Goal: Task Accomplishment & Management: Use online tool/utility

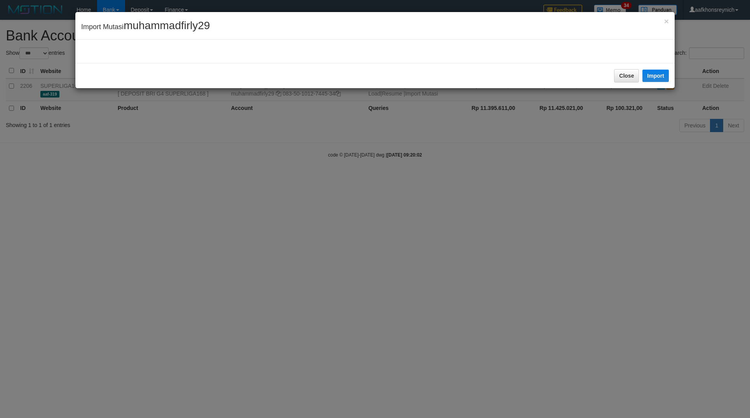
select select "***"
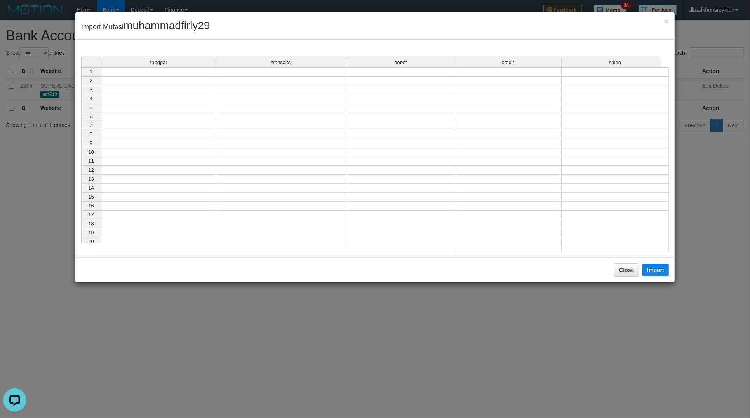
drag, startPoint x: 205, startPoint y: 74, endPoint x: 352, endPoint y: 104, distance: 150.5
click at [206, 74] on td at bounding box center [159, 71] width 116 height 9
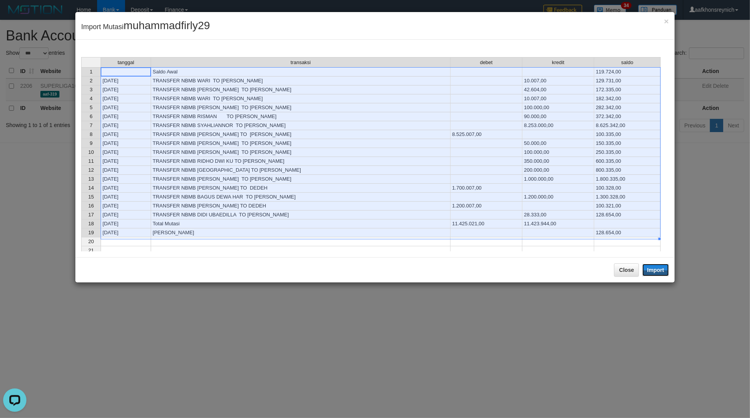
click at [656, 274] on button "Import" at bounding box center [655, 270] width 26 height 12
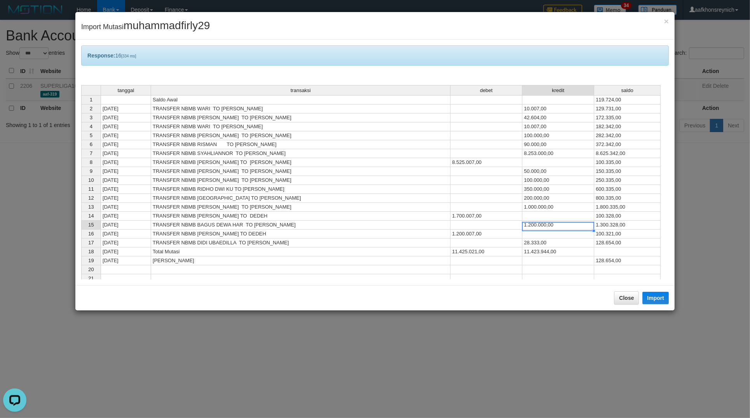
click at [561, 224] on td "1.200.000,00" at bounding box center [558, 224] width 72 height 9
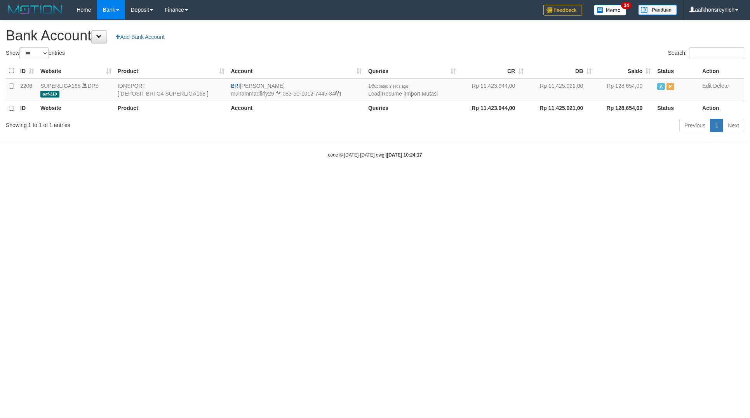
select select "***"
click at [434, 94] on link "Import Mutasi" at bounding box center [420, 93] width 33 height 6
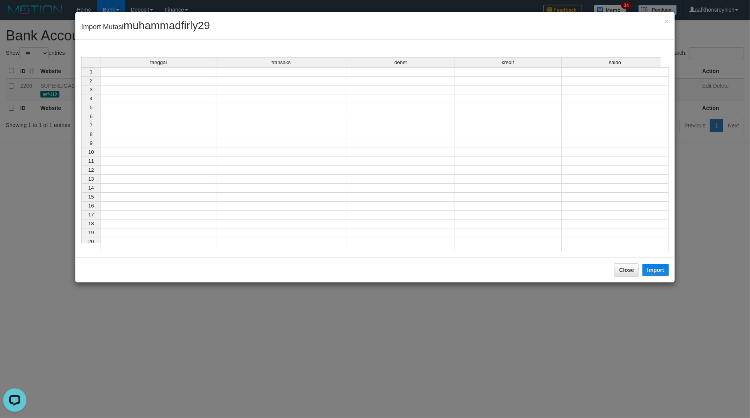
click at [206, 71] on td at bounding box center [159, 71] width 116 height 9
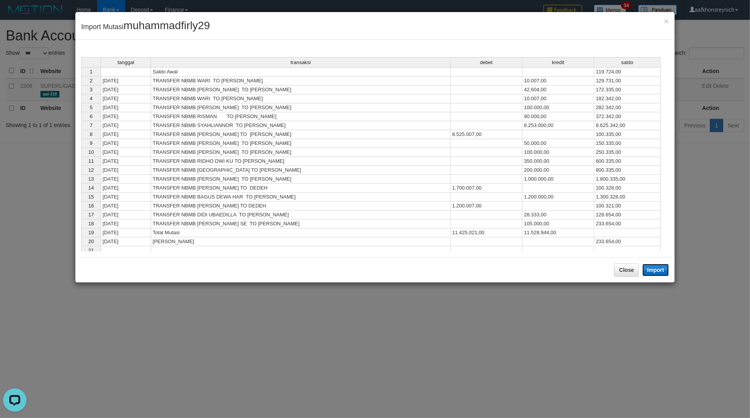
click at [651, 272] on button "Import" at bounding box center [655, 270] width 26 height 12
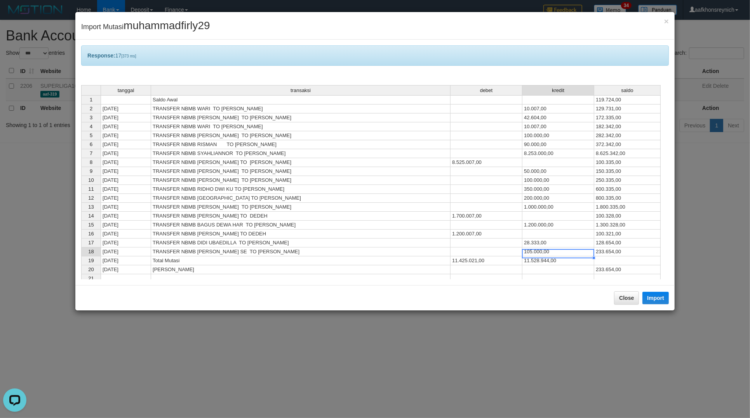
click at [81, 249] on div "tanggal transaksi debet kredit saldo 1 Saldo Awal 119.724,00 2 31/08/25 TRANSFE…" at bounding box center [81, 206] width 0 height 243
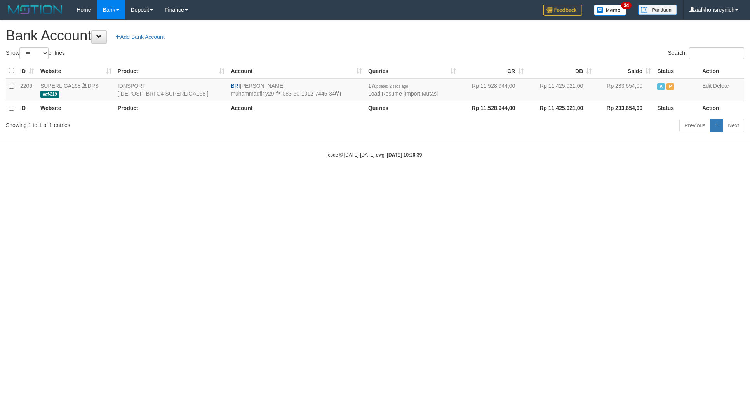
select select "***"
drag, startPoint x: 609, startPoint y: 245, endPoint x: 611, endPoint y: 274, distance: 29.6
click at [609, 178] on html "Toggle navigation Home Bank Account List Load By Website Group [ISPORT] SUPERLI…" at bounding box center [375, 89] width 750 height 178
select select "***"
click at [416, 92] on link "Import Mutasi" at bounding box center [420, 93] width 33 height 6
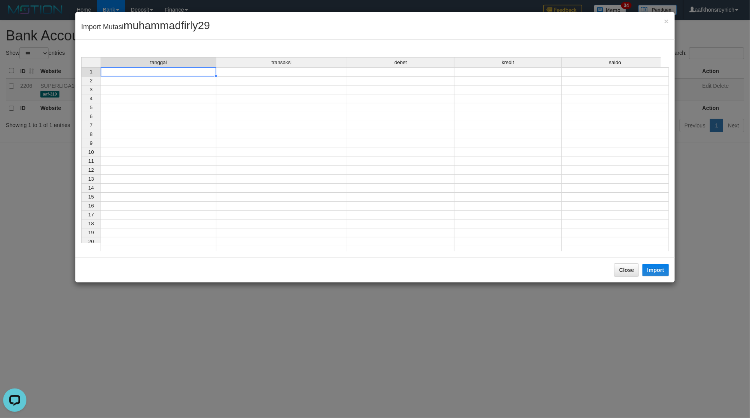
click at [189, 73] on td at bounding box center [159, 71] width 116 height 9
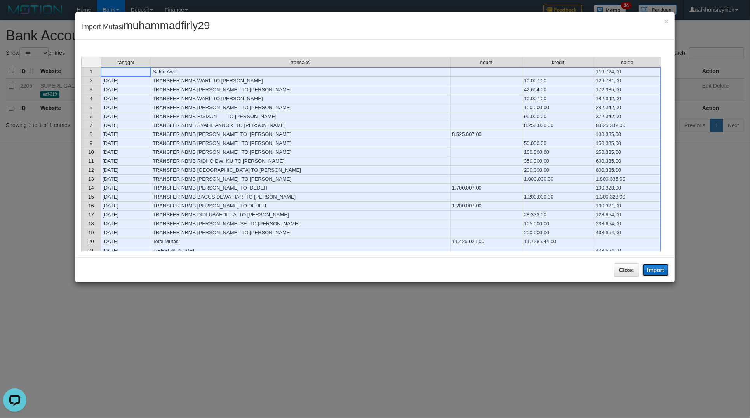
click at [657, 269] on button "Import" at bounding box center [655, 270] width 26 height 12
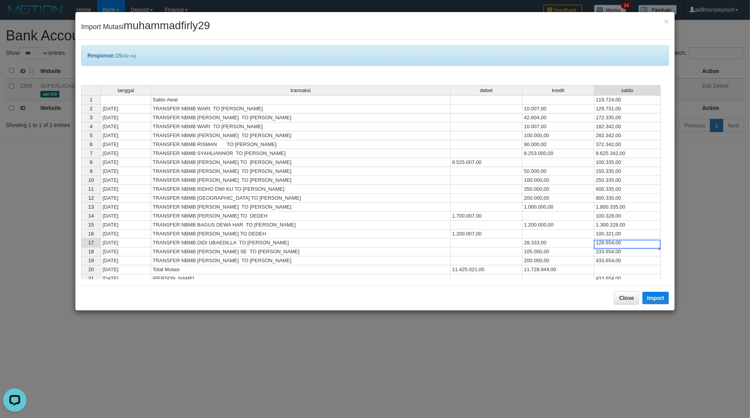
click at [614, 245] on td "128.654,00" at bounding box center [627, 242] width 66 height 9
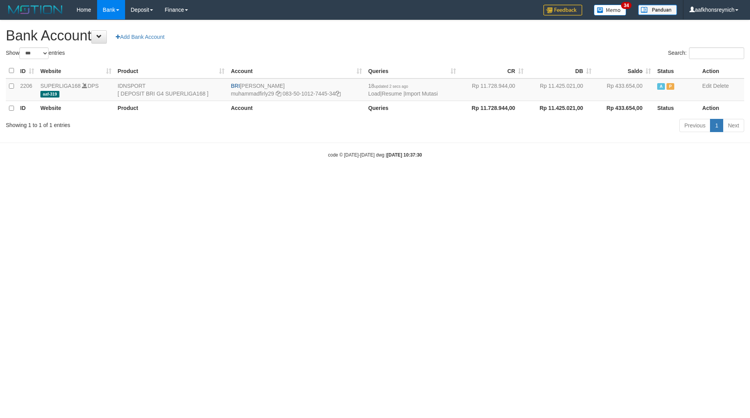
select select "***"
drag, startPoint x: 581, startPoint y: 309, endPoint x: 587, endPoint y: 307, distance: 5.7
click at [582, 178] on html "Toggle navigation Home Bank Account List Load By Website Group [ISPORT] SUPERLI…" at bounding box center [375, 89] width 750 height 178
click at [630, 178] on html "Toggle navigation Home Bank Account List Load By Website Group [ISPORT] SUPERLI…" at bounding box center [375, 89] width 750 height 178
select select "***"
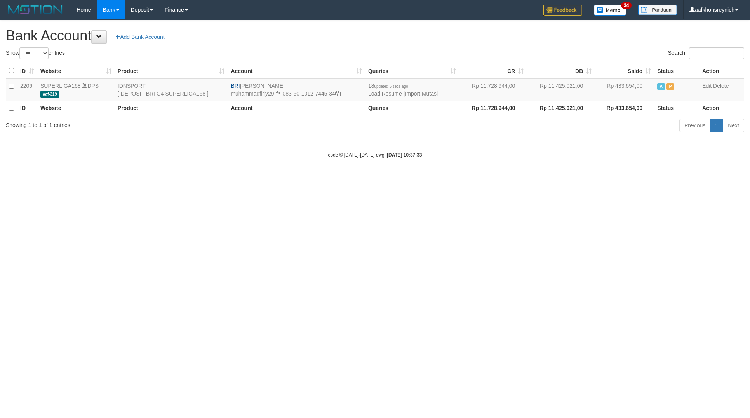
select select "***"
click at [415, 94] on link "Import Mutasi" at bounding box center [420, 93] width 33 height 6
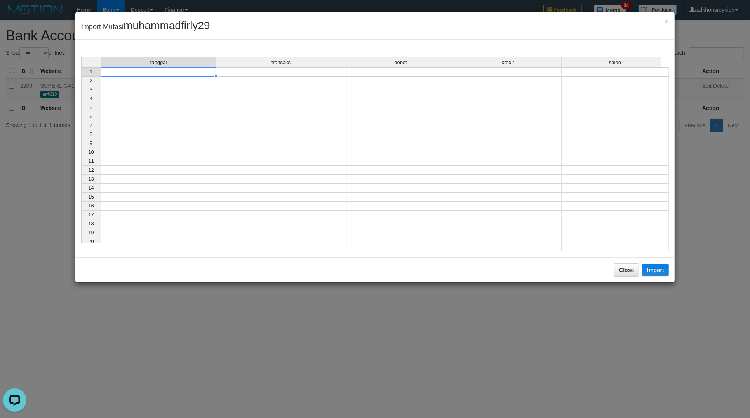
drag, startPoint x: 199, startPoint y: 74, endPoint x: 356, endPoint y: 107, distance: 160.3
click at [199, 73] on td at bounding box center [159, 71] width 116 height 9
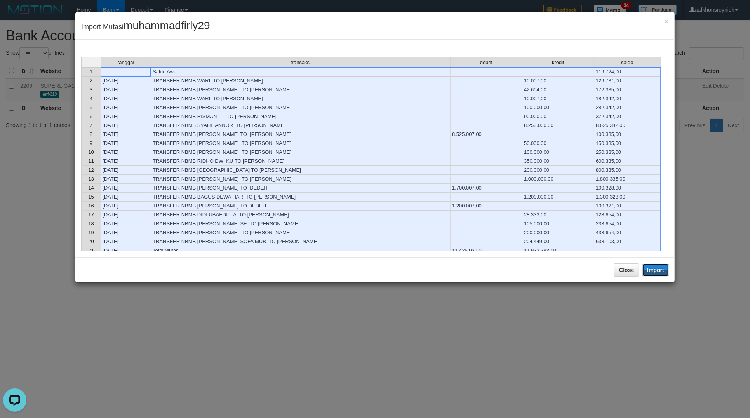
drag, startPoint x: 659, startPoint y: 272, endPoint x: 748, endPoint y: 287, distance: 89.8
click at [659, 271] on button "Import" at bounding box center [655, 270] width 26 height 12
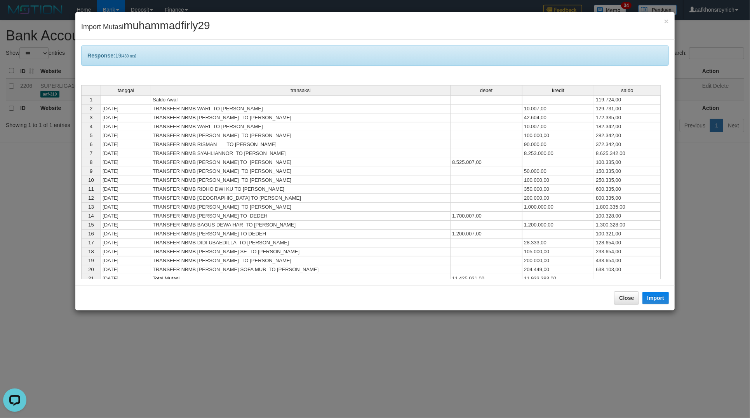
click at [81, 239] on div "tanggal transaksi debet kredit saldo 1 Saldo Awal 119.724,00 2 [DATE] TRANSFER …" at bounding box center [81, 206] width 0 height 243
click at [645, 235] on td "100.321,00" at bounding box center [627, 233] width 66 height 9
click at [569, 290] on div "Close Import" at bounding box center [374, 297] width 599 height 25
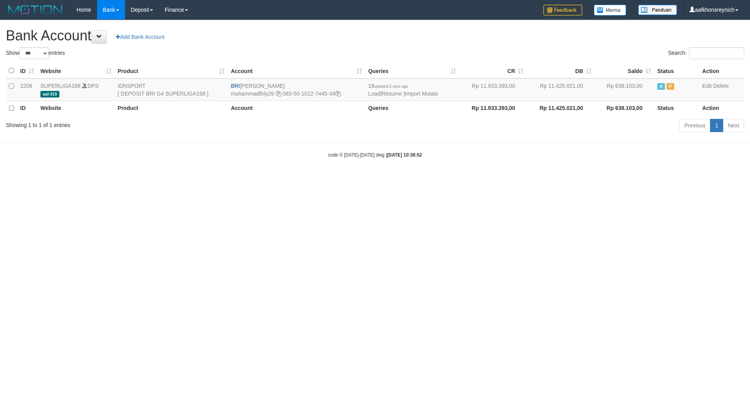
select select "***"
click at [425, 90] on td "19 updated 5 secs ago Load | Resume | Import Mutasi" at bounding box center [412, 89] width 94 height 23
click at [418, 92] on link "Import Mutasi" at bounding box center [420, 93] width 33 height 6
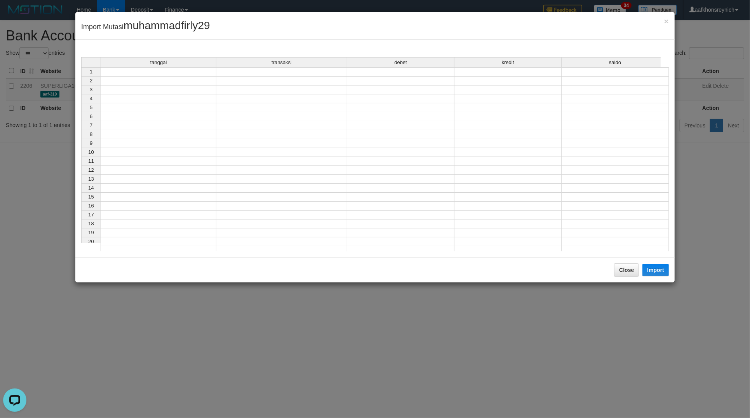
click at [204, 74] on td at bounding box center [159, 71] width 116 height 9
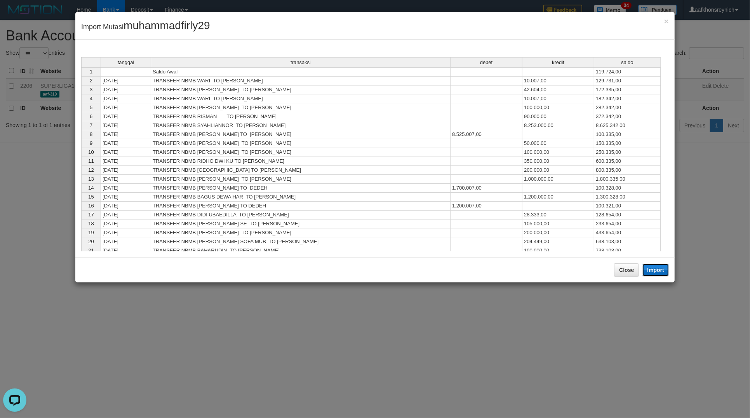
click button "Import"
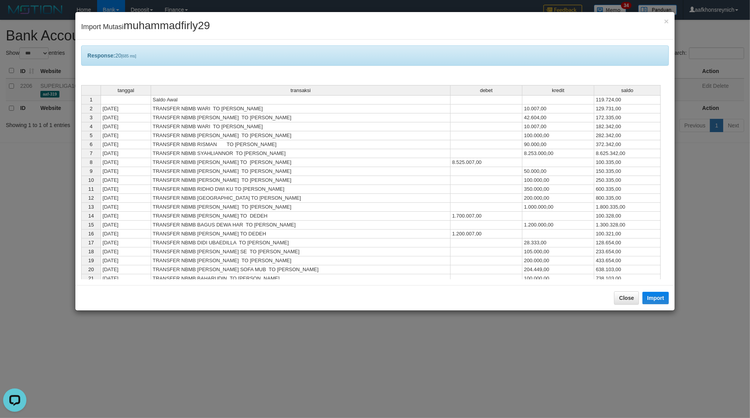
click td "1.300.328,00"
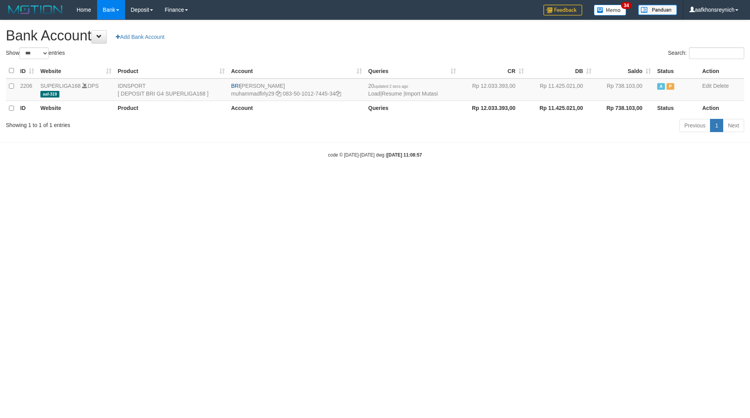
select select "***"
click at [425, 90] on link "Import Mutasi" at bounding box center [420, 93] width 33 height 6
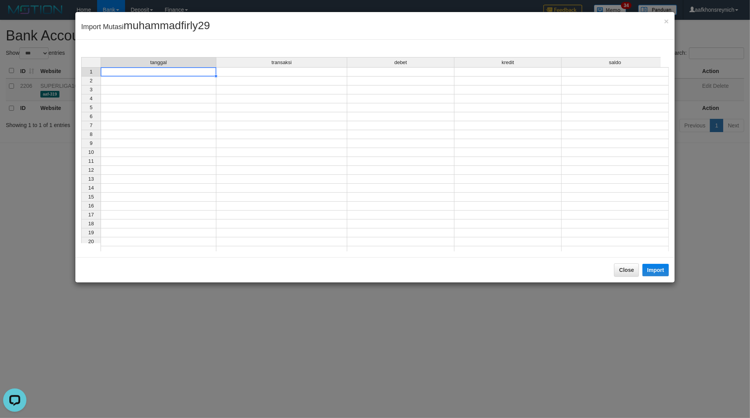
click at [201, 74] on td at bounding box center [159, 71] width 116 height 9
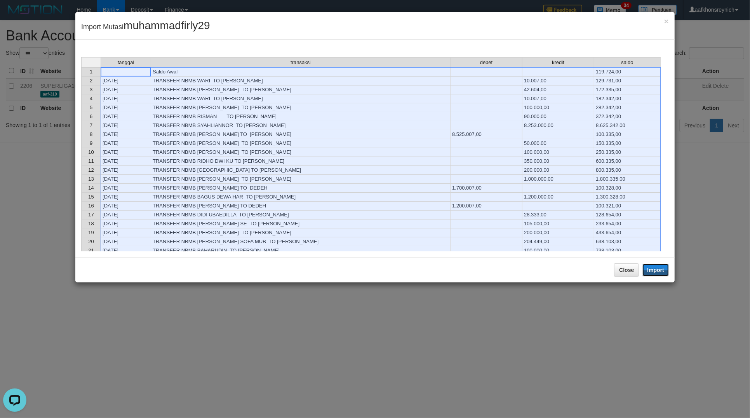
click at [653, 272] on button "Import" at bounding box center [655, 270] width 26 height 12
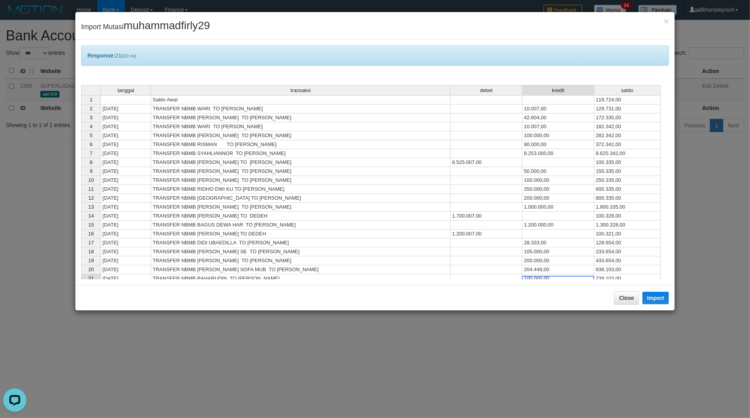
drag, startPoint x: 585, startPoint y: 276, endPoint x: 597, endPoint y: 266, distance: 16.0
click at [81, 276] on div "tanggal transaksi debet kredit saldo 1 Saldo Awal 119.724,00 2 31/08/25 TRANSFE…" at bounding box center [81, 206] width 0 height 243
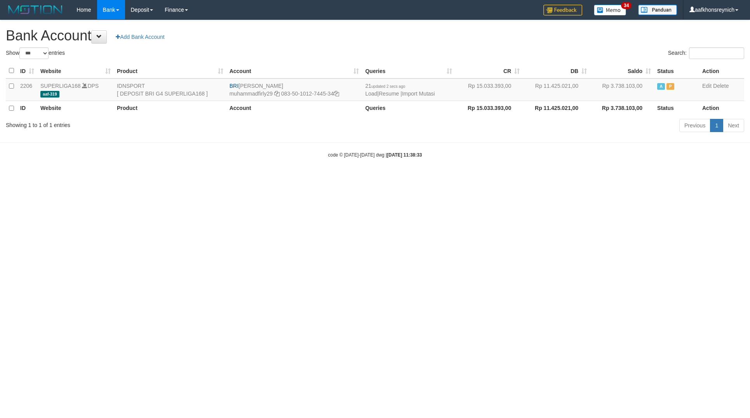
select select "***"
click at [414, 93] on link "Import Mutasi" at bounding box center [418, 93] width 33 height 6
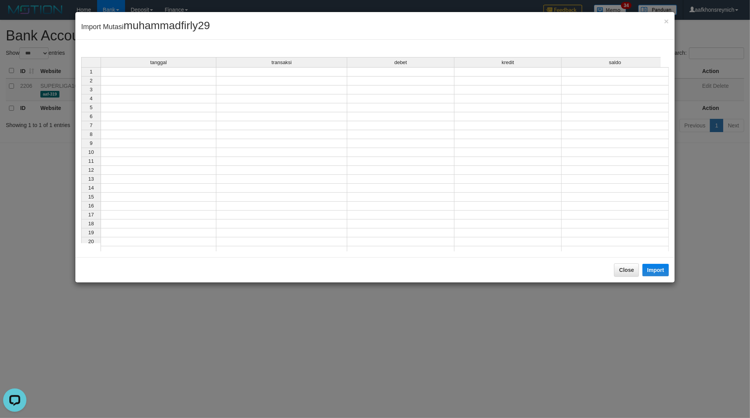
click at [183, 73] on td at bounding box center [159, 71] width 116 height 9
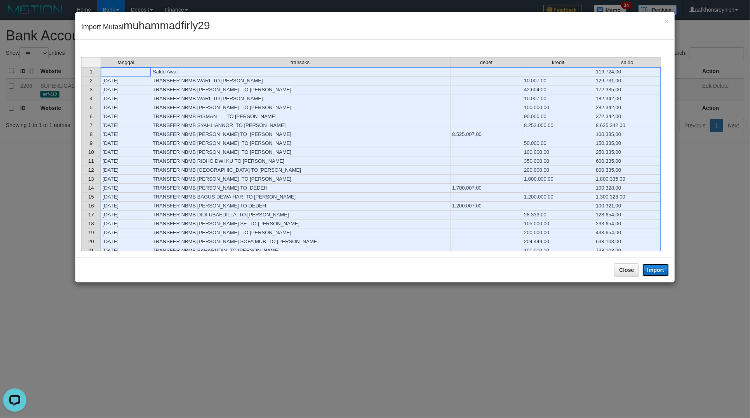
click at [649, 272] on button "Import" at bounding box center [655, 270] width 26 height 12
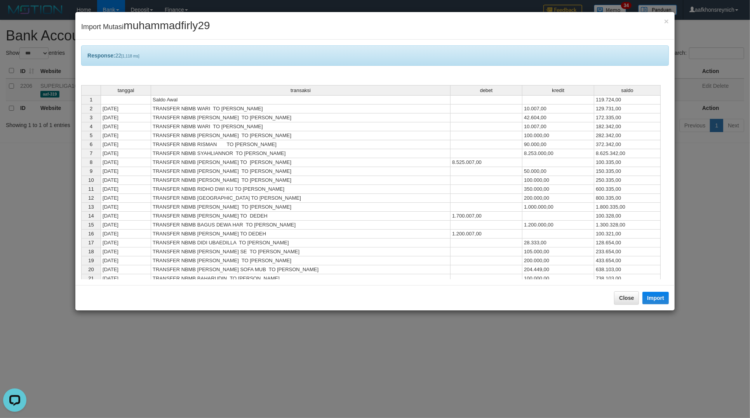
click at [607, 219] on td "100.328,00" at bounding box center [627, 216] width 66 height 9
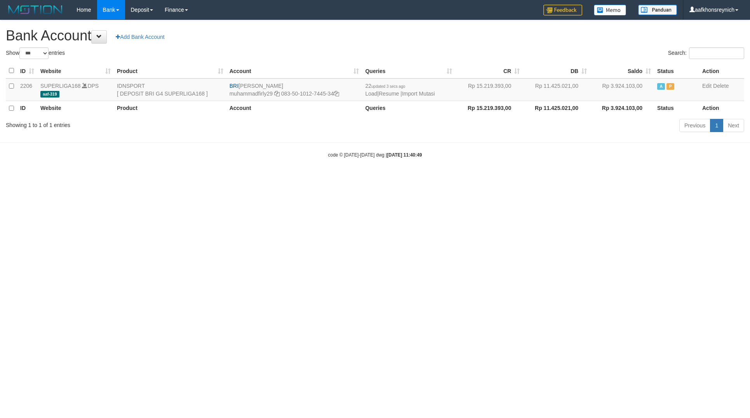
select select "***"
drag, startPoint x: 587, startPoint y: 248, endPoint x: 628, endPoint y: 216, distance: 51.8
click at [600, 178] on html "Toggle navigation Home Bank Account List Load By Website Group [ISPORT] SUPERLI…" at bounding box center [375, 89] width 750 height 178
drag, startPoint x: 681, startPoint y: 229, endPoint x: 720, endPoint y: 236, distance: 39.8
click at [681, 178] on html "Toggle navigation Home Bank Account List Load By Website Group [ISPORT] SUPERLI…" at bounding box center [375, 89] width 750 height 178
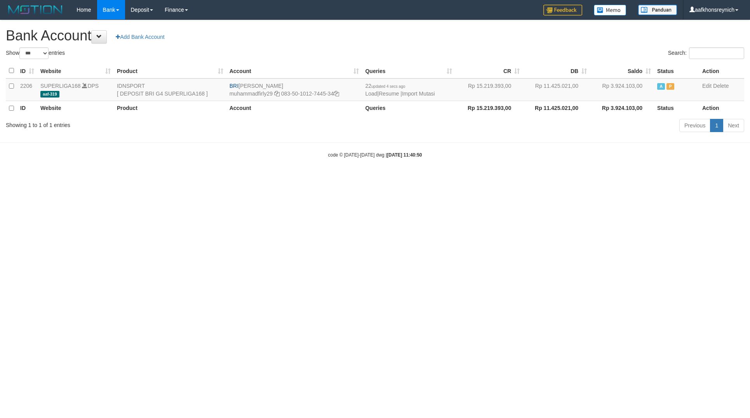
select select "***"
drag, startPoint x: 239, startPoint y: 83, endPoint x: 293, endPoint y: 82, distance: 54.0
click at [293, 82] on td "BRI MUHAMMAD FIRLY muhammadfirly29 083-50-1012-7445-34" at bounding box center [294, 89] width 136 height 23
copy td "[PERSON_NAME]"
click at [339, 95] on icon at bounding box center [335, 93] width 5 height 5
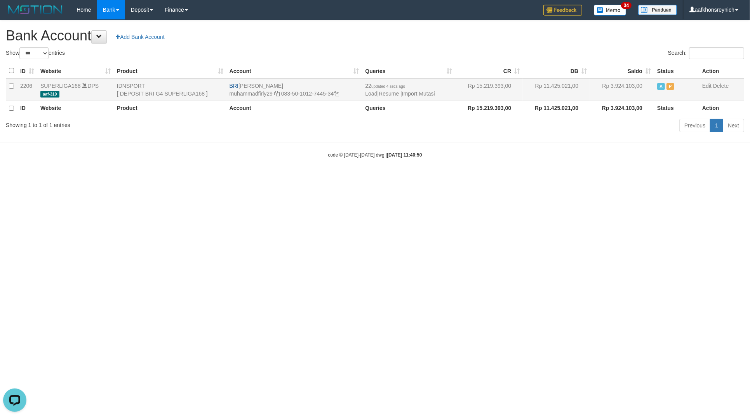
copy td "[PERSON_NAME]"
click at [411, 90] on td "22 updated 4 secs ago Load | Resume | Import Mutasi" at bounding box center [408, 89] width 93 height 23
click at [408, 94] on link "Import Mutasi" at bounding box center [418, 93] width 33 height 6
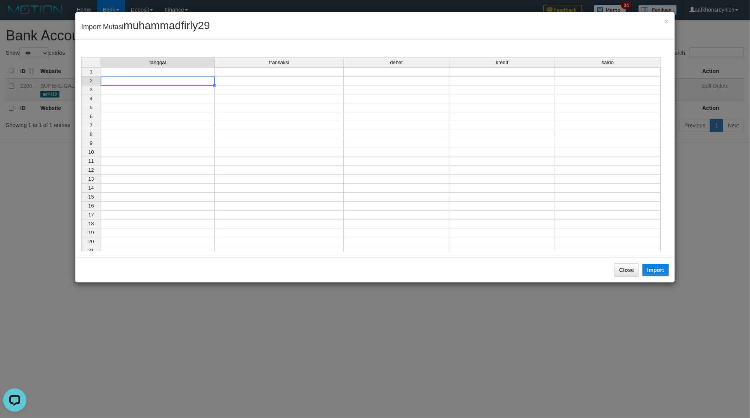
click at [208, 78] on td at bounding box center [158, 80] width 114 height 9
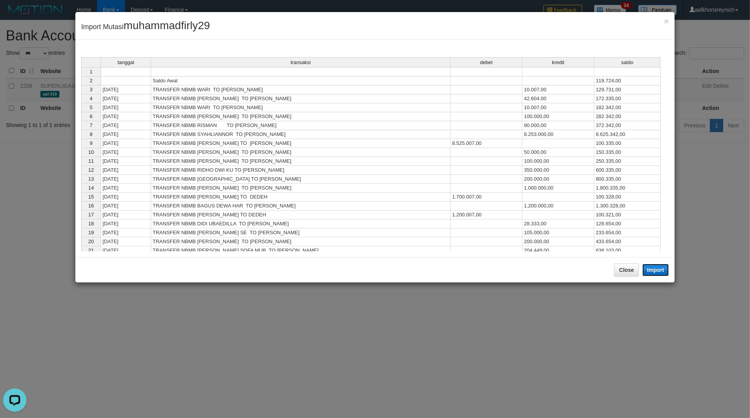
click at [651, 266] on button "Import" at bounding box center [655, 270] width 26 height 12
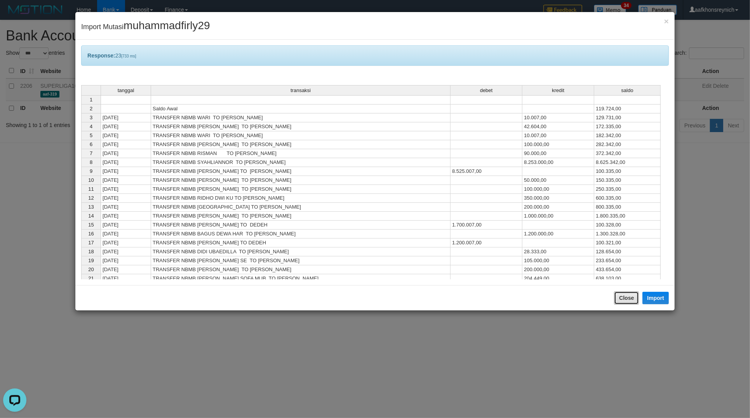
drag, startPoint x: 620, startPoint y: 300, endPoint x: 649, endPoint y: 272, distance: 39.8
click at [621, 299] on button "Close" at bounding box center [626, 297] width 25 height 13
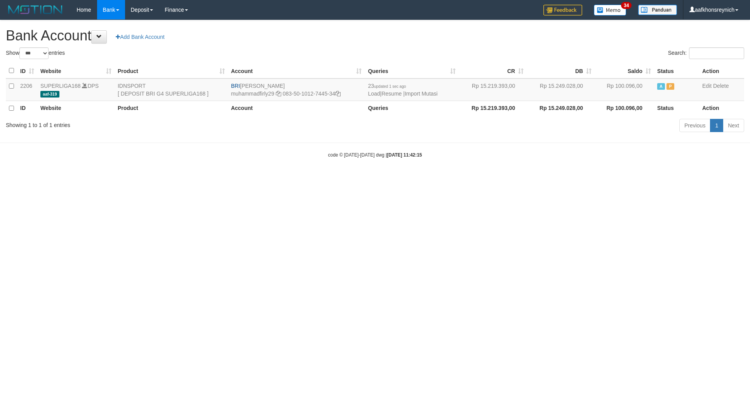
select select "***"
click at [420, 95] on link "Import Mutasi" at bounding box center [420, 93] width 33 height 6
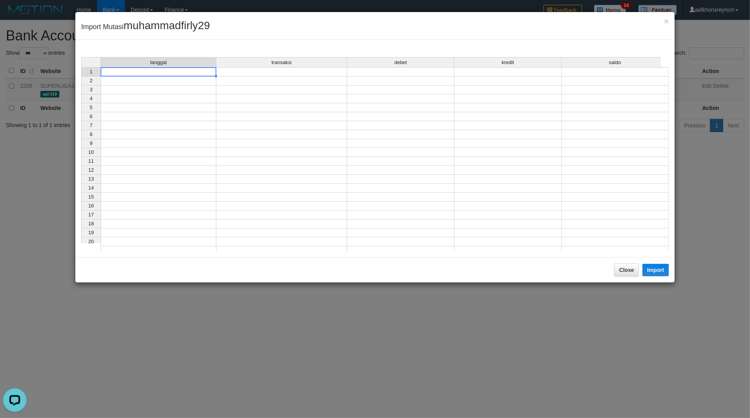
click at [201, 69] on td at bounding box center [159, 71] width 116 height 9
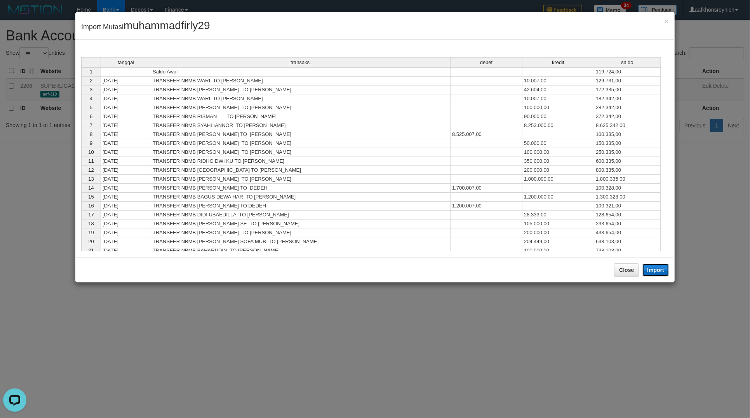
drag, startPoint x: 655, startPoint y: 272, endPoint x: 748, endPoint y: 285, distance: 93.9
click at [656, 272] on button "Import" at bounding box center [655, 270] width 26 height 12
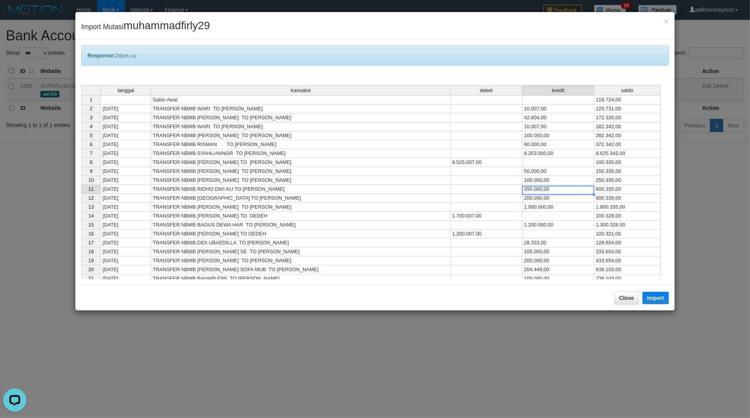
click at [586, 187] on td "350.000,00" at bounding box center [558, 189] width 72 height 9
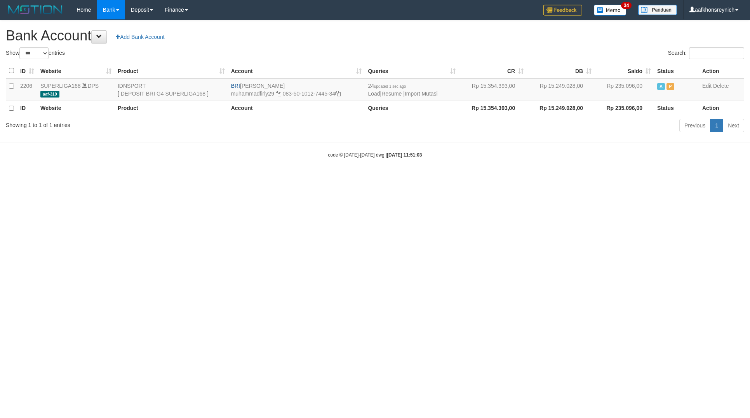
select select "***"
click at [571, 178] on html "Toggle navigation Home Bank Account List Load By Website Group [ISPORT] SUPERLI…" at bounding box center [375, 89] width 750 height 178
select select "***"
click at [417, 92] on link "Import Mutasi" at bounding box center [422, 93] width 33 height 6
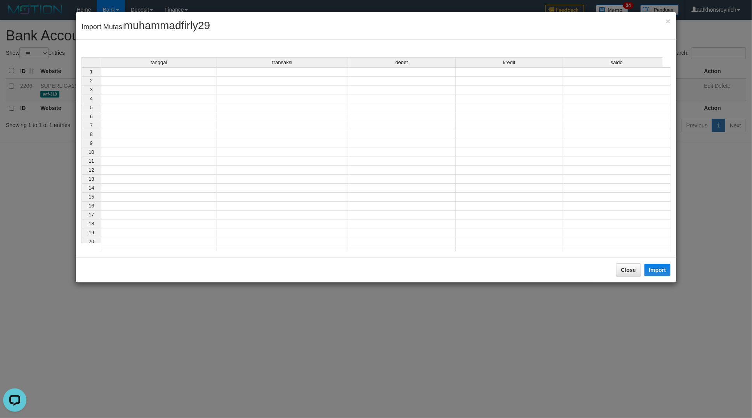
click at [193, 73] on td at bounding box center [159, 71] width 116 height 9
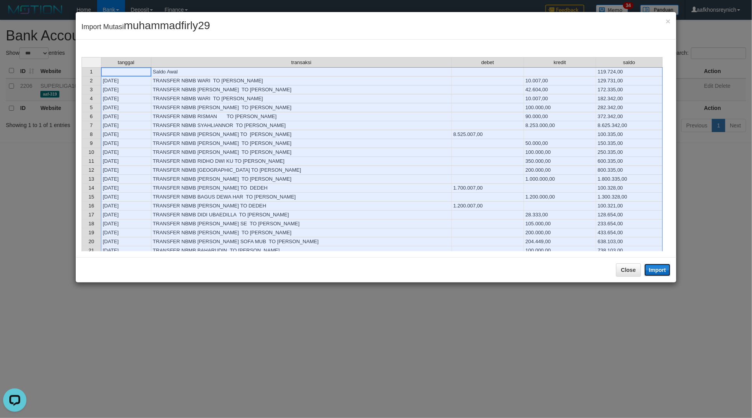
click at [648, 270] on button "Import" at bounding box center [657, 270] width 26 height 12
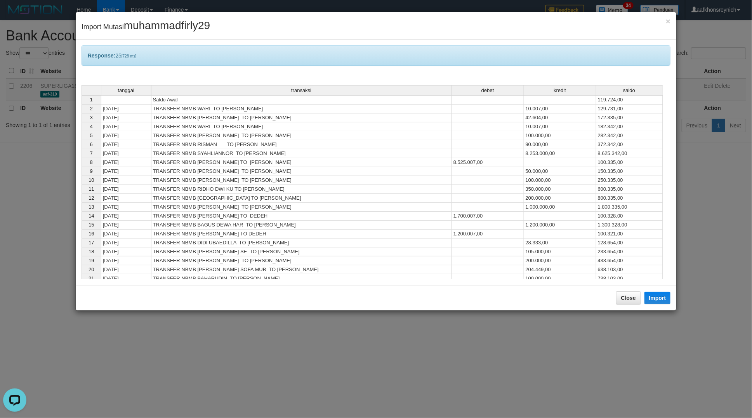
click at [599, 227] on td "1.300.328,00" at bounding box center [629, 224] width 66 height 9
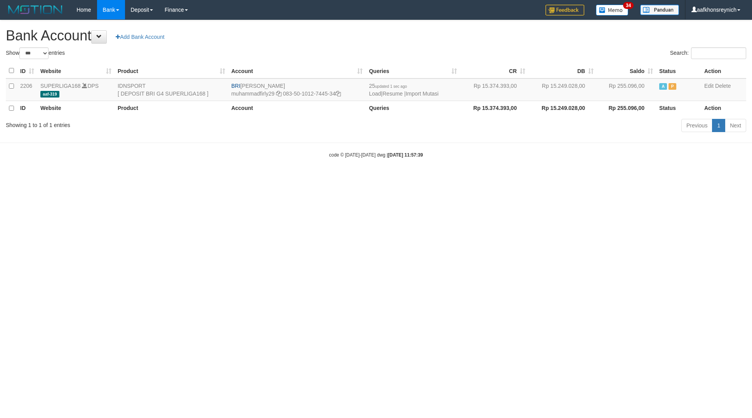
select select "***"
click at [420, 92] on link "Import Mutasi" at bounding box center [422, 93] width 33 height 6
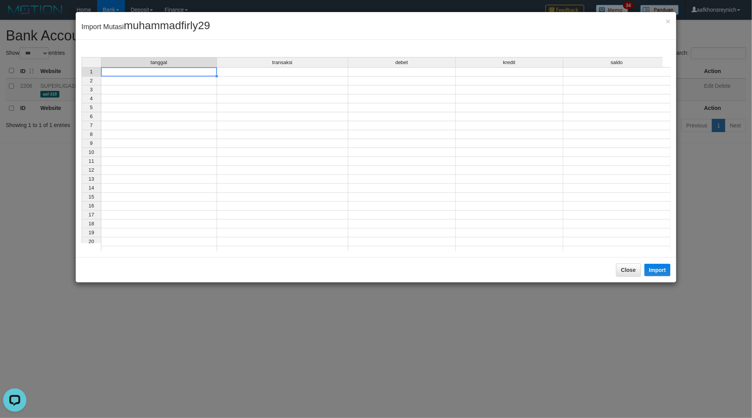
click at [199, 72] on td at bounding box center [159, 71] width 116 height 9
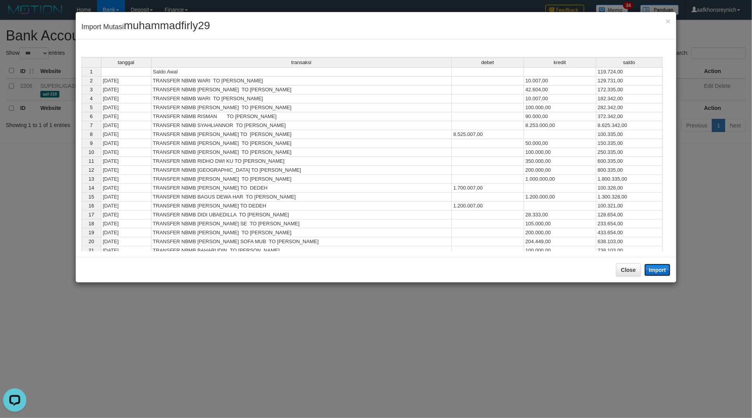
click at [661, 271] on button "Import" at bounding box center [657, 270] width 26 height 12
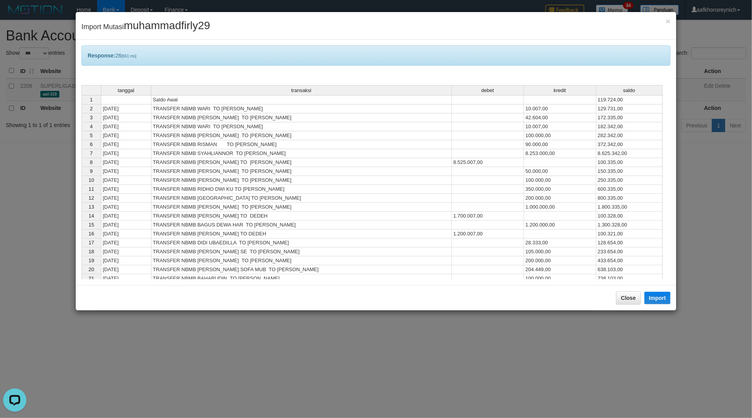
drag, startPoint x: 577, startPoint y: 253, endPoint x: 581, endPoint y: 253, distance: 4.3
click at [580, 253] on td "105.000,00" at bounding box center [560, 251] width 72 height 9
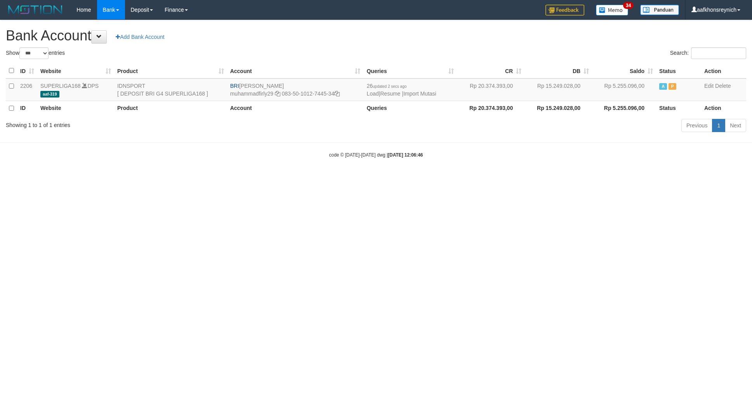
select select "***"
drag, startPoint x: 239, startPoint y: 86, endPoint x: 567, endPoint y: 167, distance: 337.1
click at [293, 86] on td "BRI MUHAMMAD FIRLY muhammadfirly29 083-50-1012-7445-34" at bounding box center [295, 89] width 137 height 23
copy td "[PERSON_NAME]"
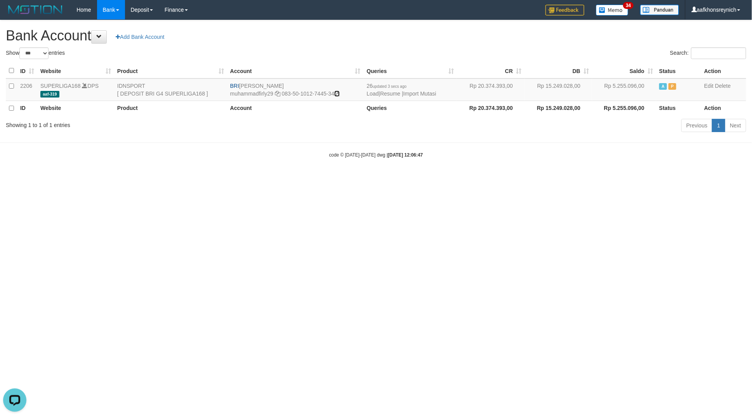
drag, startPoint x: 338, startPoint y: 94, endPoint x: 396, endPoint y: 114, distance: 61.3
click at [338, 93] on icon at bounding box center [336, 93] width 5 height 5
copy td "[PERSON_NAME]"
click at [436, 92] on link "Import Mutasi" at bounding box center [419, 93] width 33 height 6
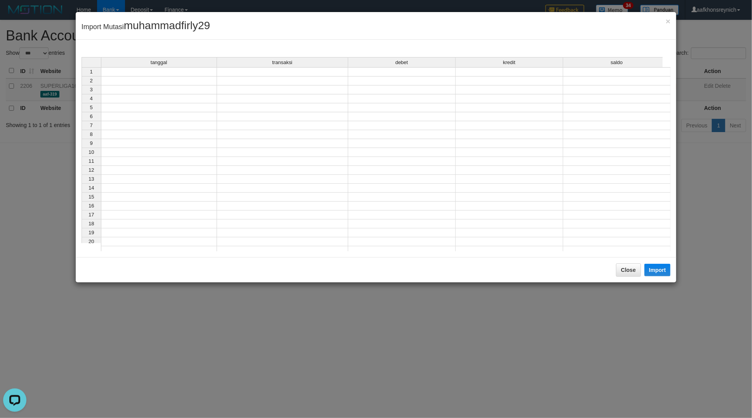
click at [184, 73] on td at bounding box center [159, 71] width 116 height 9
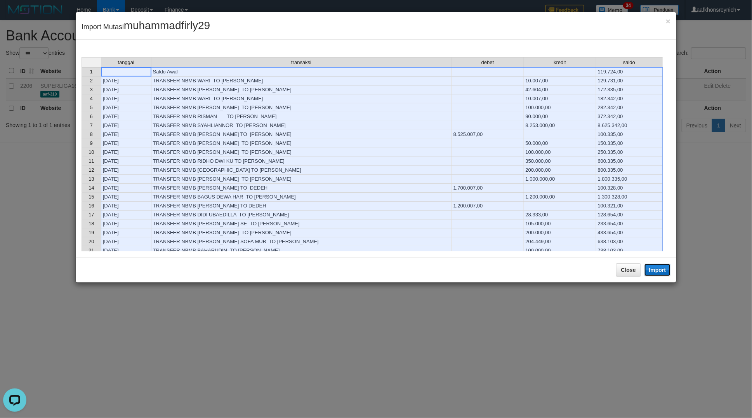
click at [654, 269] on button "Import" at bounding box center [657, 270] width 26 height 12
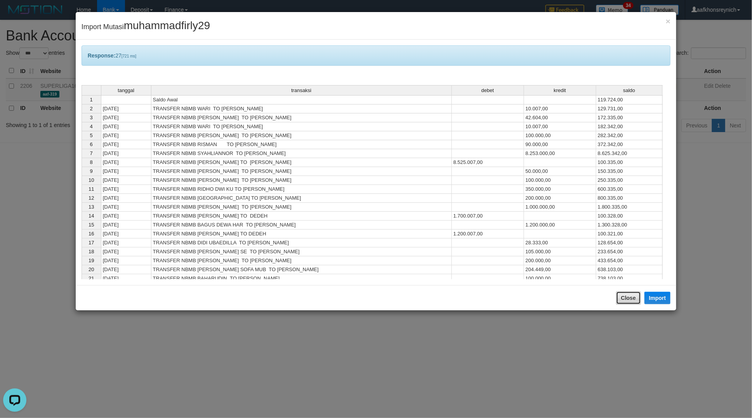
click at [628, 303] on button "Close" at bounding box center [628, 297] width 25 height 13
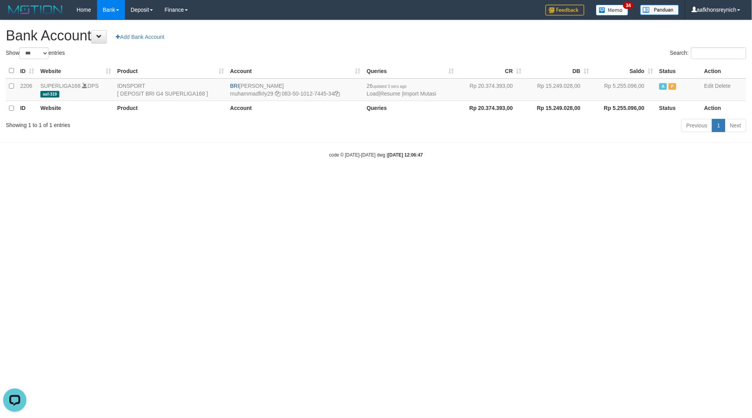
click at [672, 178] on html "Toggle navigation Home Bank Account List Load By Website Group [ISPORT] SUPERLI…" at bounding box center [376, 89] width 752 height 178
select select "***"
click at [669, 178] on html "Toggle navigation Home Bank Account List Load By Website Group [ISPORT] SUPERLI…" at bounding box center [376, 89] width 752 height 178
select select "***"
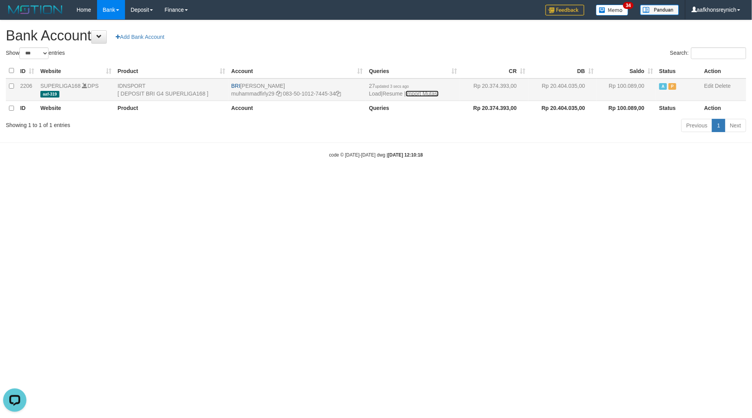
click at [420, 94] on link "Import Mutasi" at bounding box center [422, 93] width 33 height 6
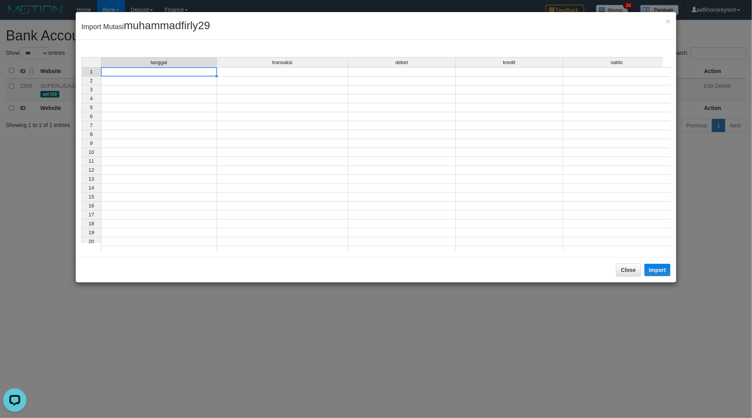
click at [183, 73] on td at bounding box center [159, 71] width 116 height 9
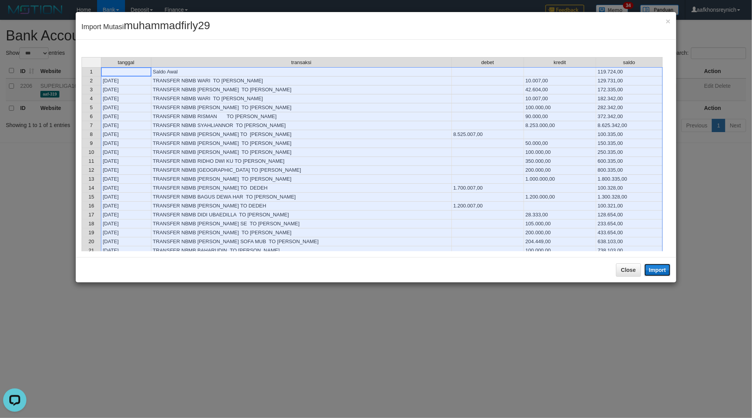
click at [653, 269] on button "Import" at bounding box center [657, 270] width 26 height 12
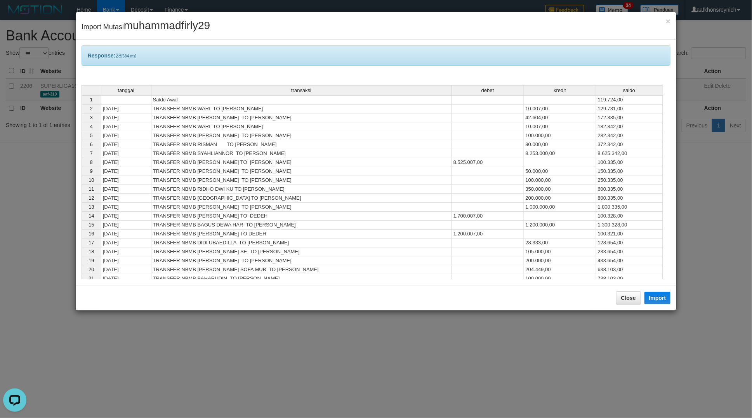
click at [82, 249] on div "tanggal transaksi debet kredit saldo 1 Saldo Awal 119.724,00 2 [DATE] TRANSFER …" at bounding box center [82, 202] width 0 height 234
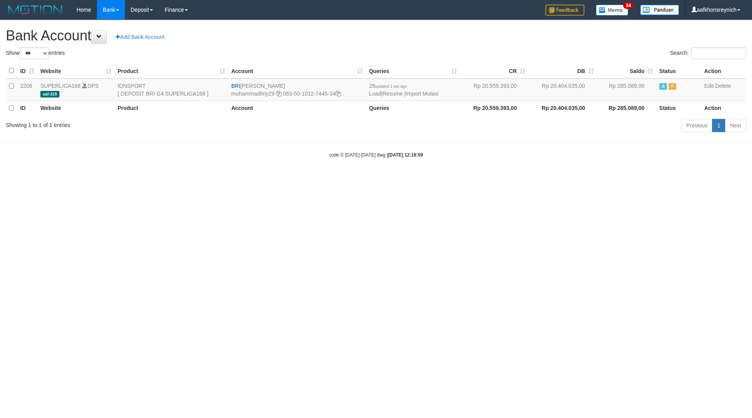
select select "***"
click at [596, 178] on html "Toggle navigation Home Bank Account List Load By Website Group [ISPORT] SUPERLI…" at bounding box center [376, 89] width 752 height 178
select select "***"
click at [434, 95] on link "Import Mutasi" at bounding box center [422, 93] width 33 height 6
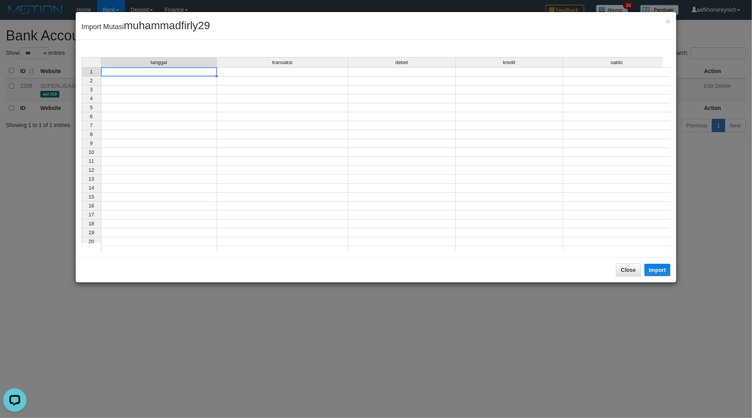
click at [82, 76] on div "tanggal transaksi debet kredit saldo 1 2 3 4 5 6 7 8 9 10 11 12 13 14 15 16 17 …" at bounding box center [82, 156] width 0 height 198
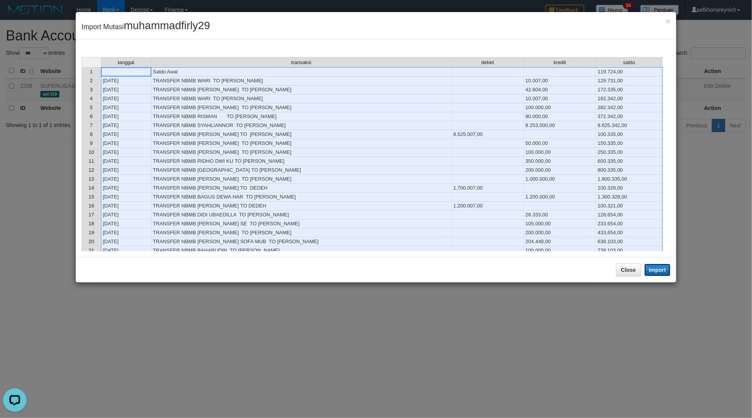
click at [668, 269] on button "Import" at bounding box center [657, 270] width 26 height 12
click at [583, 175] on td "200.000,00" at bounding box center [560, 170] width 72 height 9
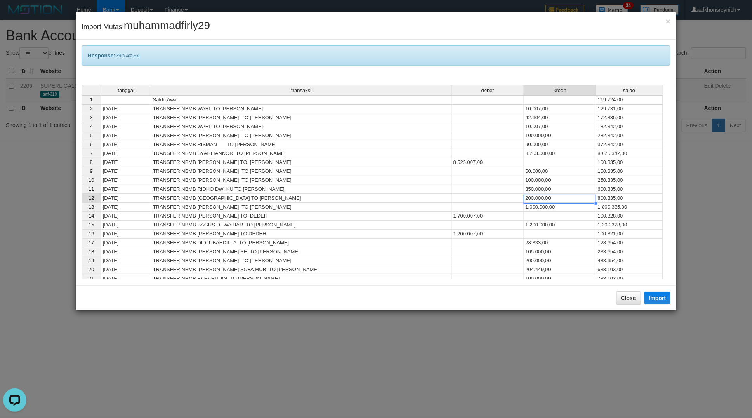
click at [497, 182] on td at bounding box center [488, 180] width 72 height 9
click at [490, 217] on td "1.700.007,00" at bounding box center [488, 216] width 72 height 9
type textarea "**********"
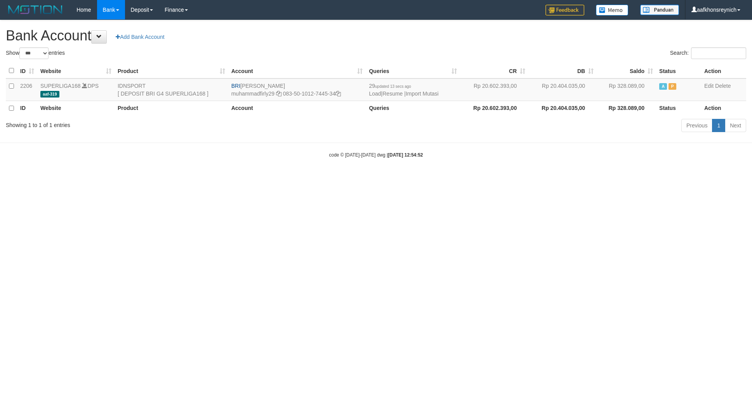
select select "***"
click at [414, 90] on td "29 updated 13 secs ago Load | Resume | Import Mutasi" at bounding box center [413, 89] width 94 height 23
click at [414, 91] on link "Import Mutasi" at bounding box center [422, 93] width 33 height 6
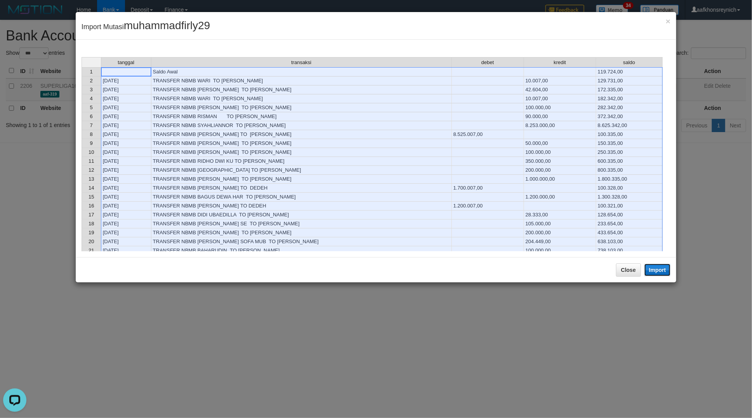
click at [661, 272] on button "Import" at bounding box center [657, 270] width 26 height 12
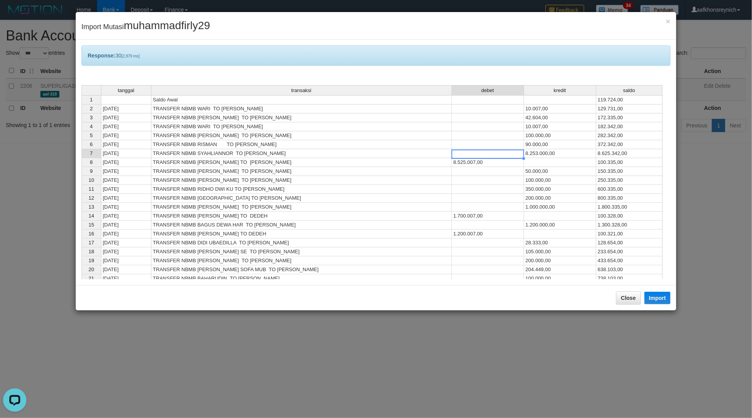
click at [82, 158] on div "tanggal transaksi debet kredit saldo 1 Saldo Awal 119.724,00 2 31/08/25 TRANSFE…" at bounding box center [82, 202] width 0 height 234
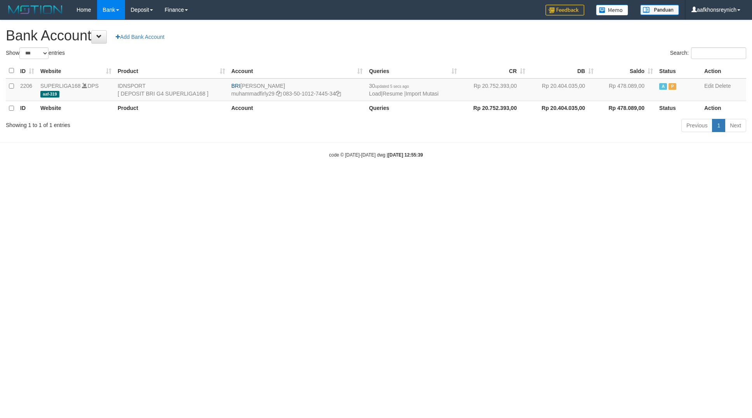
select select "***"
click at [326, 178] on html "Toggle navigation Home Bank Account List Load By Website Group [ISPORT] SUPERLI…" at bounding box center [376, 89] width 752 height 178
click at [375, 136] on body "Toggle navigation Home Bank Account List Load By Website Group [ISPORT] SUPERLI…" at bounding box center [376, 89] width 752 height 178
click at [376, 134] on div "Previous 1 Next" at bounding box center [532, 126] width 427 height 17
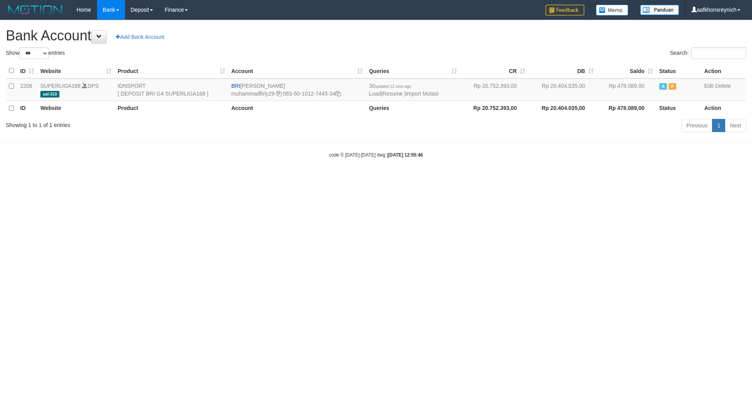
select select "***"
click at [369, 175] on body "Toggle navigation Home Bank Account List Load By Website Group [ISPORT] SUPERLI…" at bounding box center [376, 89] width 752 height 178
select select "***"
click at [363, 178] on html "Toggle navigation Home Bank Account List Load By Website Group [ISPORT] SUPERLI…" at bounding box center [376, 89] width 752 height 178
drag, startPoint x: 363, startPoint y: 195, endPoint x: 576, endPoint y: 156, distance: 216.2
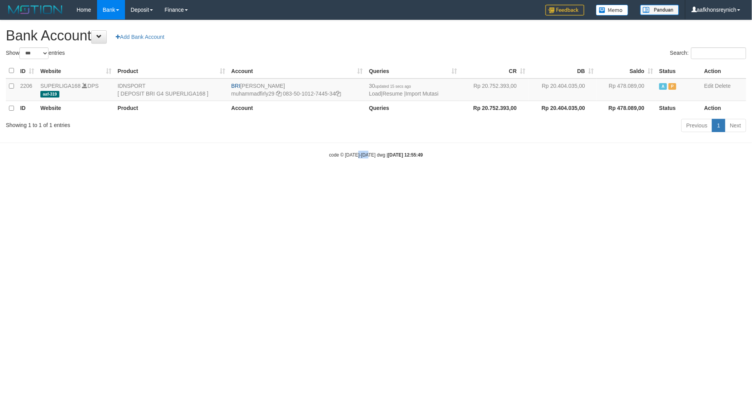
click at [363, 178] on html "Toggle navigation Home Bank Account List Load By Website Group [ISPORT] SUPERLI…" at bounding box center [376, 89] width 752 height 178
select select "***"
click at [439, 178] on html "Toggle navigation Home Bank Account List Load By Website Group [ISPORT] SUPERLI…" at bounding box center [376, 89] width 752 height 178
select select "***"
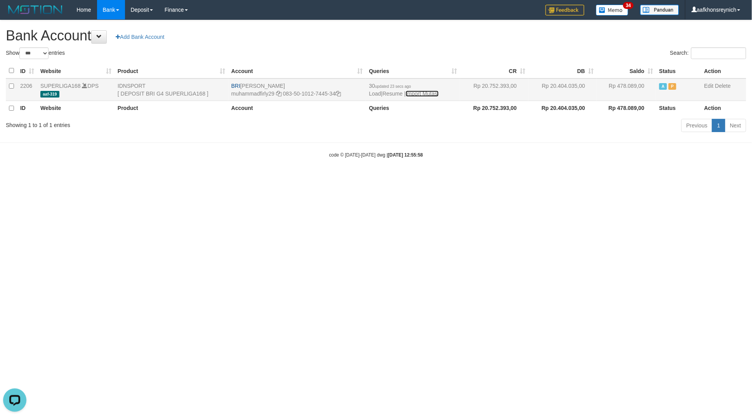
click at [420, 95] on link "Import Mutasi" at bounding box center [422, 93] width 33 height 6
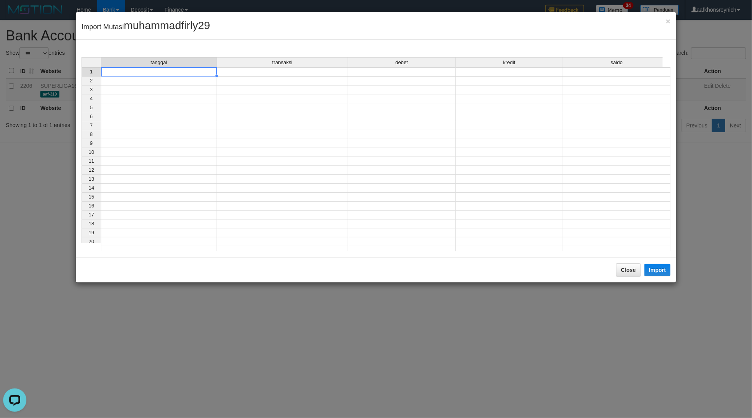
click at [191, 70] on td at bounding box center [159, 71] width 116 height 9
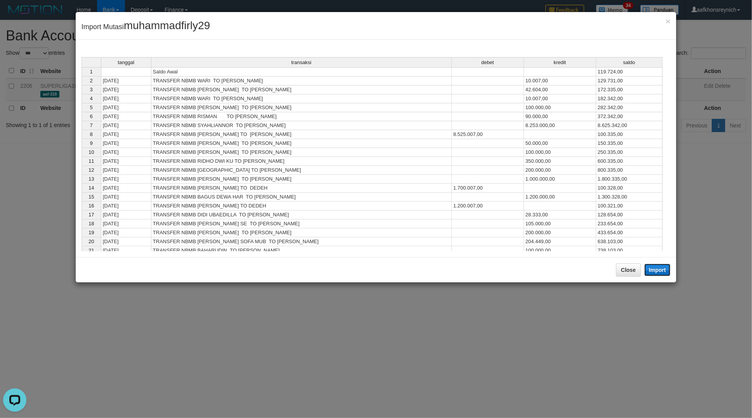
click at [653, 274] on button "Import" at bounding box center [657, 270] width 26 height 12
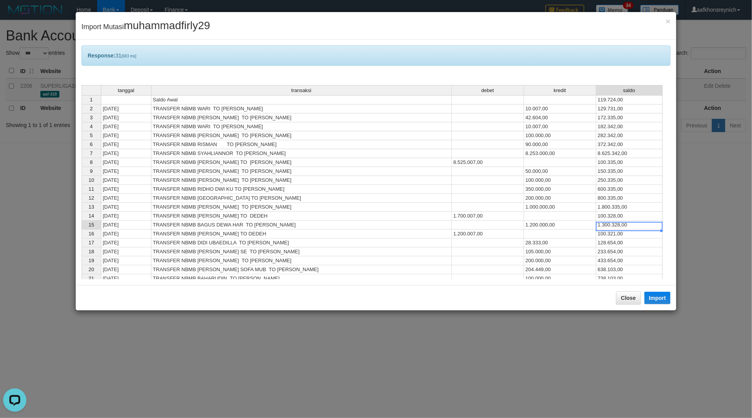
click at [631, 228] on td "1.300.328,00" at bounding box center [629, 224] width 66 height 9
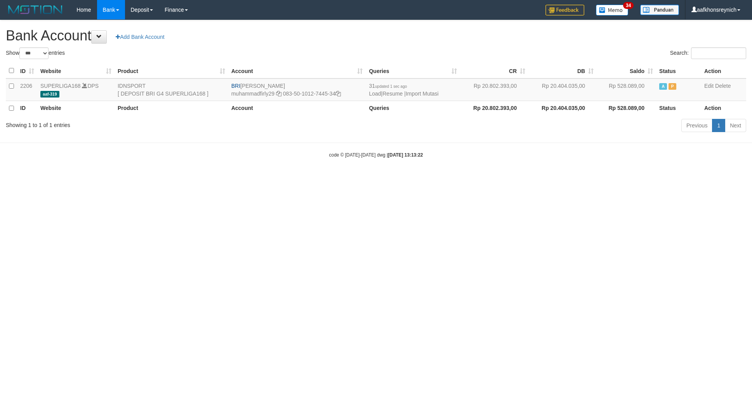
select select "***"
drag, startPoint x: 241, startPoint y: 84, endPoint x: 297, endPoint y: 85, distance: 56.3
click at [297, 85] on td "BRI [PERSON_NAME] muhammadfirly29 083-50-1012-7445-34" at bounding box center [297, 89] width 138 height 23
copy td "[PERSON_NAME]"
click at [340, 95] on icon at bounding box center [337, 93] width 5 height 5
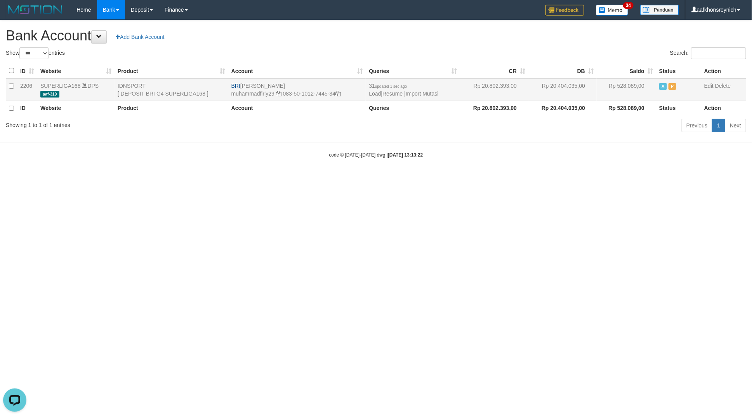
copy td "[PERSON_NAME]"
click at [436, 91] on link "Import Mutasi" at bounding box center [422, 93] width 33 height 6
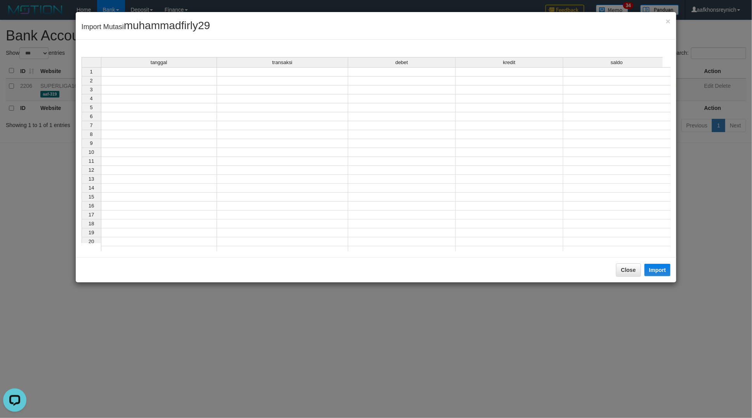
click at [205, 70] on td at bounding box center [159, 71] width 116 height 9
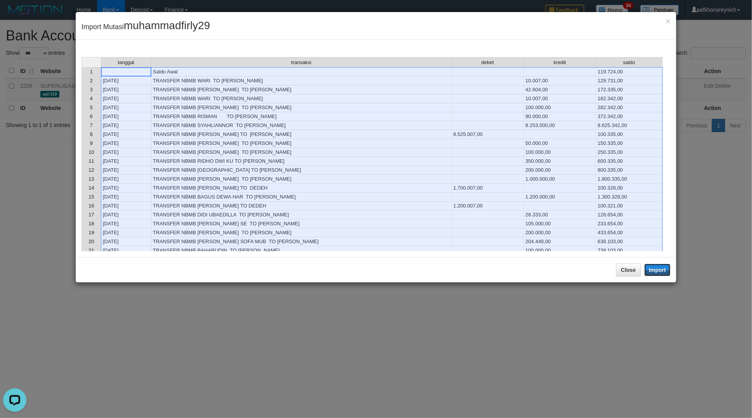
click at [664, 268] on button "Import" at bounding box center [657, 270] width 26 height 12
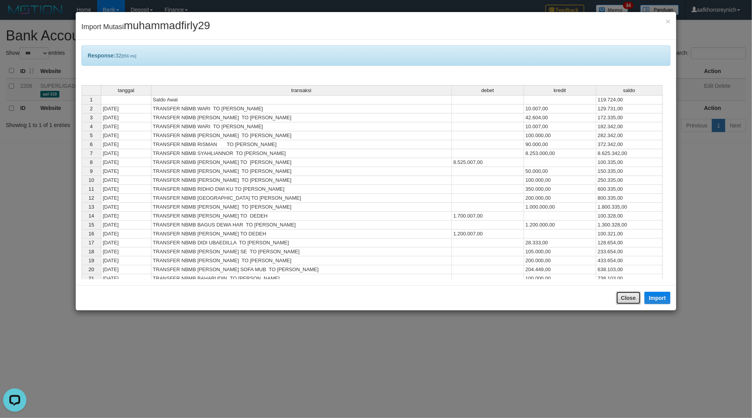
drag, startPoint x: 624, startPoint y: 296, endPoint x: 631, endPoint y: 285, distance: 12.9
click at [624, 296] on button "Close" at bounding box center [628, 297] width 25 height 13
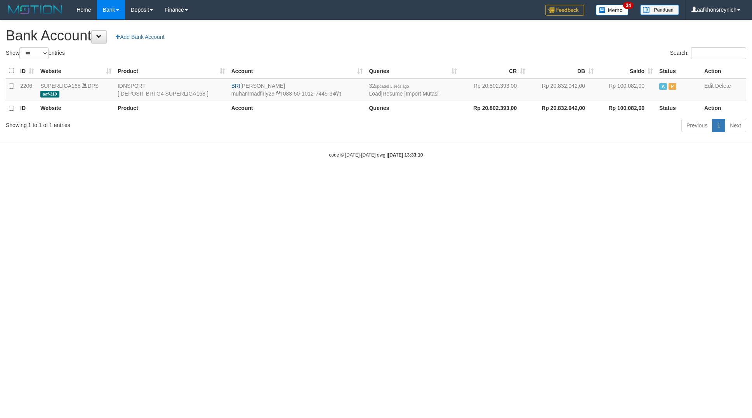
select select "***"
click at [624, 178] on html "Toggle navigation Home Bank Account List Load By Website Group [ISPORT] SUPERLI…" at bounding box center [376, 89] width 752 height 178
drag, startPoint x: 621, startPoint y: 253, endPoint x: 614, endPoint y: 255, distance: 7.9
click at [614, 178] on html "Toggle navigation Home Bank Account List Load By Website Group [ISPORT] SUPERLI…" at bounding box center [376, 89] width 752 height 178
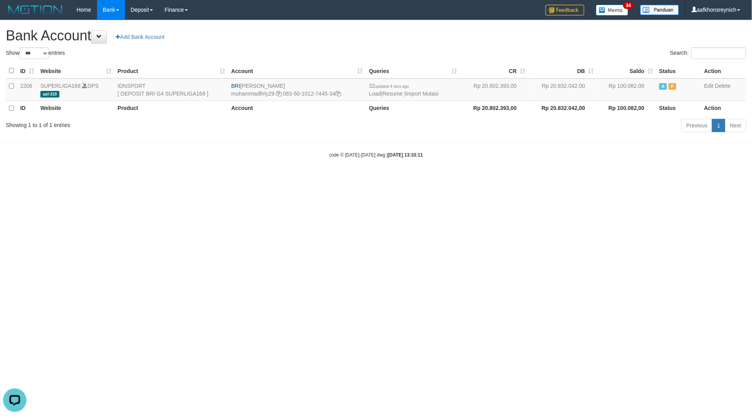
drag, startPoint x: 612, startPoint y: 257, endPoint x: 572, endPoint y: 260, distance: 40.1
click at [608, 178] on html "Toggle navigation Home Bank Account List Load By Website Group [ISPORT] SUPERLI…" at bounding box center [376, 89] width 752 height 178
select select "***"
click at [437, 91] on link "Import Mutasi" at bounding box center [422, 93] width 33 height 6
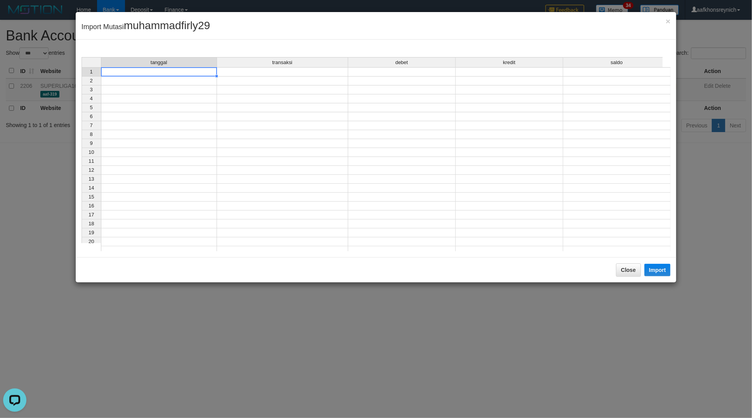
click at [194, 72] on td at bounding box center [159, 71] width 116 height 9
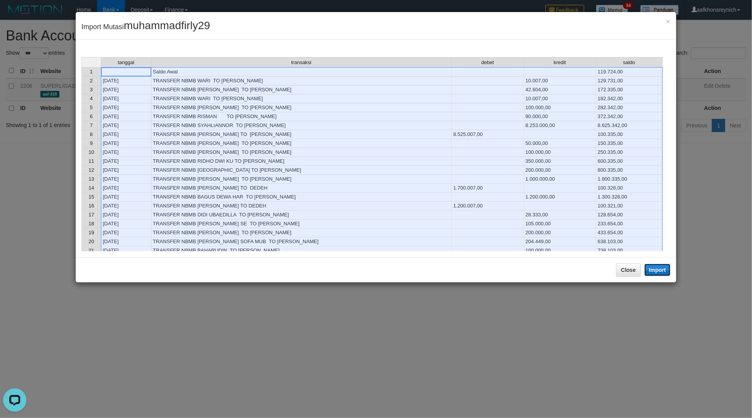
click at [661, 272] on button "Import" at bounding box center [657, 270] width 26 height 12
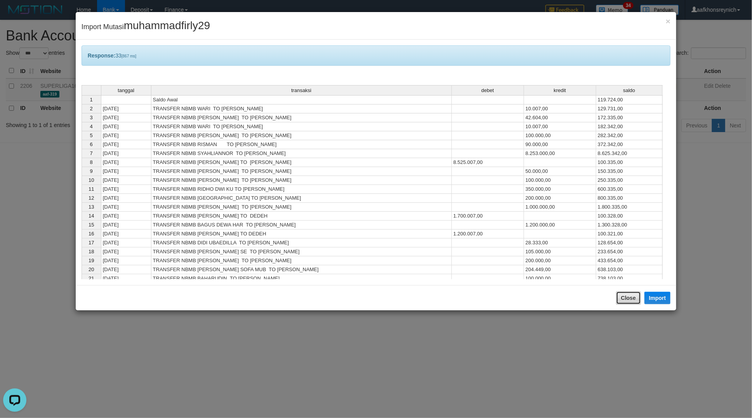
click at [625, 304] on button "Close" at bounding box center [628, 297] width 25 height 13
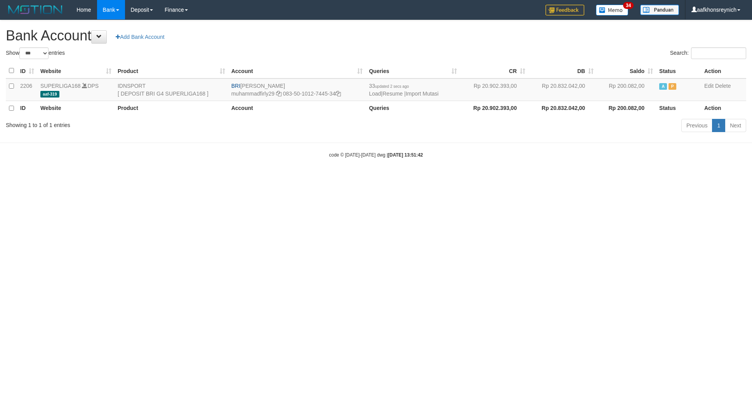
select select "***"
click at [427, 93] on link "Import Mutasi" at bounding box center [422, 93] width 33 height 6
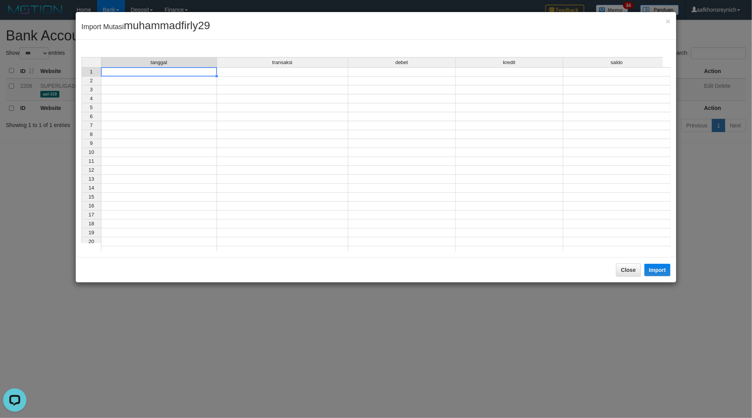
click at [82, 76] on div "tanggal transaksi debet kredit saldo 1 2 3 4 5 6 7 8 9 10 11 12 13 14 15 16 17 …" at bounding box center [82, 156] width 0 height 198
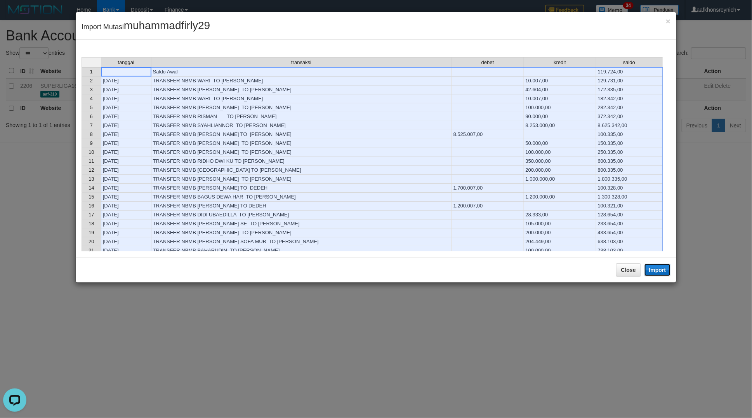
click at [655, 268] on button "Import" at bounding box center [657, 270] width 26 height 12
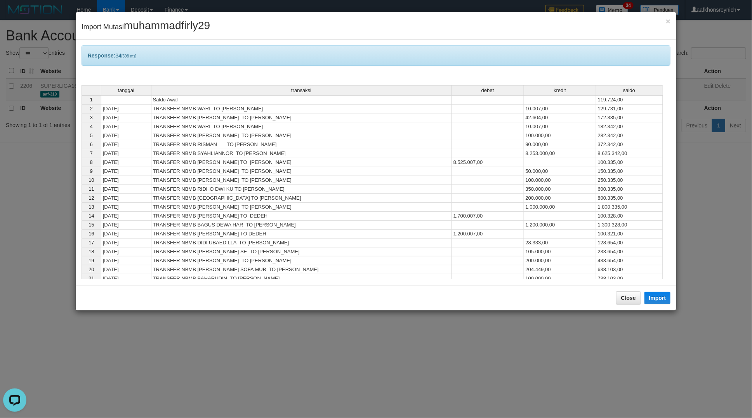
drag, startPoint x: 628, startPoint y: 232, endPoint x: 629, endPoint y: 224, distance: 7.5
click at [628, 230] on tbody "1 Saldo Awal 119.724,00 2 31/08/25 TRANSFER NBMB WARI TO MUHAMMAD FIRLY 10.007,…" at bounding box center [372, 202] width 581 height 215
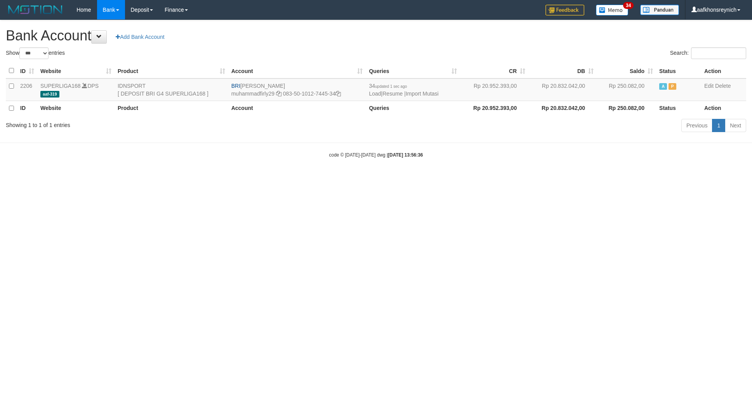
select select "***"
click at [434, 92] on link "Import Mutasi" at bounding box center [422, 93] width 33 height 6
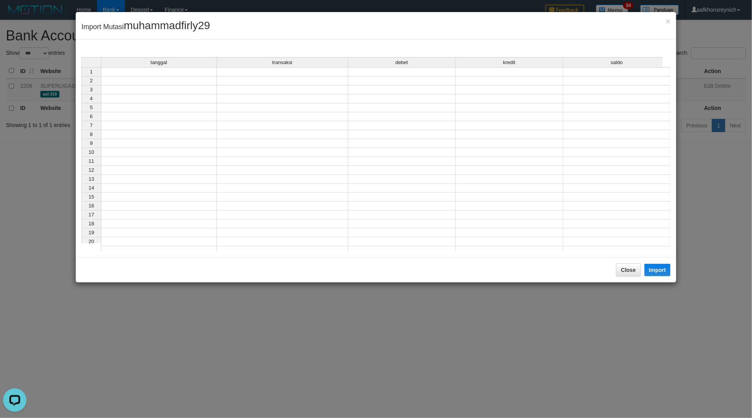
drag, startPoint x: 183, startPoint y: 76, endPoint x: 262, endPoint y: 99, distance: 83.0
click at [82, 76] on div "tanggal transaksi debet kredit saldo 1 2 3 4 5 6 7 8 9 10 11 12 13 14 15 16 17 …" at bounding box center [82, 156] width 0 height 198
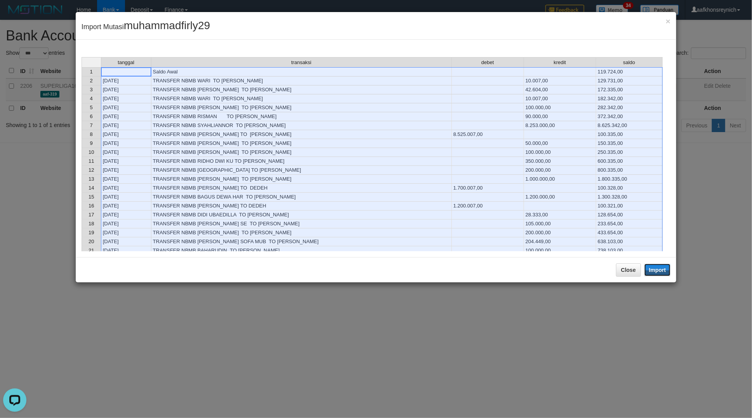
click at [665, 269] on button "Import" at bounding box center [657, 270] width 26 height 12
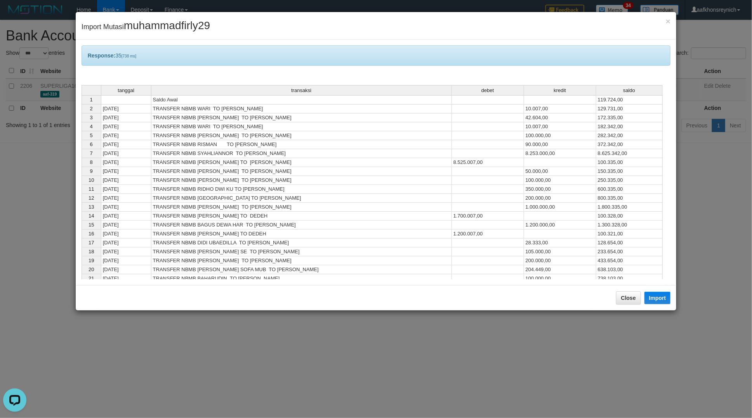
click at [597, 233] on td "100.321,00" at bounding box center [629, 233] width 66 height 9
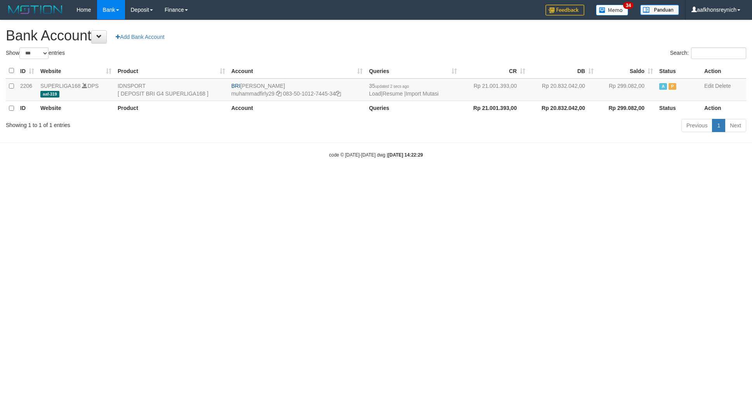
select select "***"
drag, startPoint x: 705, startPoint y: 223, endPoint x: 715, endPoint y: 228, distance: 11.6
click at [705, 178] on html "Toggle navigation Home Bank Account List Load By Website Group [ISPORT] SUPERLI…" at bounding box center [376, 89] width 752 height 178
click at [428, 94] on link "Import Mutasi" at bounding box center [422, 93] width 33 height 6
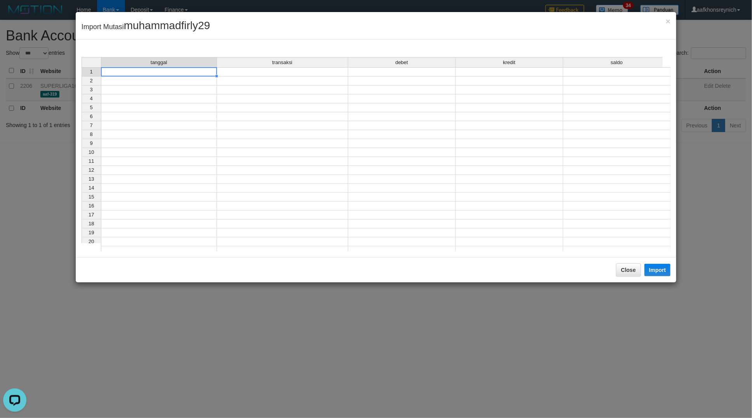
drag, startPoint x: 190, startPoint y: 72, endPoint x: 445, endPoint y: 157, distance: 268.5
click at [191, 72] on td at bounding box center [159, 71] width 116 height 9
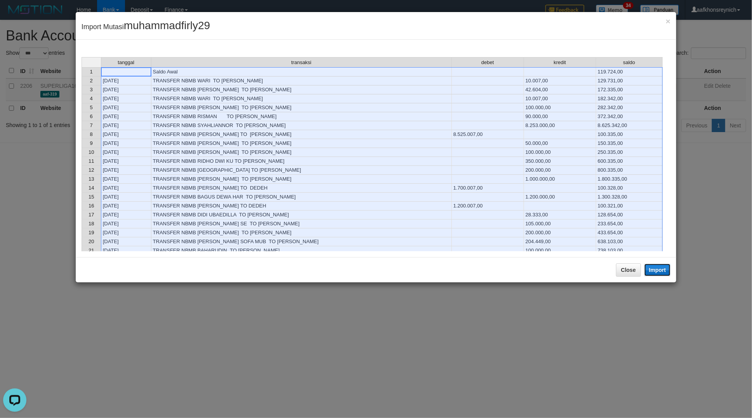
click at [655, 269] on button "Import" at bounding box center [657, 270] width 26 height 12
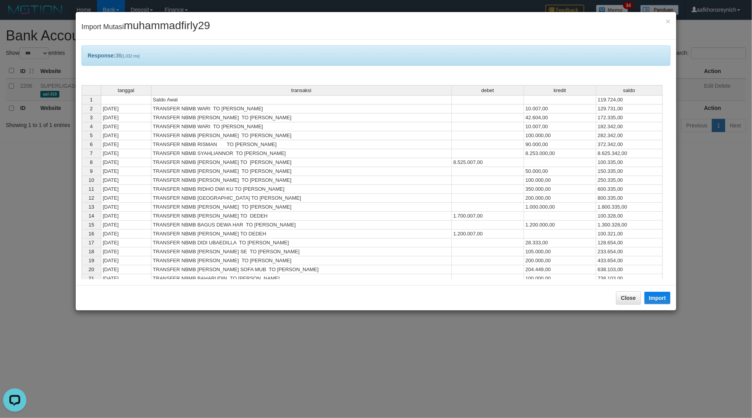
click at [618, 250] on td "233.654,00" at bounding box center [629, 251] width 66 height 9
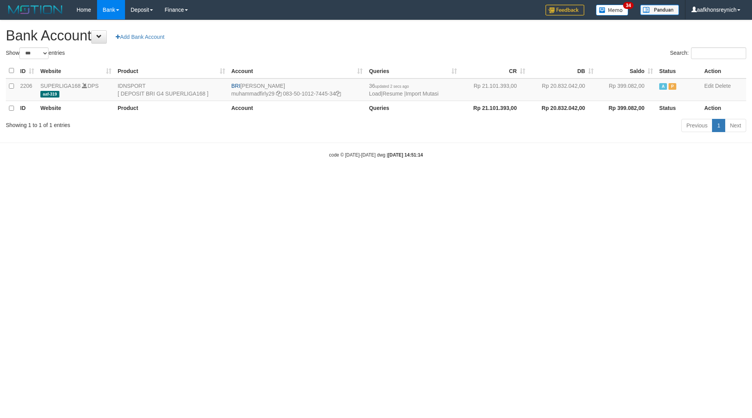
select select "***"
drag, startPoint x: 241, startPoint y: 83, endPoint x: 300, endPoint y: 80, distance: 59.5
click at [300, 80] on td "BRI [PERSON_NAME] muhammadfirly29 083-50-1012-7445-34" at bounding box center [297, 89] width 138 height 23
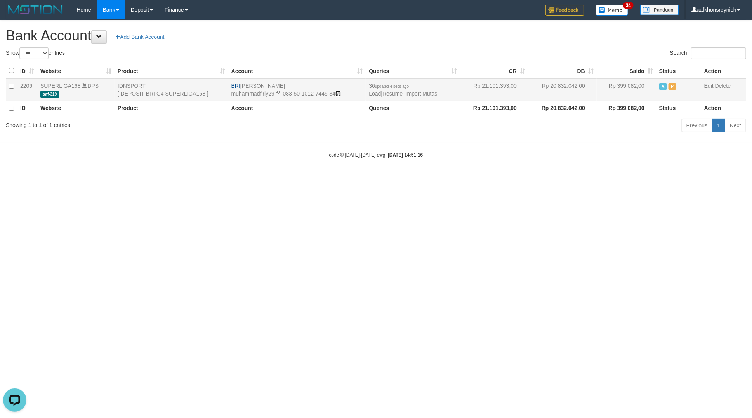
drag, startPoint x: 340, startPoint y: 95, endPoint x: 365, endPoint y: 100, distance: 25.7
click at [340, 95] on icon at bounding box center [337, 93] width 5 height 5
click at [416, 93] on link "Import Mutasi" at bounding box center [422, 93] width 33 height 6
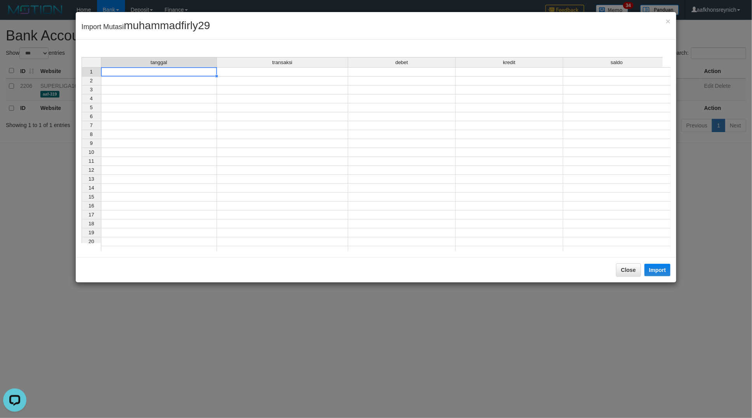
drag, startPoint x: 172, startPoint y: 75, endPoint x: 205, endPoint y: 78, distance: 32.8
click at [174, 72] on td at bounding box center [159, 71] width 116 height 9
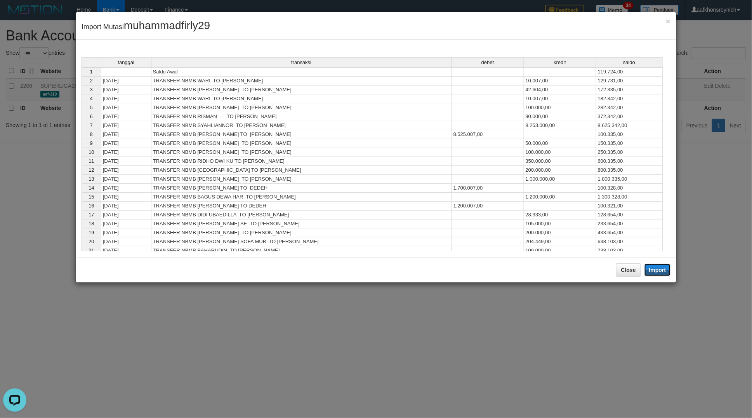
drag, startPoint x: 649, startPoint y: 272, endPoint x: 614, endPoint y: 280, distance: 36.7
click at [650, 270] on button "Import" at bounding box center [657, 270] width 26 height 12
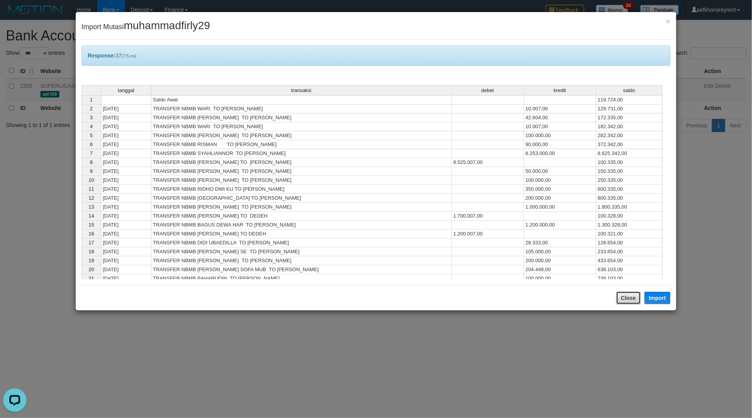
click at [629, 295] on button "Close" at bounding box center [628, 297] width 25 height 13
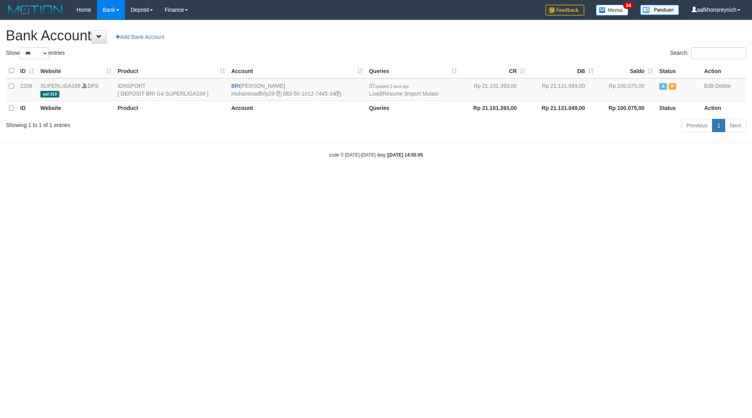
select select "***"
click at [125, 23] on link "Account List" at bounding box center [127, 27] width 61 height 10
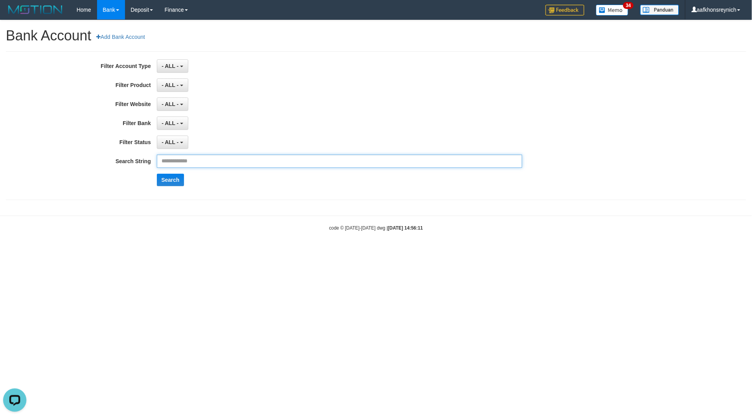
drag, startPoint x: 212, startPoint y: 160, endPoint x: 205, endPoint y: 165, distance: 8.9
click at [212, 160] on input "text" at bounding box center [340, 160] width 366 height 13
paste input "**********"
type input "**********"
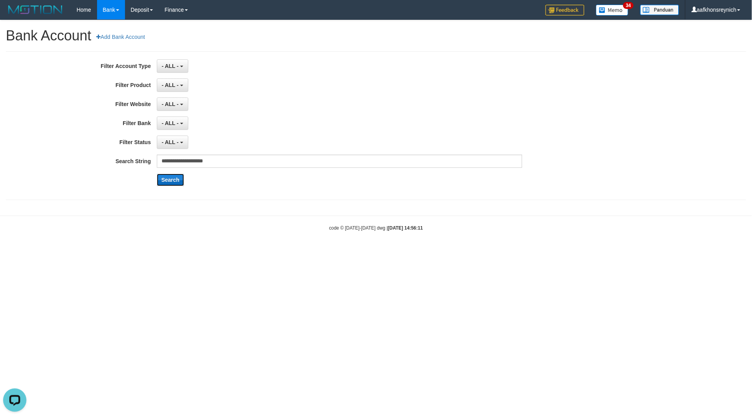
click at [176, 180] on button "Search" at bounding box center [171, 180] width 28 height 12
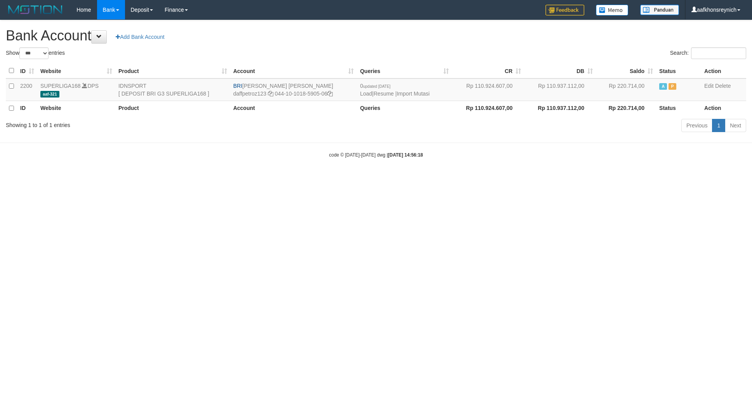
select select "***"
click at [543, 178] on html "Toggle navigation Home Bank Account List Load By Website Group [ISPORT] SUPERLI…" at bounding box center [376, 89] width 752 height 178
drag, startPoint x: 543, startPoint y: 183, endPoint x: 550, endPoint y: 180, distance: 7.4
click at [543, 178] on html "Toggle navigation Home Bank Account List Load By Website Group [ISPORT] SUPERLI…" at bounding box center [376, 89] width 752 height 178
drag, startPoint x: 612, startPoint y: 229, endPoint x: 612, endPoint y: 225, distance: 3.9
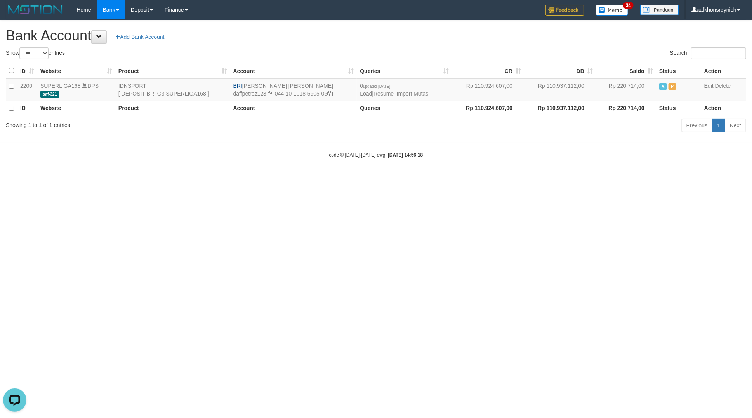
click at [612, 178] on html "Toggle navigation Home Bank Account List Load By Website Group [ISPORT] SUPERLI…" at bounding box center [376, 89] width 752 height 178
click at [611, 178] on html "Toggle navigation Home Bank Account List Load By Website Group [ISPORT] SUPERLI…" at bounding box center [376, 89] width 752 height 178
select select "***"
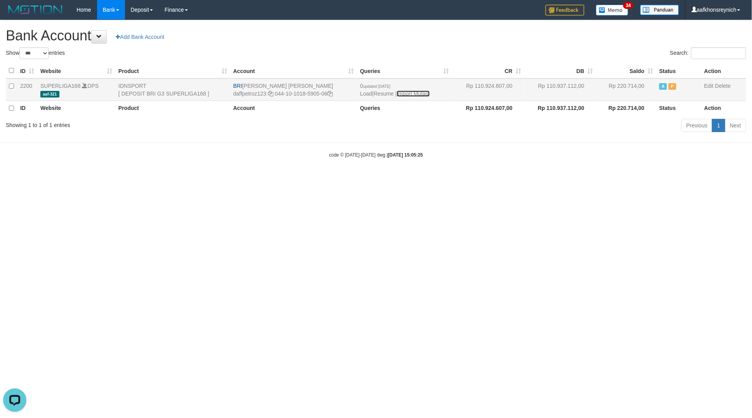
click at [415, 90] on link "Import Mutasi" at bounding box center [413, 93] width 33 height 6
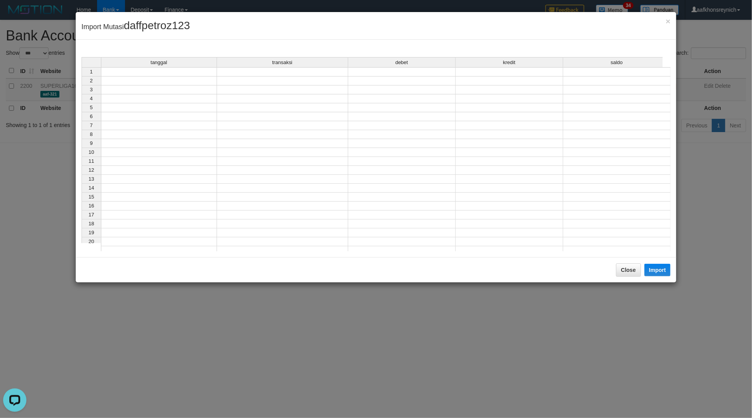
click at [161, 70] on td at bounding box center [159, 71] width 116 height 9
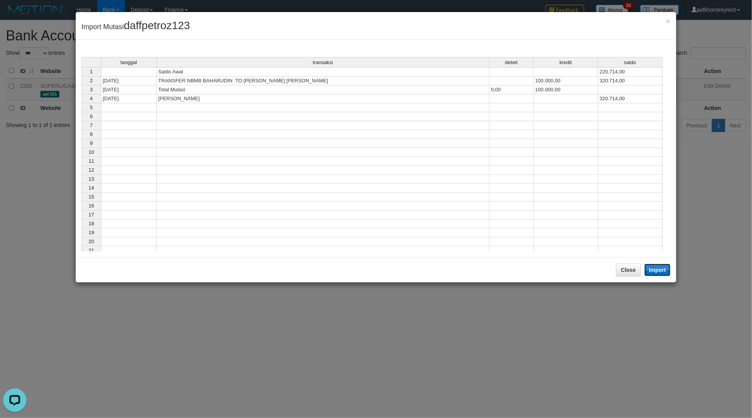
click at [668, 275] on button "Import" at bounding box center [657, 270] width 26 height 12
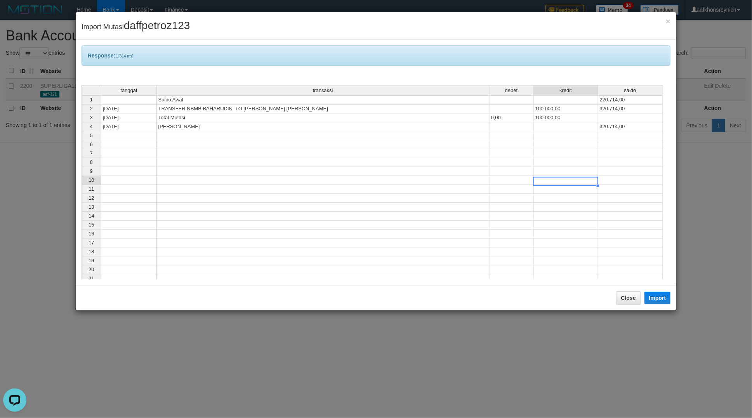
click at [538, 180] on td at bounding box center [566, 180] width 64 height 9
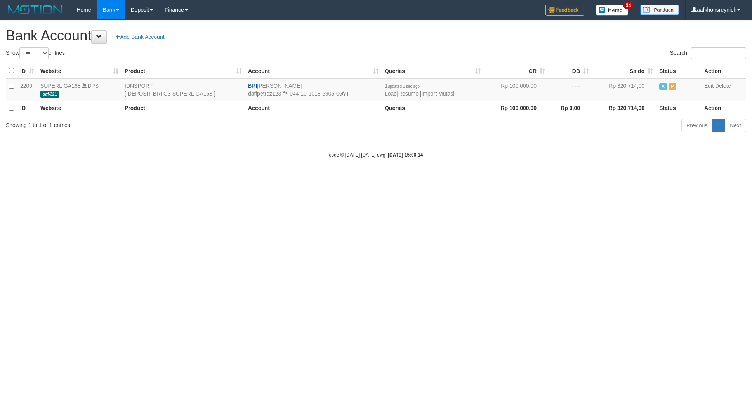
select select "***"
click at [453, 92] on link "Import Mutasi" at bounding box center [437, 93] width 33 height 6
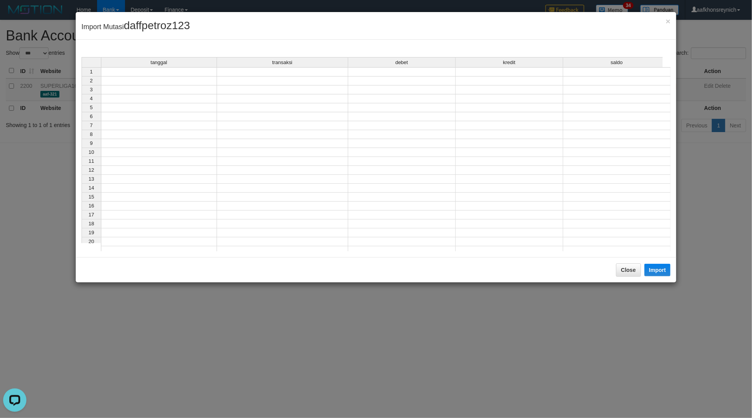
click at [163, 69] on td at bounding box center [159, 71] width 116 height 9
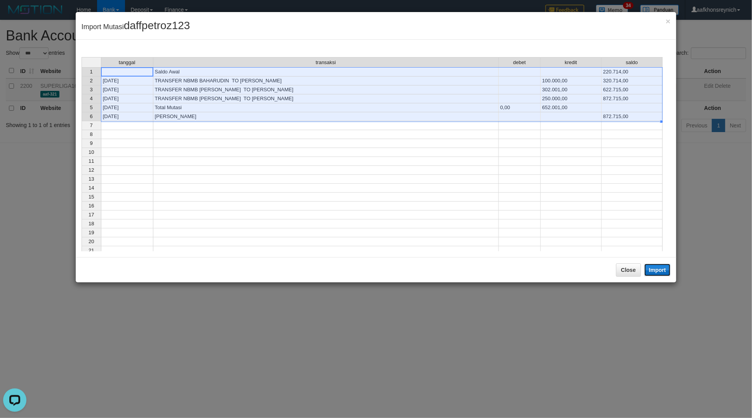
click at [663, 272] on button "Import" at bounding box center [657, 270] width 26 height 12
click at [82, 212] on div "tanggal transaksi debet kredit saldo 1 Saldo Awal 220.714,00 2 31/08/25 TRANSFE…" at bounding box center [82, 178] width 0 height 243
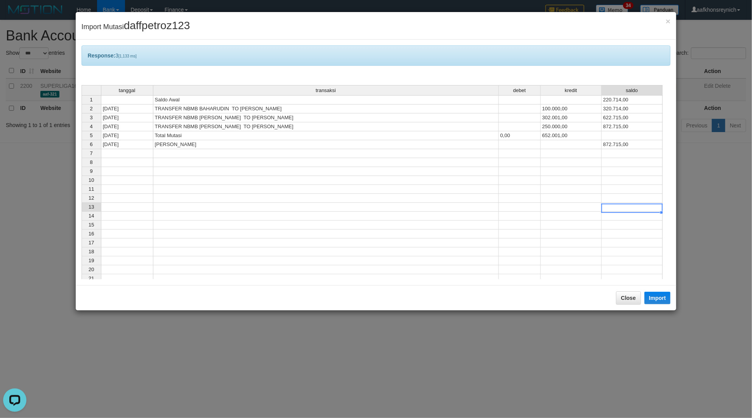
click at [631, 243] on td at bounding box center [632, 242] width 61 height 9
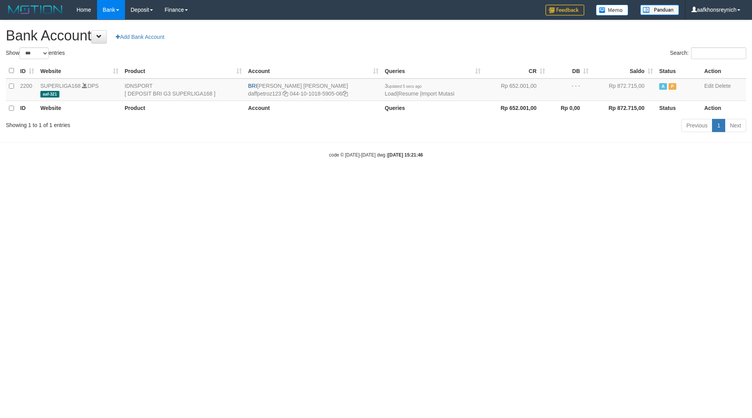
select select "***"
click at [631, 178] on html "Toggle navigation Home Bank Account List Load By Website Group [ISPORT] SUPERLI…" at bounding box center [376, 89] width 752 height 178
select select "***"
drag, startPoint x: 258, startPoint y: 85, endPoint x: 345, endPoint y: 83, distance: 86.6
click at [345, 83] on td "BRI [PERSON_NAME] daffpetroz123 044-10-1018-5905-06" at bounding box center [313, 89] width 137 height 23
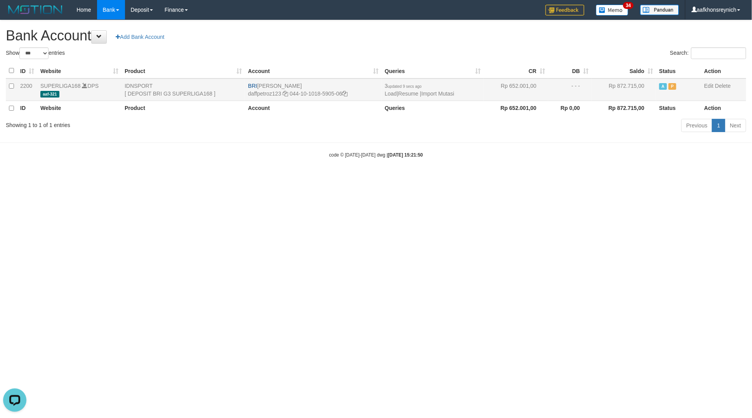
copy td "[PERSON_NAME]"
click at [345, 94] on icon at bounding box center [344, 93] width 5 height 5
copy td "[PERSON_NAME]"
click at [441, 94] on link "Import Mutasi" at bounding box center [437, 93] width 33 height 6
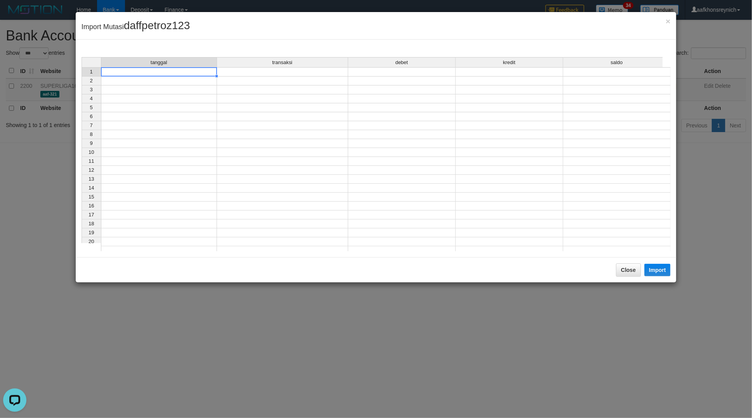
click at [211, 72] on td at bounding box center [159, 71] width 116 height 9
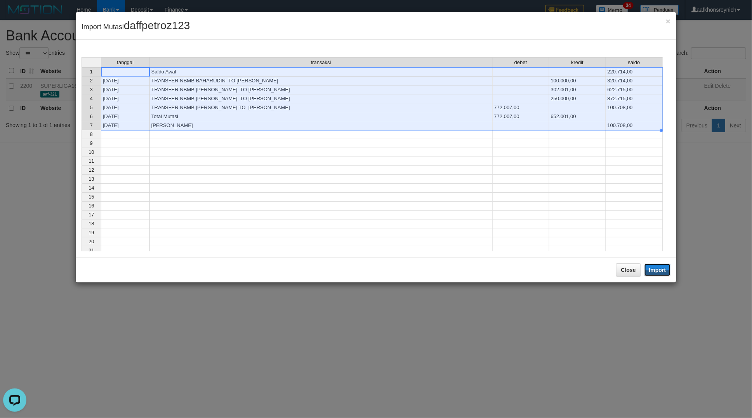
click at [656, 272] on button "Import" at bounding box center [657, 270] width 26 height 12
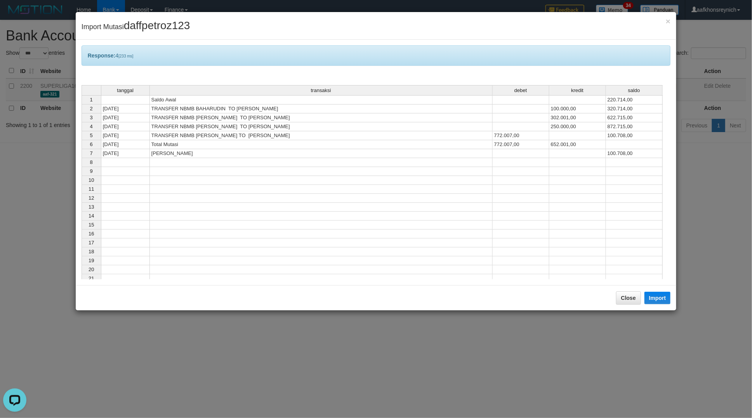
click at [552, 218] on td at bounding box center [577, 216] width 57 height 9
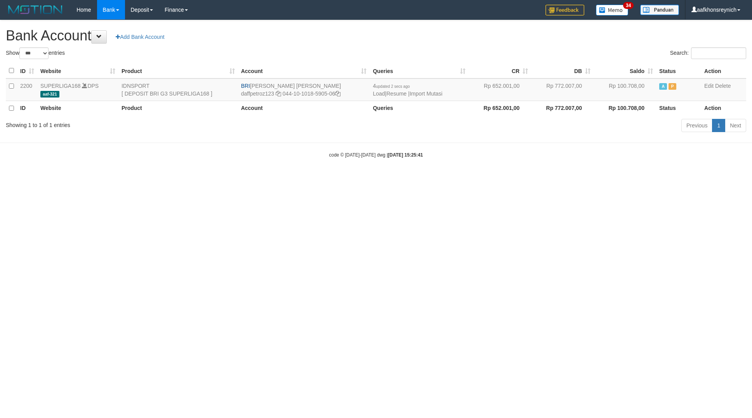
select select "***"
click at [609, 178] on html "Toggle navigation Home Bank Account List Load By Website Group [ISPORT] SUPERLI…" at bounding box center [376, 89] width 752 height 178
select select "***"
click at [426, 91] on link "Import Mutasi" at bounding box center [426, 93] width 33 height 6
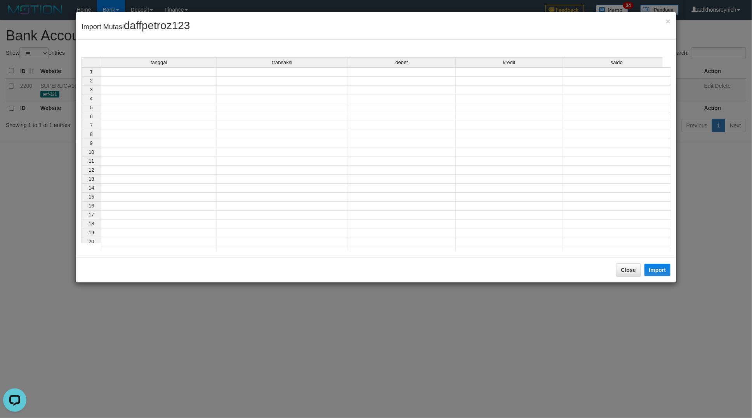
click at [195, 68] on div "tanggal transaksi debet kredit saldo" at bounding box center [372, 62] width 581 height 11
click at [177, 70] on td at bounding box center [159, 71] width 116 height 9
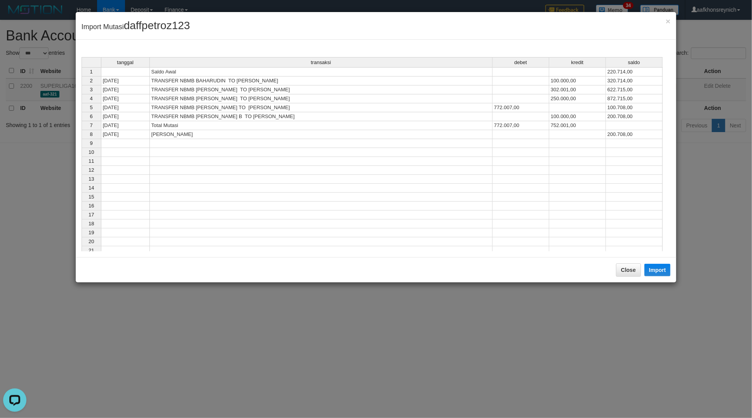
click at [657, 261] on div "Close Import" at bounding box center [376, 269] width 601 height 25
click at [666, 270] on button "Import" at bounding box center [657, 270] width 26 height 12
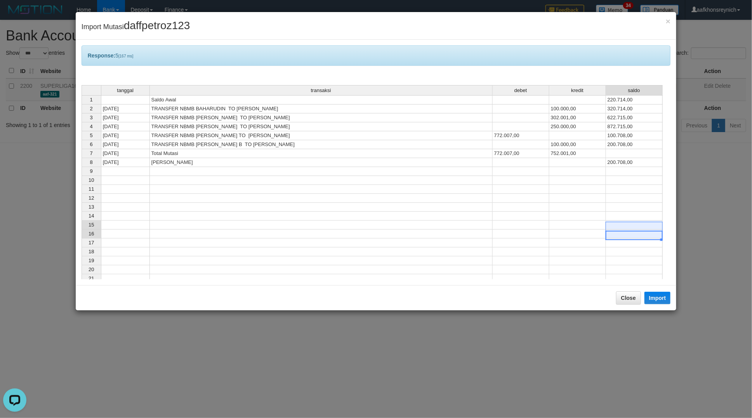
click at [608, 230] on tbody "1 Saldo Awal 220.714,00 2 31/08/25 TRANSFER NBMB BAHARUDIN TO MUHAMMAD DAFFA PE…" at bounding box center [372, 220] width 581 height 250
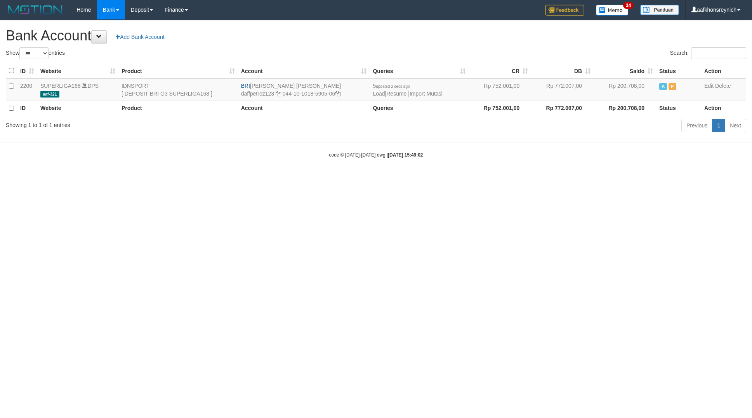
select select "***"
click at [435, 96] on link "Import Mutasi" at bounding box center [426, 93] width 33 height 6
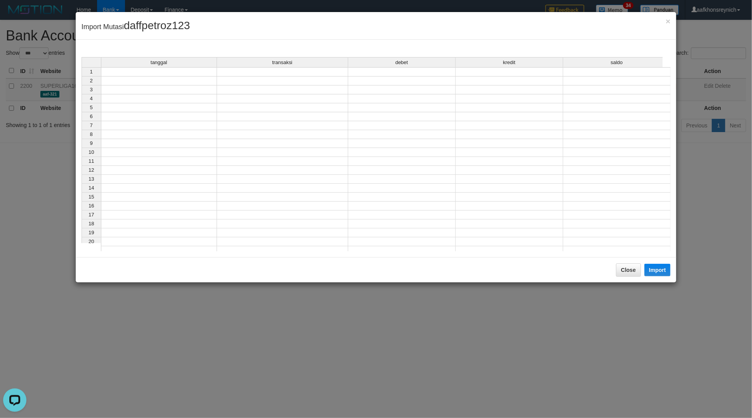
drag, startPoint x: 206, startPoint y: 73, endPoint x: 215, endPoint y: 76, distance: 9.6
click at [206, 72] on td at bounding box center [159, 71] width 116 height 9
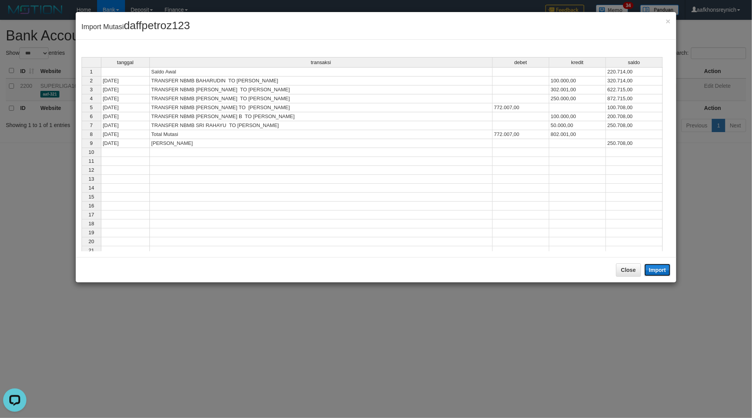
click at [655, 264] on button "Import" at bounding box center [657, 270] width 26 height 12
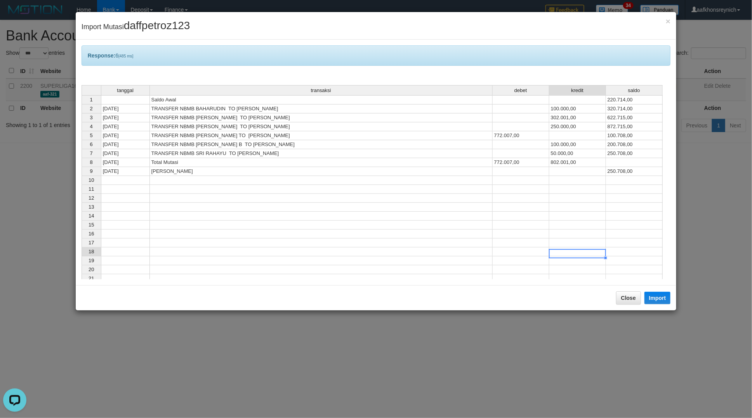
click at [600, 255] on td at bounding box center [577, 251] width 57 height 9
click at [82, 221] on div "tanggal transaksi debet kredit saldo 1 Saldo Awal 220.714,00 2 31/08/25 TRANSFE…" at bounding box center [82, 215] width 0 height 260
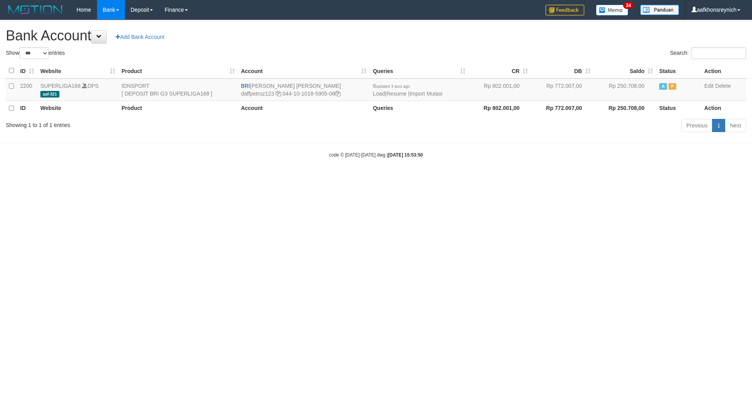
select select "***"
drag, startPoint x: 652, startPoint y: 202, endPoint x: 647, endPoint y: 229, distance: 27.3
click at [652, 178] on html "Toggle navigation Home Bank Account List Load By Website Group [ISPORT] SUPERLI…" at bounding box center [376, 89] width 752 height 178
select select "***"
click at [426, 97] on td "6 updated 4 secs ago Load | Resume | Import Mutasi" at bounding box center [419, 89] width 99 height 23
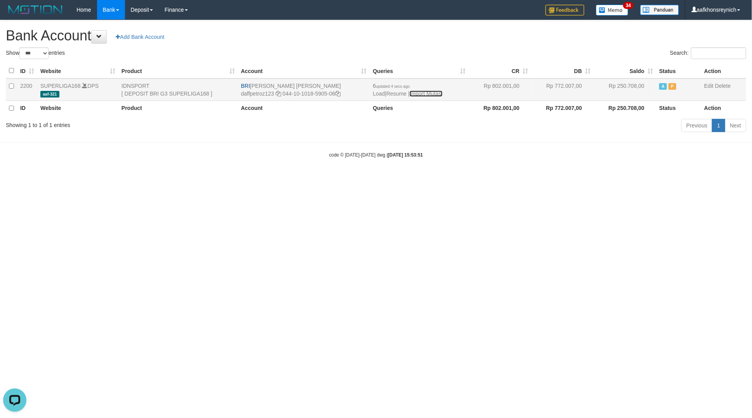
click at [424, 92] on link "Import Mutasi" at bounding box center [426, 93] width 33 height 6
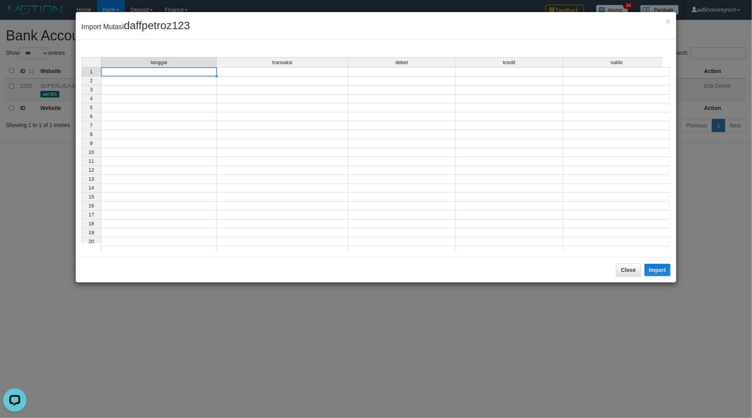
click at [206, 70] on td at bounding box center [159, 71] width 116 height 9
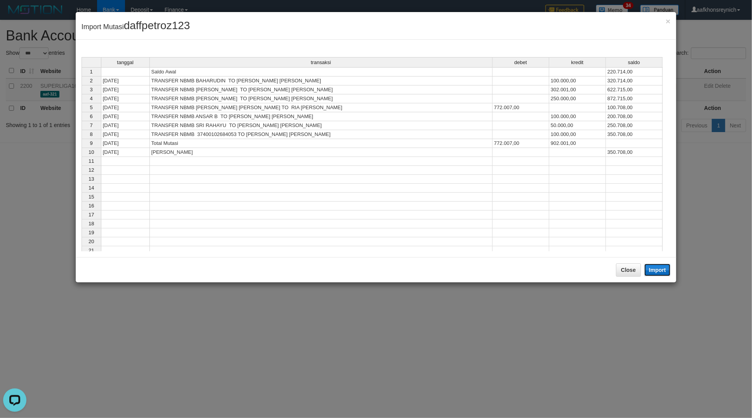
click at [661, 268] on button "Import" at bounding box center [657, 270] width 26 height 12
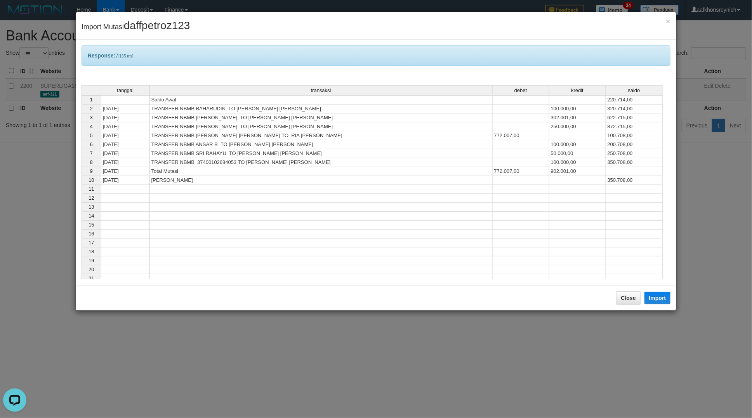
drag, startPoint x: 632, startPoint y: 254, endPoint x: 639, endPoint y: 247, distance: 10.4
click at [633, 252] on td at bounding box center [634, 251] width 57 height 9
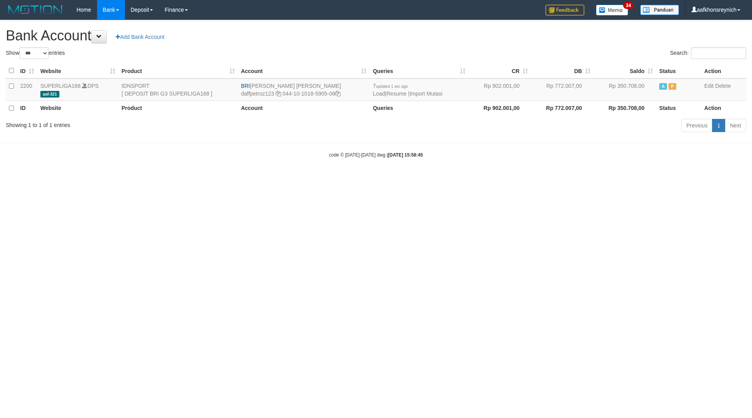
select select "***"
click at [425, 94] on link "Import Mutasi" at bounding box center [426, 93] width 33 height 6
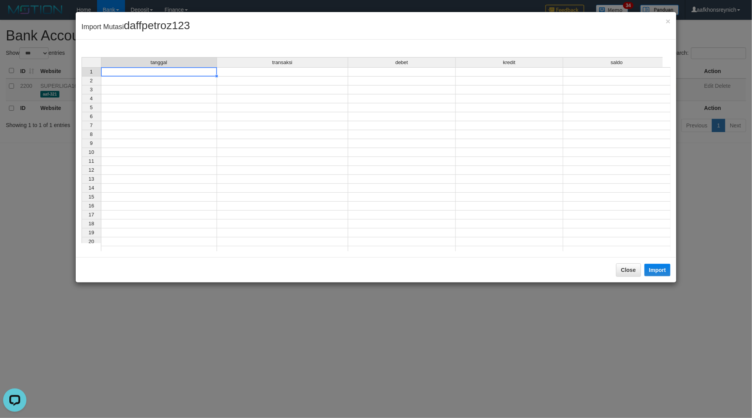
click at [185, 70] on td at bounding box center [159, 71] width 116 height 9
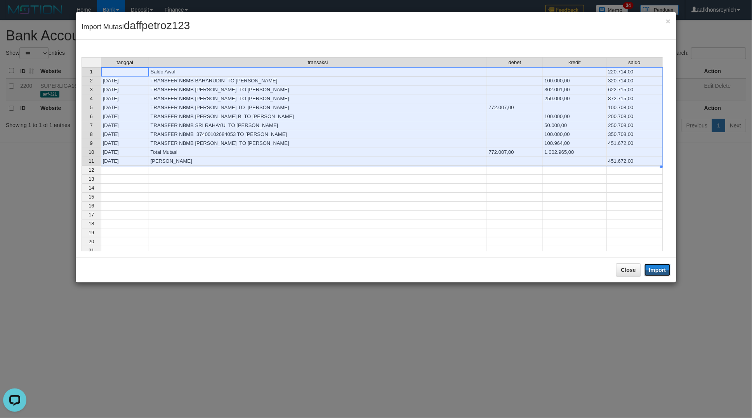
drag, startPoint x: 661, startPoint y: 270, endPoint x: 750, endPoint y: 274, distance: 89.0
click at [661, 270] on button "Import" at bounding box center [657, 270] width 26 height 12
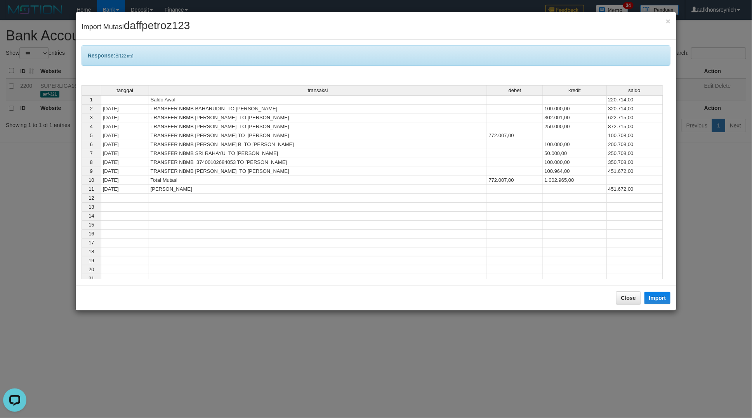
click at [596, 235] on td at bounding box center [575, 233] width 64 height 9
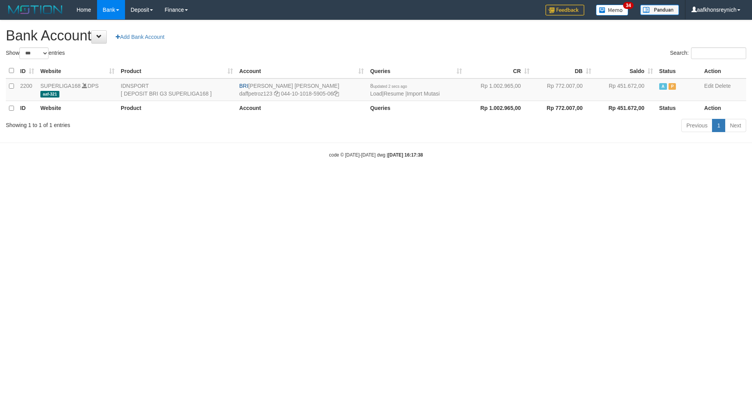
select select "***"
click at [422, 92] on link "Import Mutasi" at bounding box center [423, 93] width 33 height 6
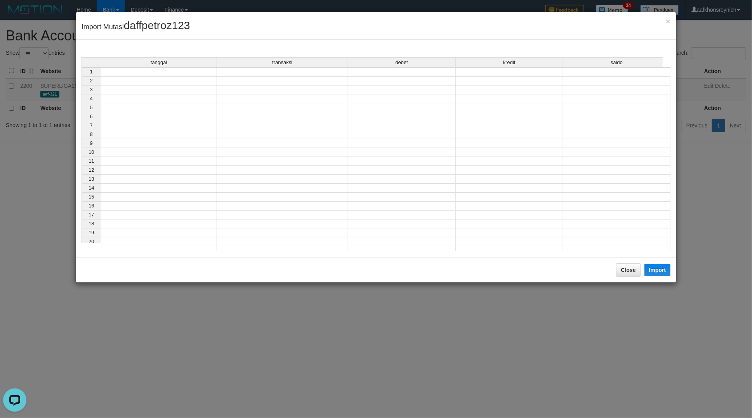
click at [193, 75] on td at bounding box center [159, 71] width 116 height 9
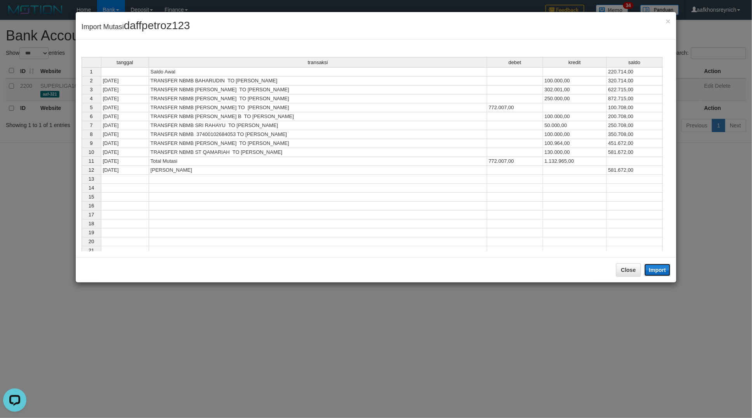
click at [660, 269] on button "Import" at bounding box center [657, 270] width 26 height 12
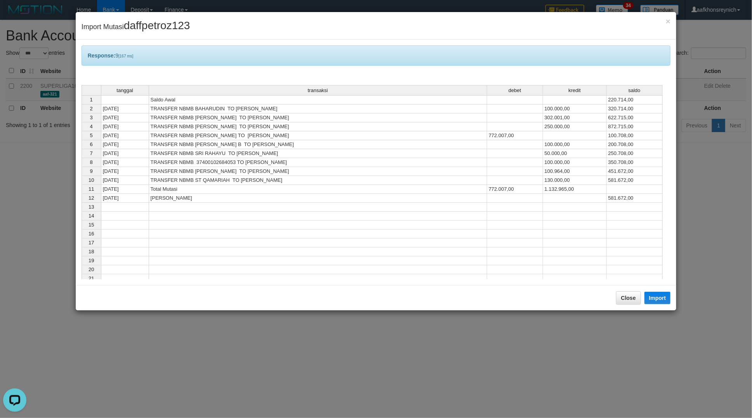
drag, startPoint x: 590, startPoint y: 265, endPoint x: 597, endPoint y: 262, distance: 6.6
click at [591, 265] on td at bounding box center [575, 260] width 64 height 9
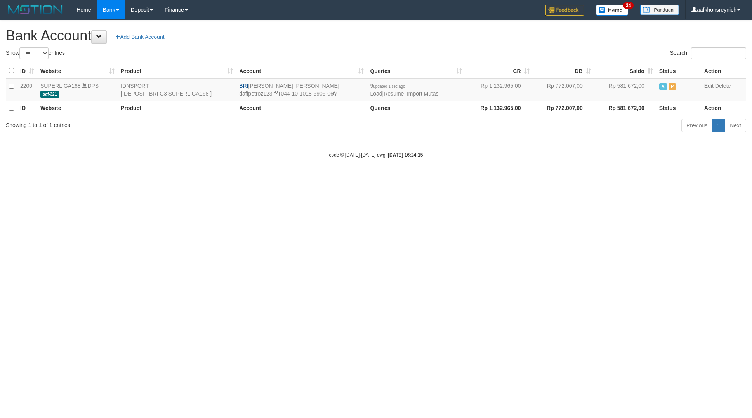
select select "***"
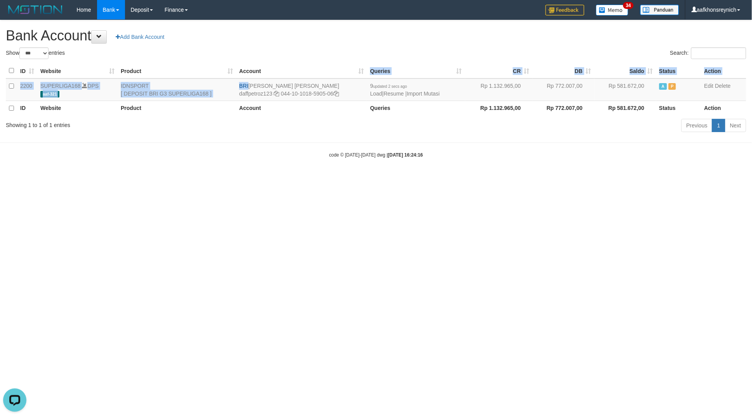
drag, startPoint x: 248, startPoint y: 84, endPoint x: 340, endPoint y: 78, distance: 92.2
click at [340, 78] on table "ID Website Product Account Queries CR [PERSON_NAME] Status Action 2200 SUPERLIG…" at bounding box center [376, 89] width 740 height 52
copy table "Queries CR [PERSON_NAME] Status Action 2200 SUPERLIGA168 DPS aaf-321 IDNSPORT […"
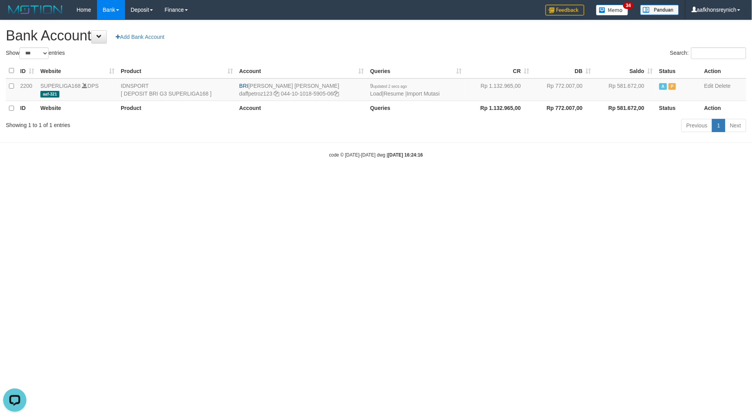
drag, startPoint x: 474, startPoint y: 148, endPoint x: 482, endPoint y: 148, distance: 8.2
click at [474, 148] on body "Toggle navigation Home Bank Account List Load By Website Group [ISPORT] SUPERLI…" at bounding box center [376, 89] width 752 height 178
click at [415, 92] on link "Import Mutasi" at bounding box center [423, 93] width 33 height 6
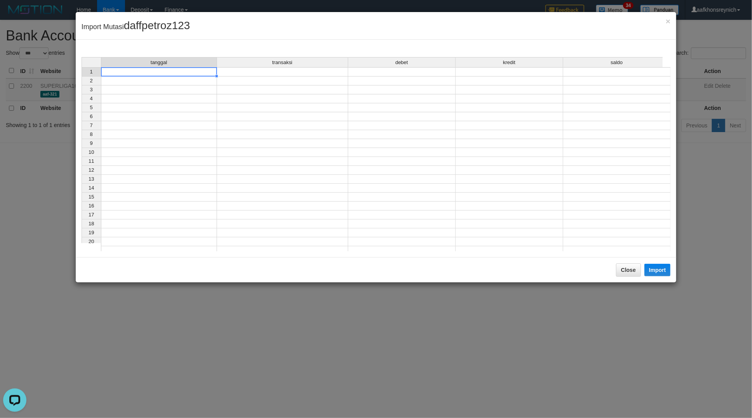
click at [209, 74] on td at bounding box center [159, 71] width 116 height 9
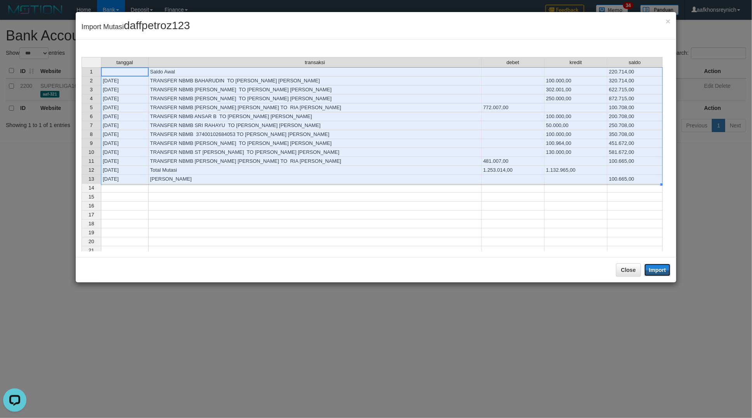
click at [656, 270] on button "Import" at bounding box center [657, 270] width 26 height 12
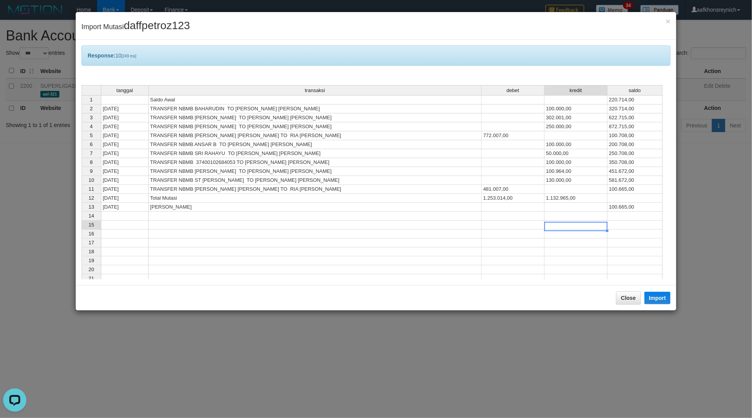
click at [558, 229] on td at bounding box center [576, 224] width 63 height 9
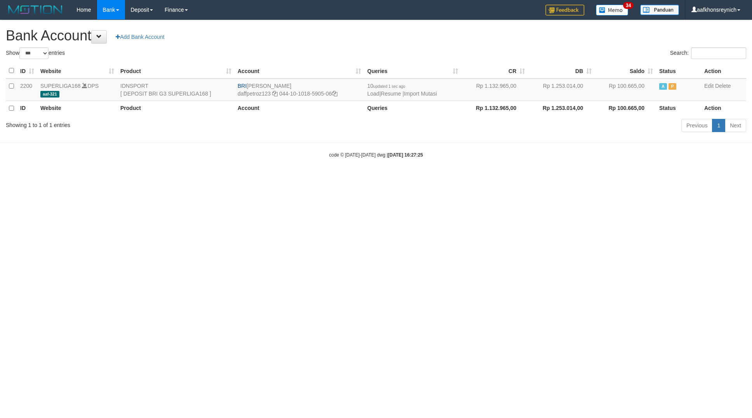
select select "***"
click at [434, 92] on link "Import Mutasi" at bounding box center [420, 93] width 33 height 6
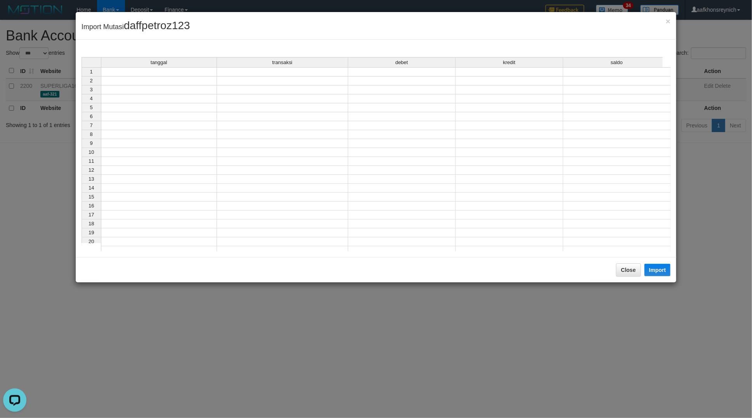
click at [194, 73] on td at bounding box center [159, 71] width 116 height 9
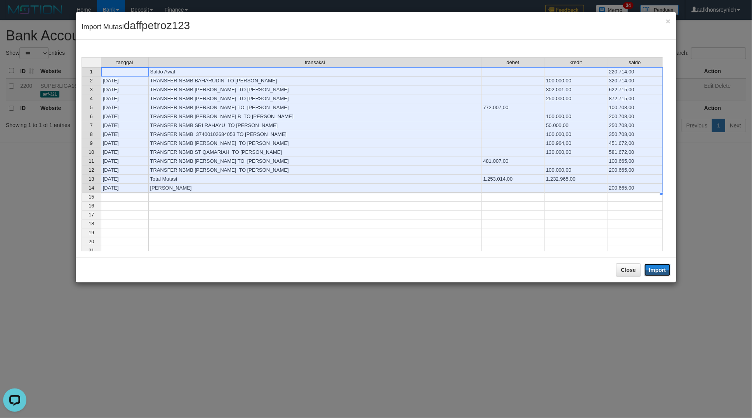
drag, startPoint x: 655, startPoint y: 269, endPoint x: 595, endPoint y: 241, distance: 66.5
click at [656, 269] on button "Import" at bounding box center [657, 270] width 26 height 12
click at [587, 219] on td at bounding box center [576, 214] width 63 height 9
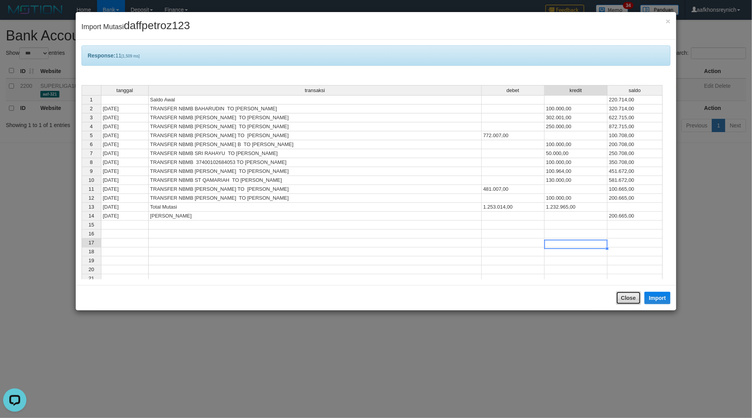
click at [624, 296] on button "Close" at bounding box center [628, 297] width 25 height 13
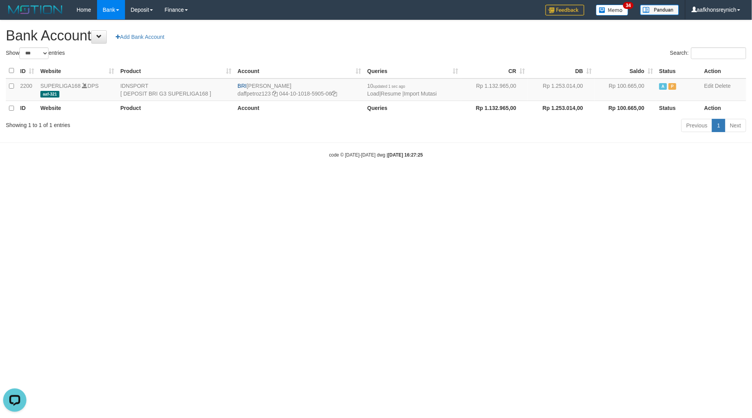
click at [594, 178] on html "Toggle navigation Home Bank Account List Load By Website Group [ISPORT] SUPERLI…" at bounding box center [376, 89] width 752 height 178
click at [596, 178] on html "Toggle navigation Home Bank Account List Load By Website Group [ISPORT] SUPERLI…" at bounding box center [376, 89] width 752 height 178
select select "***"
click at [418, 92] on link "Import Mutasi" at bounding box center [420, 93] width 33 height 6
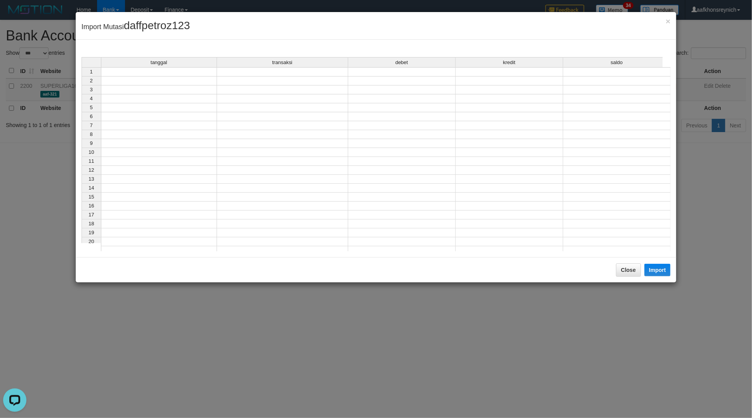
click at [153, 75] on td at bounding box center [159, 71] width 116 height 9
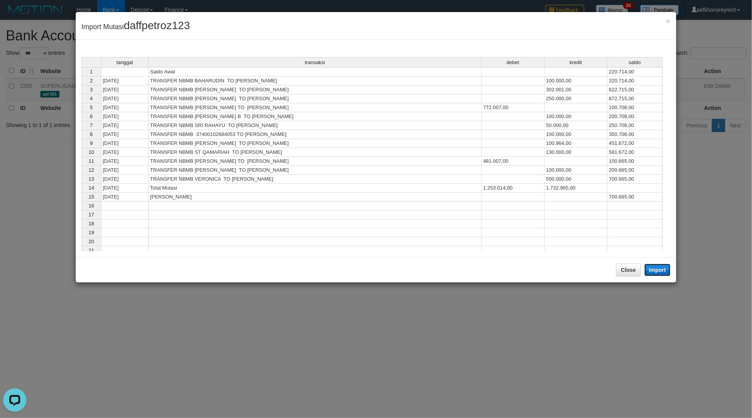
click at [656, 270] on button "Import" at bounding box center [657, 270] width 26 height 12
click at [499, 166] on td "481.007,00" at bounding box center [513, 161] width 63 height 9
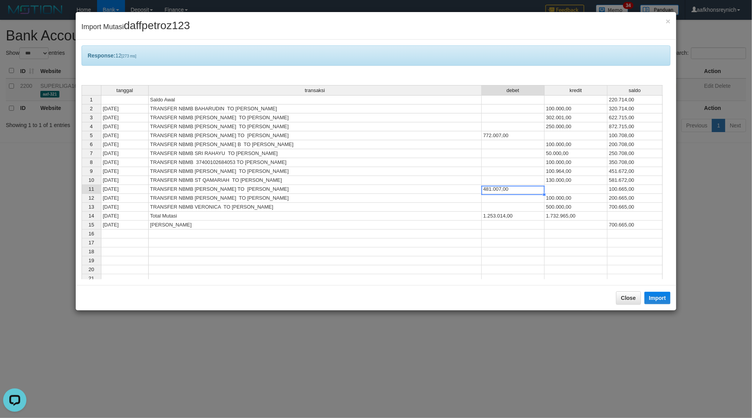
click at [499, 193] on td "481.007,00" at bounding box center [513, 189] width 63 height 9
type textarea "**********"
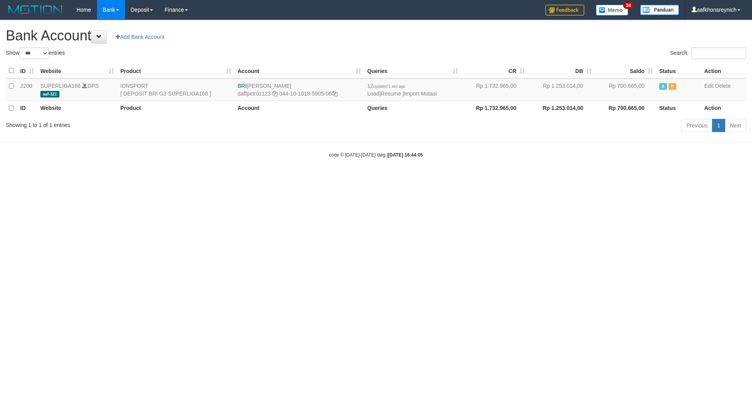
select select "***"
click at [414, 94] on link "Import Mutasi" at bounding box center [420, 93] width 33 height 6
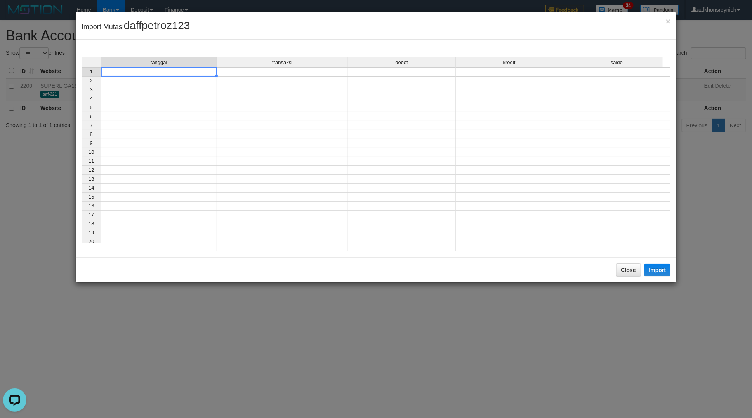
click at [195, 71] on td at bounding box center [159, 71] width 116 height 9
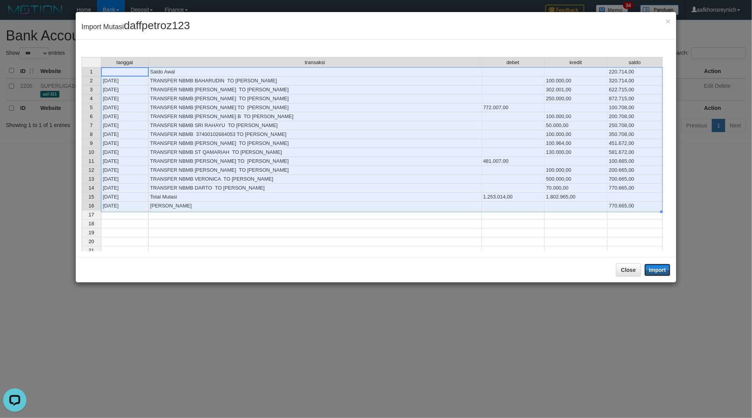
drag, startPoint x: 657, startPoint y: 274, endPoint x: 751, endPoint y: 308, distance: 100.6
click at [657, 274] on button "Import" at bounding box center [657, 270] width 26 height 12
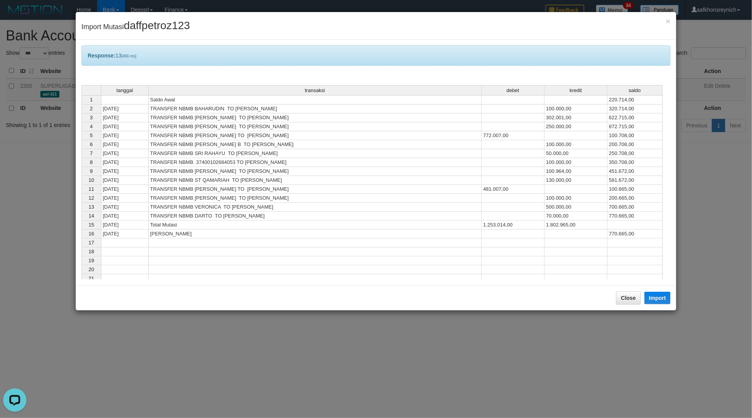
drag, startPoint x: 613, startPoint y: 226, endPoint x: 637, endPoint y: 231, distance: 24.2
click at [613, 226] on td at bounding box center [634, 224] width 55 height 9
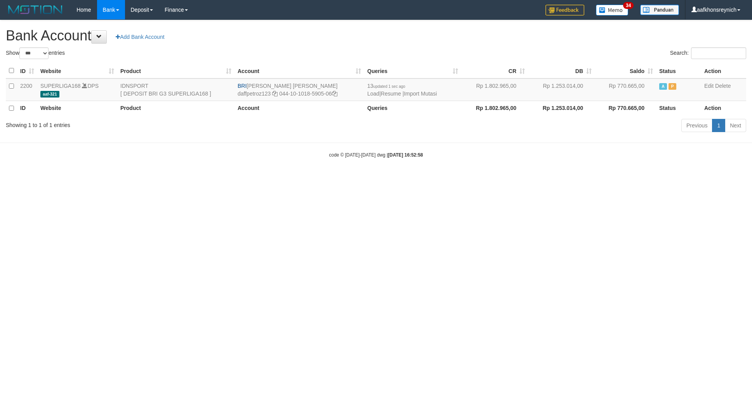
select select "***"
click at [624, 178] on html "Toggle navigation Home Bank Account List Load By Website Group [ISPORT] SUPERLI…" at bounding box center [376, 89] width 752 height 178
select select "***"
drag, startPoint x: 276, startPoint y: 83, endPoint x: 331, endPoint y: 82, distance: 54.3
click at [330, 82] on td "BRI MUHAMMAD DAFFA PETRO daffpetroz123 044-10-1018-5905-06" at bounding box center [299, 89] width 130 height 23
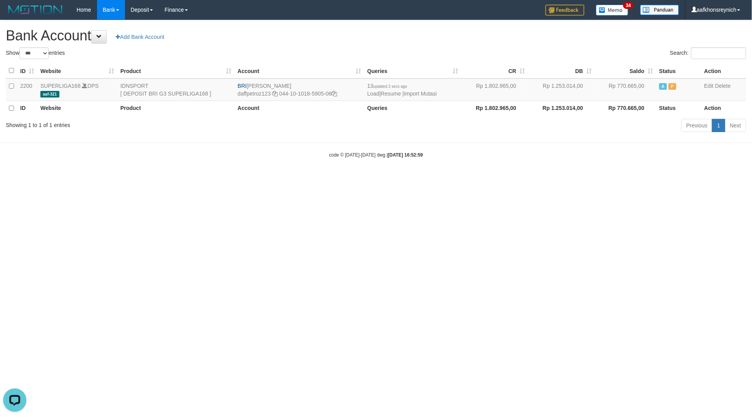
copy td "[PERSON_NAME]"
click at [337, 94] on icon at bounding box center [334, 93] width 5 height 5
copy td "[PERSON_NAME]"
click at [430, 95] on link "Import Mutasi" at bounding box center [420, 93] width 33 height 6
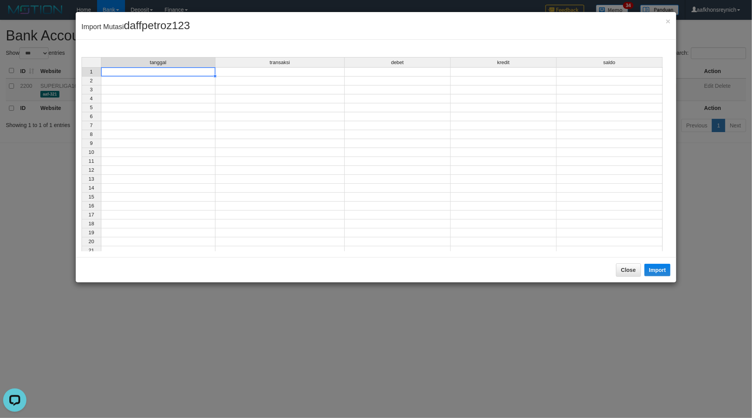
click at [82, 76] on div "tanggal transaksi debet kredit saldo 1 2 3 4 5 6 7 8 9 10 11 12 13 14 15 16 17 …" at bounding box center [82, 156] width 0 height 198
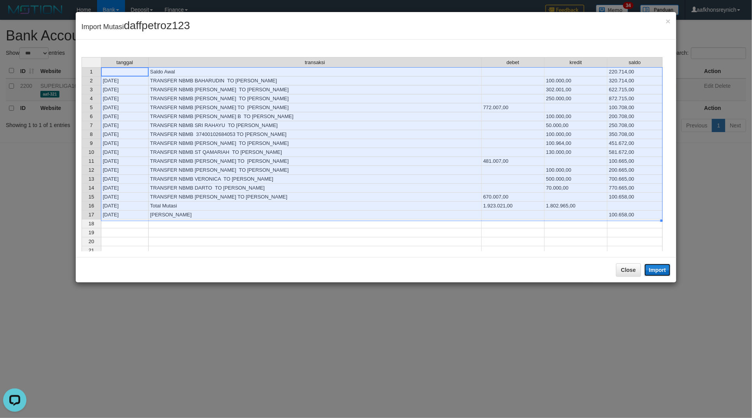
click at [660, 268] on button "Import" at bounding box center [657, 270] width 26 height 12
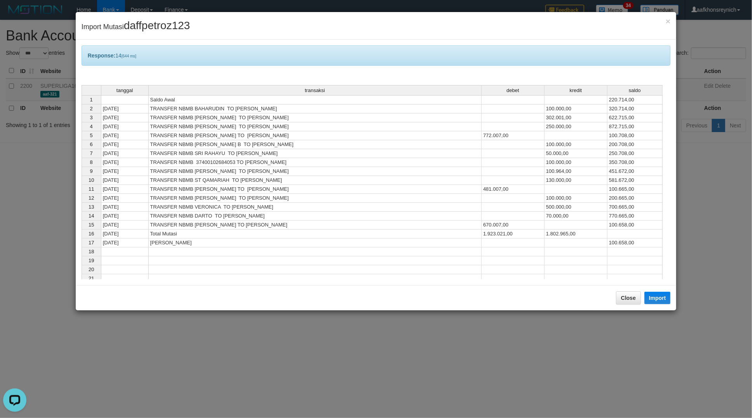
click at [633, 270] on td at bounding box center [634, 269] width 55 height 9
click at [632, 274] on td at bounding box center [634, 269] width 55 height 9
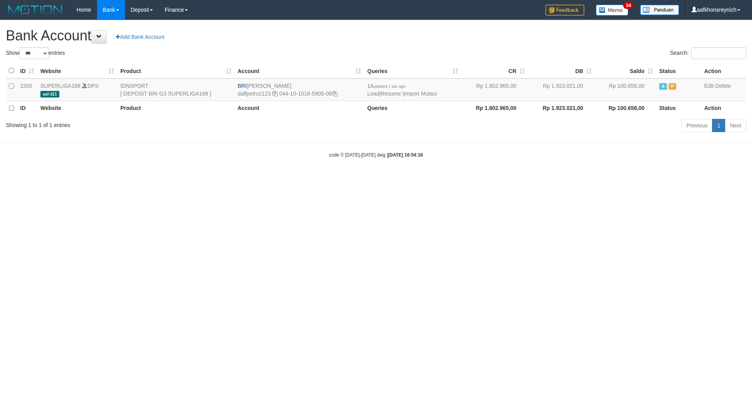
select select "***"
click at [618, 178] on html "Toggle navigation Home Bank Account List Load By Website Group [ISPORT] SUPERLI…" at bounding box center [376, 89] width 752 height 178
click at [420, 95] on link "Import Mutasi" at bounding box center [420, 93] width 33 height 6
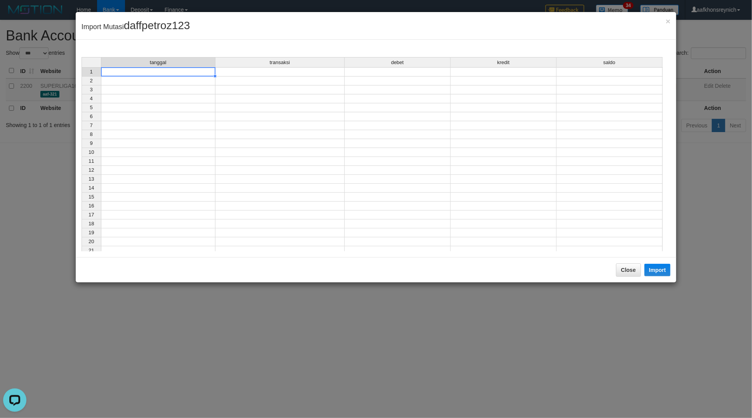
drag, startPoint x: 201, startPoint y: 71, endPoint x: 473, endPoint y: 174, distance: 290.9
click at [201, 71] on td at bounding box center [158, 71] width 115 height 9
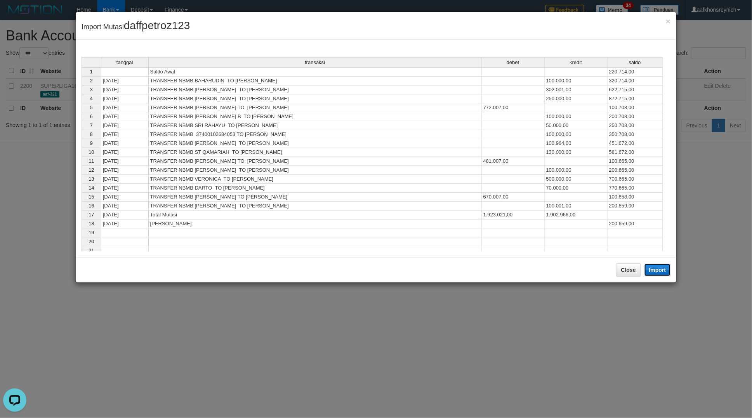
drag, startPoint x: 660, startPoint y: 265, endPoint x: 587, endPoint y: 256, distance: 73.1
click at [660, 266] on button "Import" at bounding box center [657, 270] width 26 height 12
click at [573, 230] on tbody "1 Saldo Awal 220.714,00 2 [DATE] TRANSFER NBMB BAHARUDIN TO [PERSON_NAME] 100.0…" at bounding box center [372, 192] width 581 height 250
click at [608, 219] on td at bounding box center [634, 214] width 55 height 9
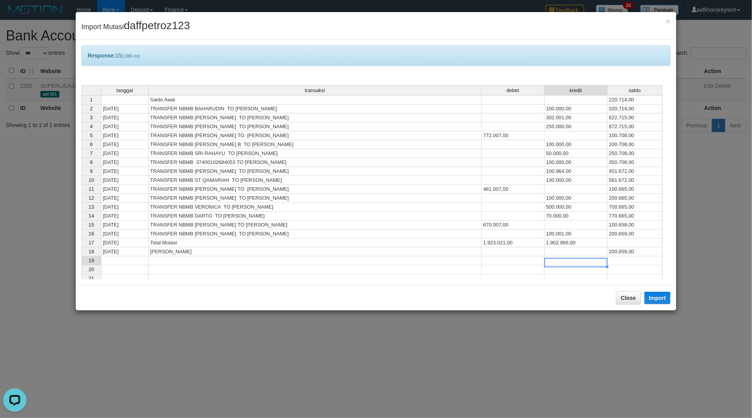
click at [581, 265] on td at bounding box center [576, 260] width 63 height 9
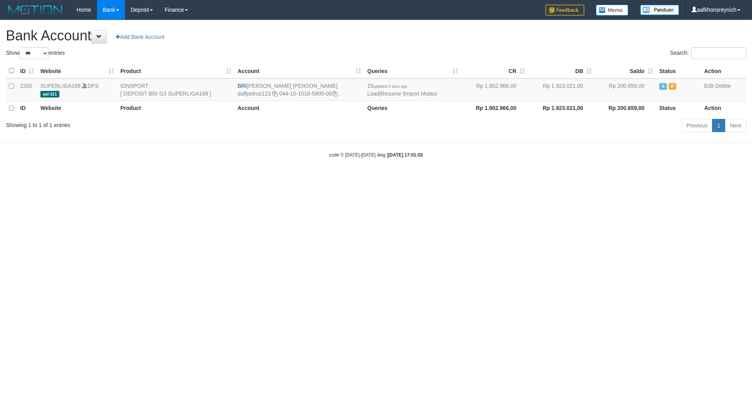
select select "***"
click at [415, 94] on link "Import Mutasi" at bounding box center [420, 93] width 33 height 6
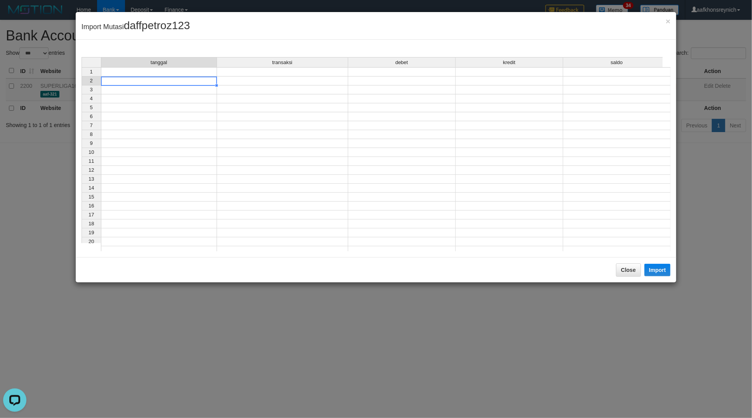
click at [82, 76] on div "tanggal transaksi debet kredit saldo 1 2 3 4 5 6 7 8 9 10 11 12 13 14 15 16 17 …" at bounding box center [82, 156] width 0 height 198
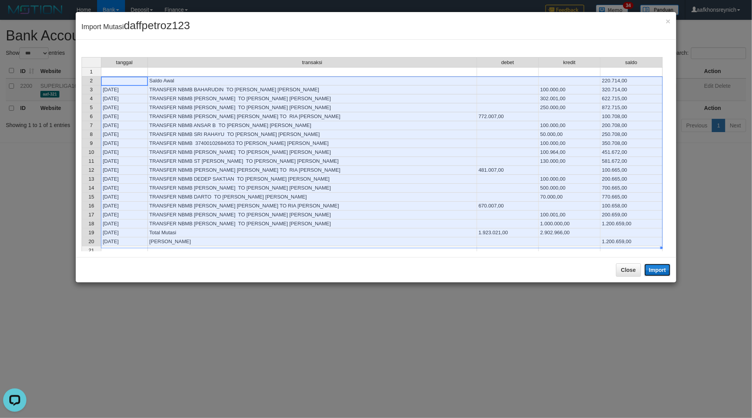
click at [663, 272] on button "Import" at bounding box center [657, 270] width 26 height 12
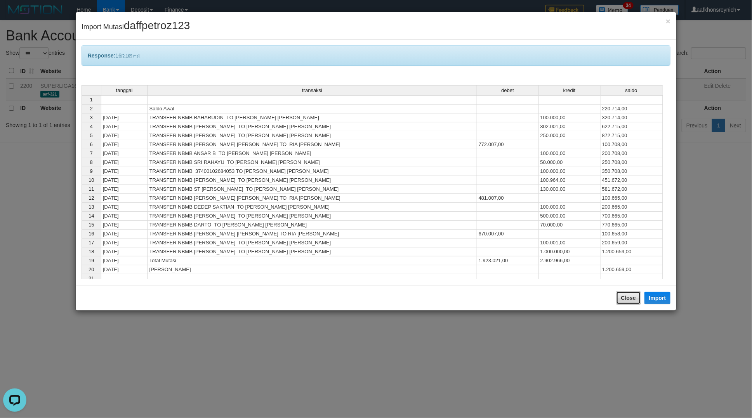
click at [629, 299] on button "Close" at bounding box center [628, 297] width 25 height 13
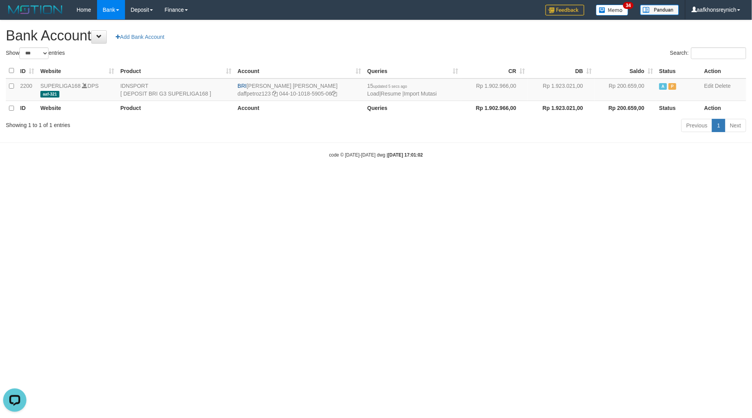
drag, startPoint x: 620, startPoint y: 259, endPoint x: 625, endPoint y: 272, distance: 13.4
click at [621, 178] on html "Toggle navigation Home Bank Account List Load By Website Group [ISPORT] SUPERLI…" at bounding box center [376, 89] width 752 height 178
click at [628, 178] on html "Toggle navigation Home Bank Account List Load By Website Group [ISPORT] SUPERLI…" at bounding box center [376, 89] width 752 height 178
click at [654, 178] on html "Toggle navigation Home Bank Account List Load By Website Group [ISPORT] SUPERLI…" at bounding box center [376, 89] width 752 height 178
select select "***"
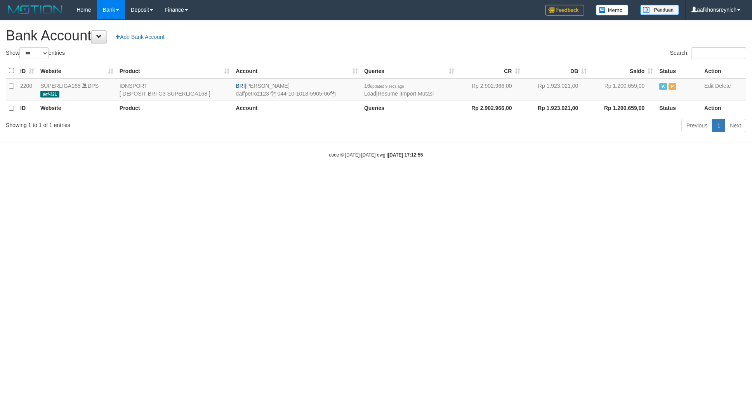
select select "***"
drag, startPoint x: 246, startPoint y: 84, endPoint x: 332, endPoint y: 82, distance: 86.2
click at [332, 82] on td "BRI MUHAMMAD DAFFA PETRO daffpetroz123 044-10-1018-5905-06" at bounding box center [297, 89] width 128 height 23
copy td "[PERSON_NAME]"
drag, startPoint x: 336, startPoint y: 94, endPoint x: 344, endPoint y: 97, distance: 8.9
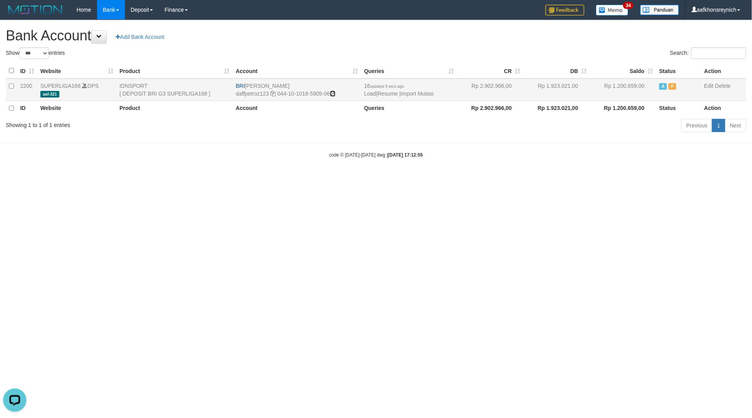
click at [335, 94] on icon at bounding box center [332, 93] width 5 height 5
copy td "[PERSON_NAME]"
click at [434, 97] on td "16 updated 9 secs ago Load | Resume | Import Mutasi" at bounding box center [409, 89] width 96 height 23
click at [431, 94] on link "Import Mutasi" at bounding box center [417, 93] width 33 height 6
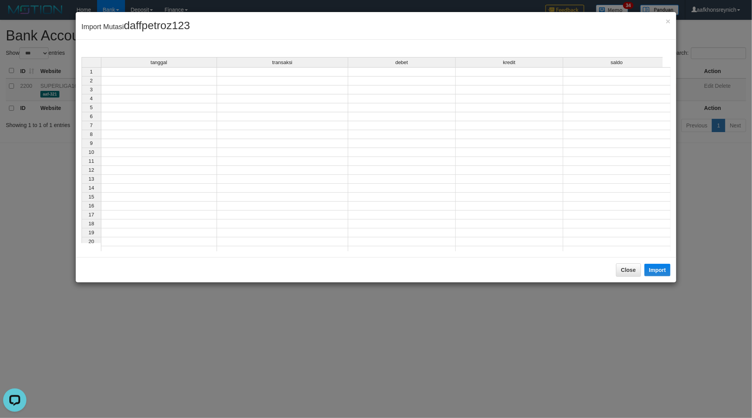
drag, startPoint x: 191, startPoint y: 71, endPoint x: 299, endPoint y: 105, distance: 112.8
click at [196, 71] on td at bounding box center [159, 71] width 116 height 9
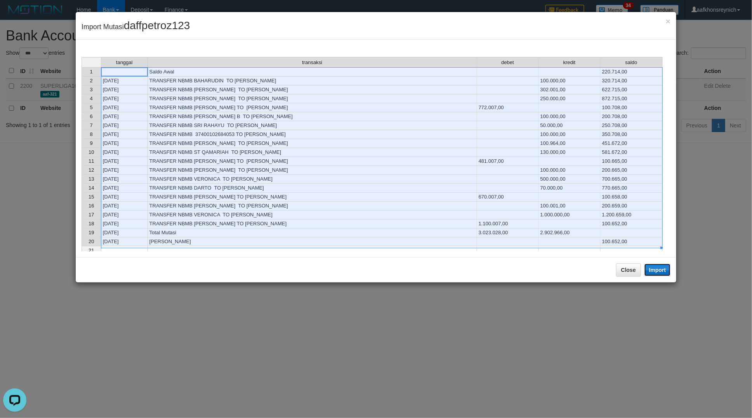
click at [662, 271] on button "Import" at bounding box center [657, 270] width 26 height 12
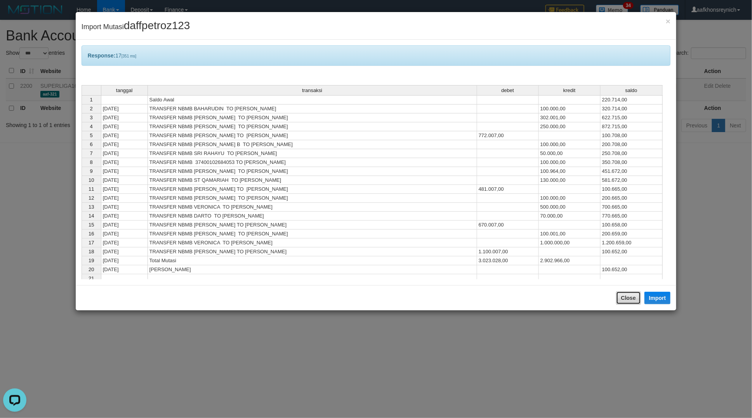
drag, startPoint x: 618, startPoint y: 297, endPoint x: 625, endPoint y: 286, distance: 13.2
click at [619, 297] on button "Close" at bounding box center [628, 297] width 25 height 13
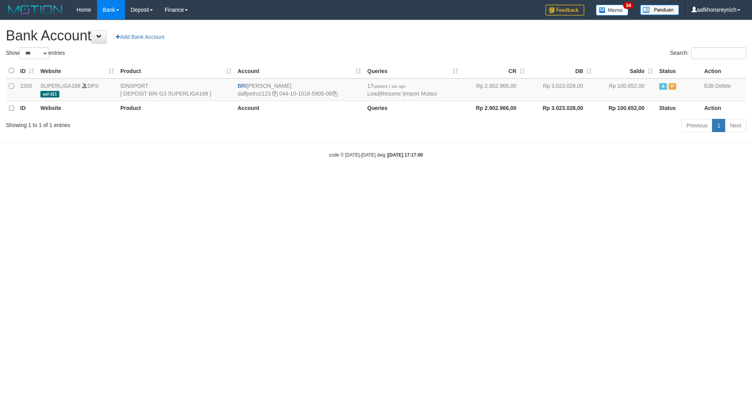
select select "***"
click at [432, 90] on td "17 updated 1 sec ago Load | Resume | Import Mutasi" at bounding box center [412, 89] width 97 height 23
click at [432, 91] on link "Import Mutasi" at bounding box center [420, 93] width 33 height 6
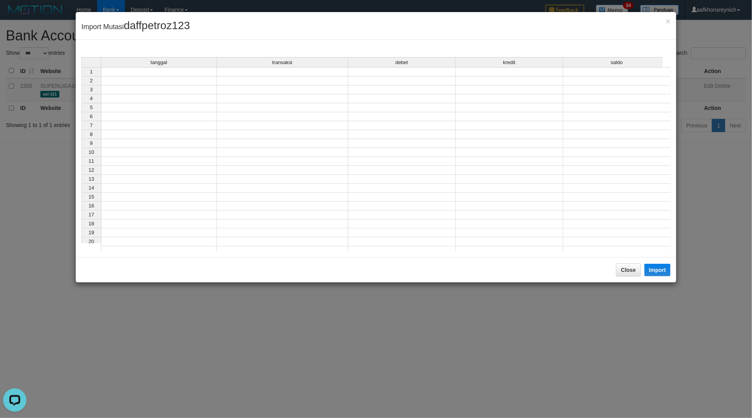
drag, startPoint x: 197, startPoint y: 75, endPoint x: 283, endPoint y: 104, distance: 91.1
click at [198, 75] on td at bounding box center [159, 71] width 116 height 9
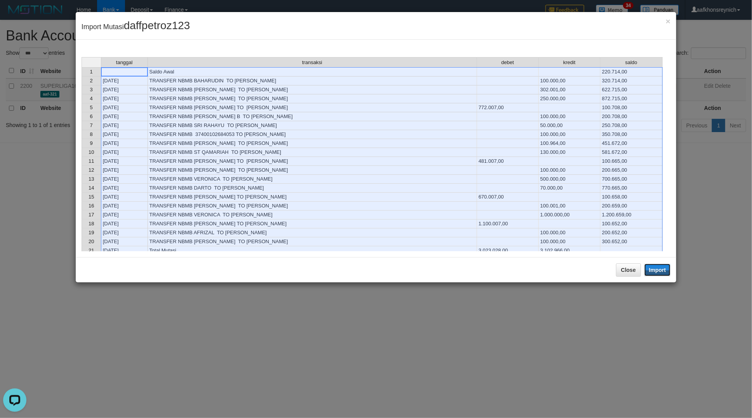
click at [656, 269] on button "Import" at bounding box center [657, 270] width 26 height 12
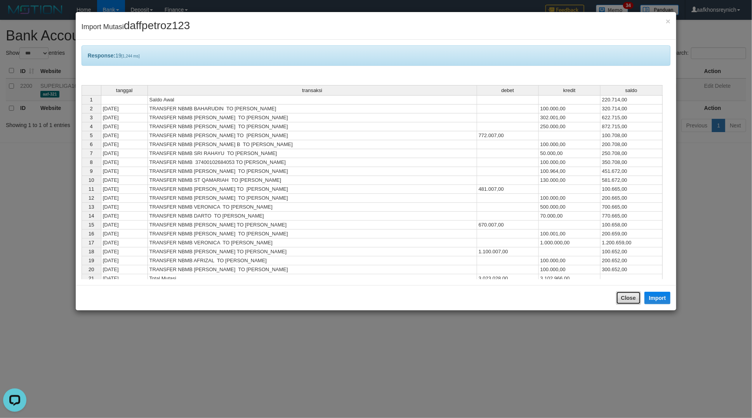
click at [618, 296] on button "Close" at bounding box center [628, 297] width 25 height 13
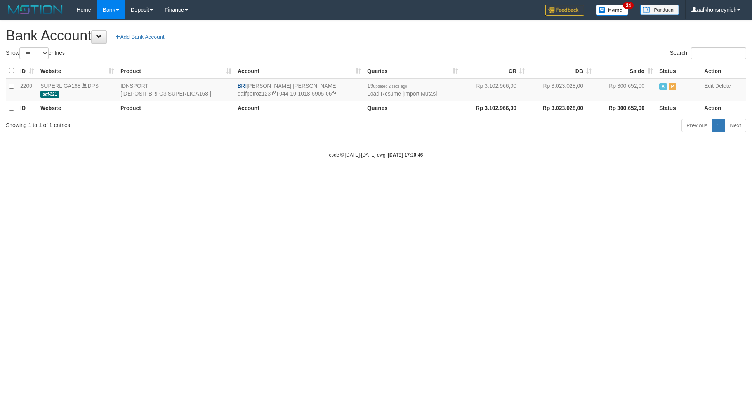
select select "***"
click at [418, 94] on link "Import Mutasi" at bounding box center [420, 93] width 33 height 6
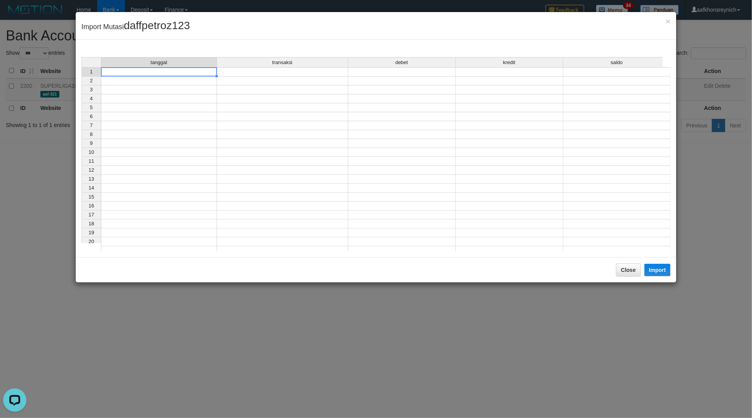
click at [82, 76] on div "tanggal transaksi debet kredit saldo 1 2 3 4 5 6 7 8 9 10 11 12 13 14 15 16 17 …" at bounding box center [82, 156] width 0 height 198
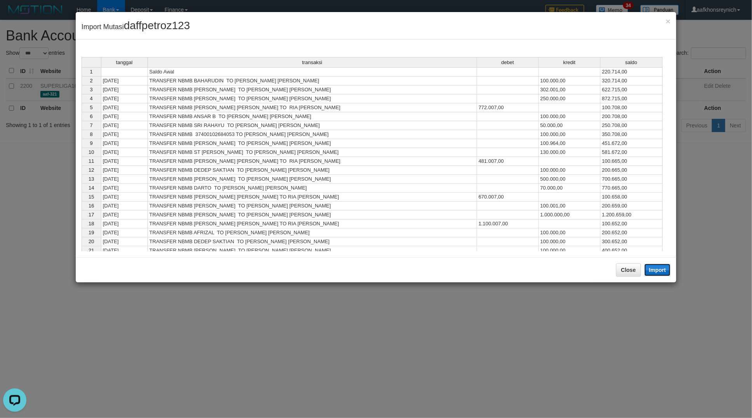
click at [662, 270] on button "Import" at bounding box center [657, 270] width 26 height 12
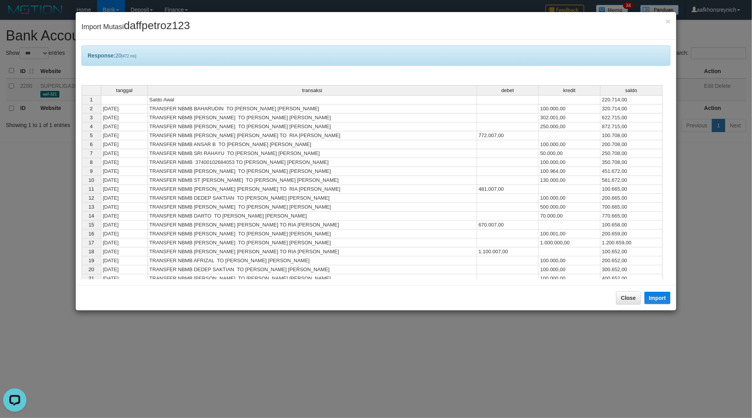
click at [623, 243] on td "1.200.659,00" at bounding box center [631, 242] width 62 height 9
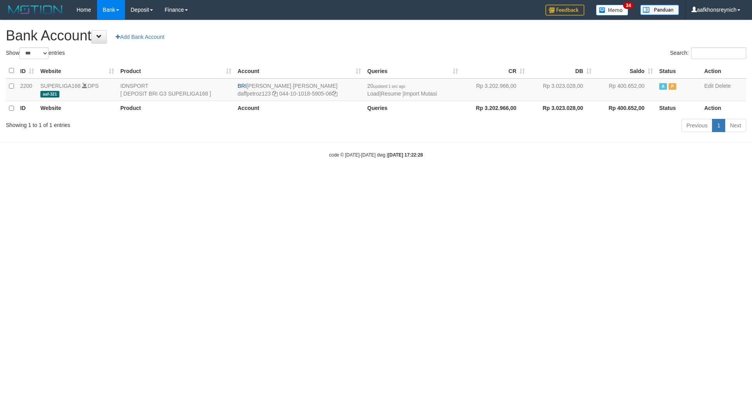
select select "***"
click at [413, 92] on link "Import Mutasi" at bounding box center [420, 93] width 33 height 6
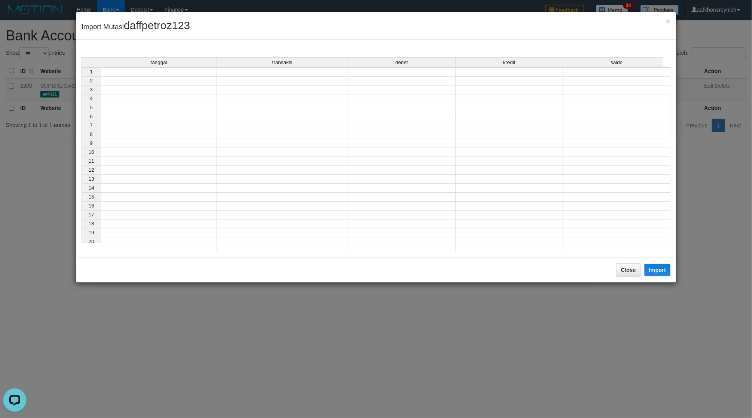
click at [200, 75] on td at bounding box center [159, 71] width 116 height 9
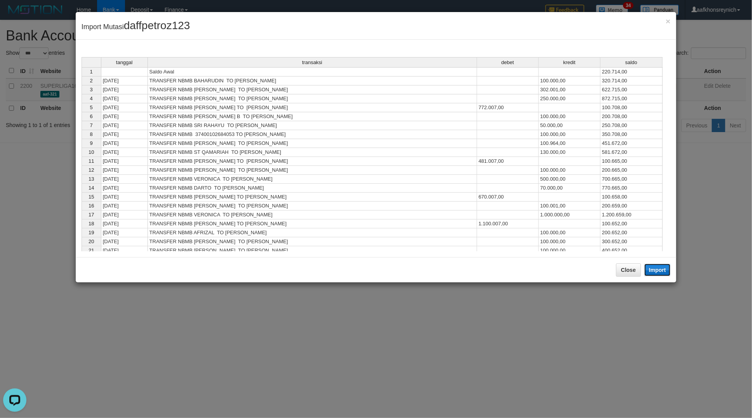
click at [656, 273] on button "Import" at bounding box center [657, 270] width 26 height 12
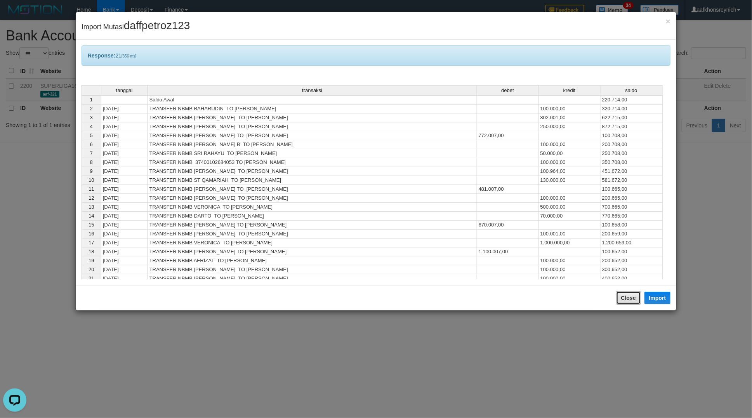
drag, startPoint x: 625, startPoint y: 297, endPoint x: 633, endPoint y: 292, distance: 10.0
click at [625, 297] on button "Close" at bounding box center [628, 297] width 25 height 13
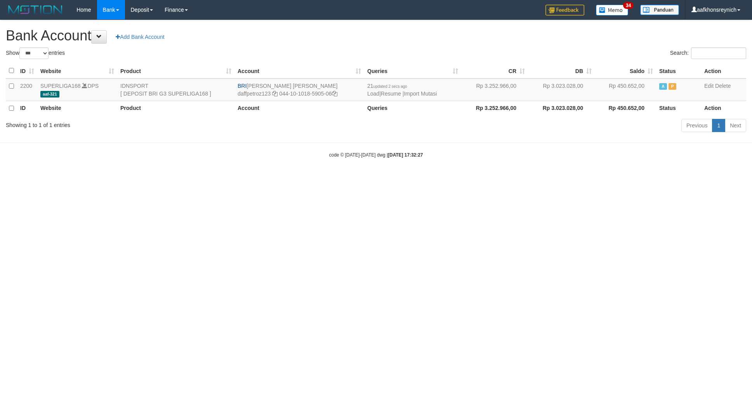
select select "***"
click at [420, 94] on link "Import Mutasi" at bounding box center [420, 93] width 33 height 6
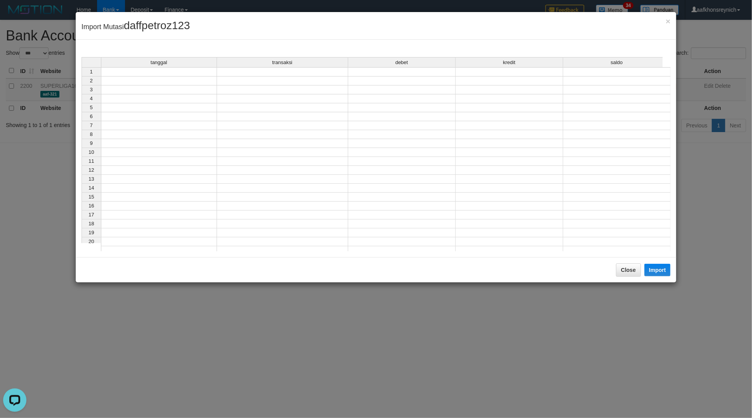
click at [191, 75] on td at bounding box center [159, 71] width 116 height 9
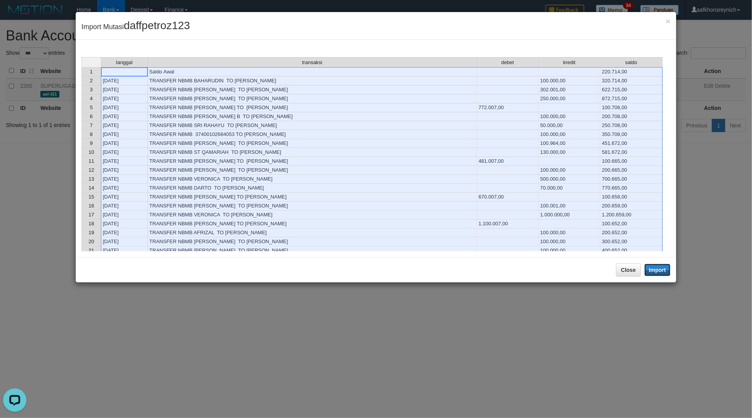
click at [657, 271] on button "Import" at bounding box center [657, 270] width 26 height 12
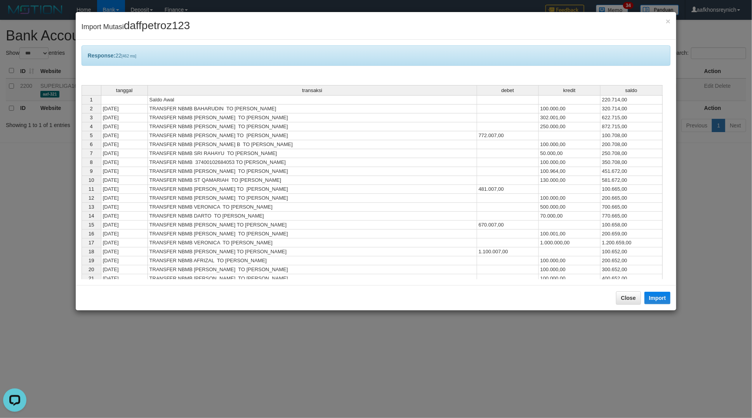
click at [615, 299] on div "Close Import" at bounding box center [376, 297] width 601 height 25
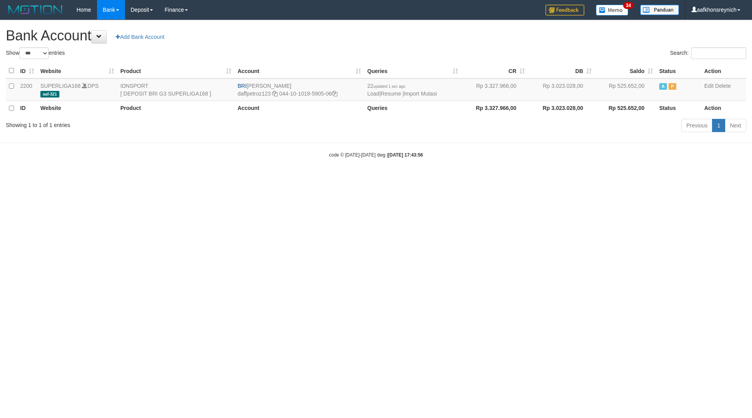
select select "***"
drag, startPoint x: 247, startPoint y: 85, endPoint x: 321, endPoint y: 83, distance: 73.8
click at [321, 83] on td "BRI [PERSON_NAME] daffpetroz123 044-10-1018-5905-06" at bounding box center [299, 89] width 130 height 23
copy td "[PERSON_NAME]"
click at [338, 94] on td "BRI [PERSON_NAME] daffpetroz123 044-10-1018-5905-06" at bounding box center [299, 89] width 130 height 23
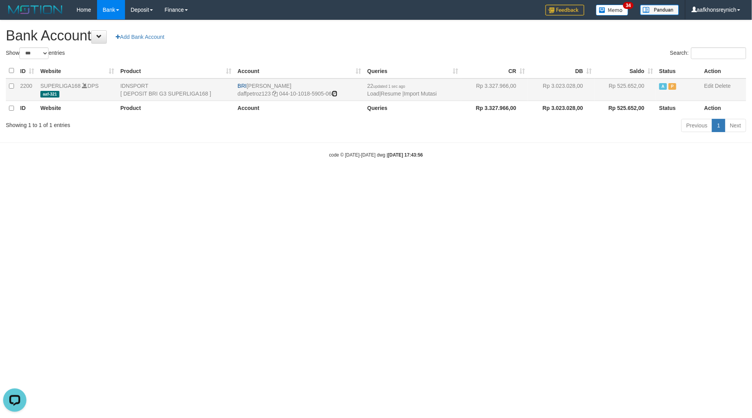
click at [337, 95] on icon at bounding box center [334, 93] width 5 height 5
click at [409, 92] on link "Import Mutasi" at bounding box center [420, 93] width 33 height 6
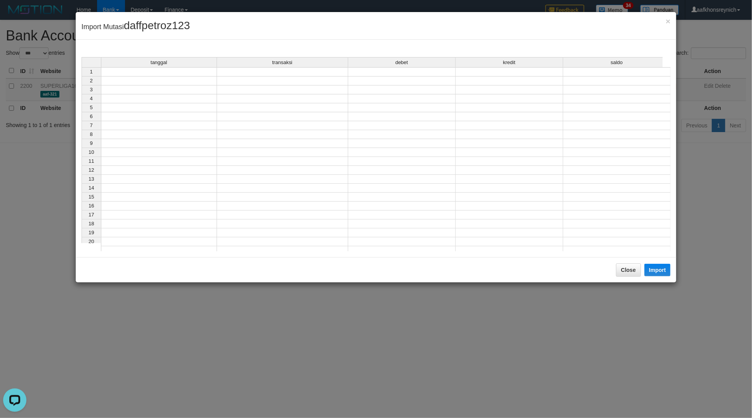
drag, startPoint x: 194, startPoint y: 72, endPoint x: 379, endPoint y: 139, distance: 196.3
click at [194, 72] on td at bounding box center [159, 71] width 116 height 9
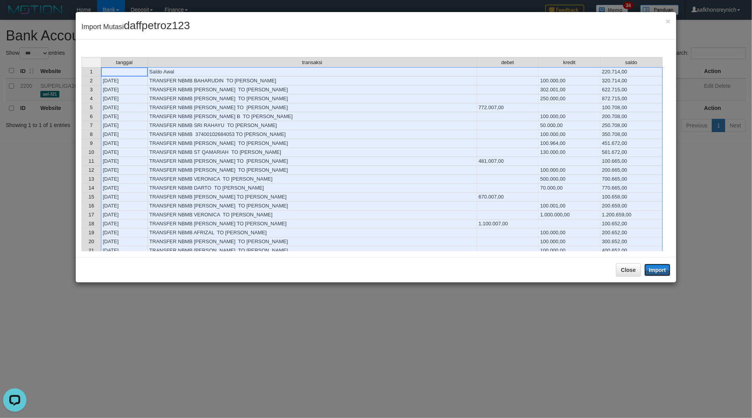
drag, startPoint x: 651, startPoint y: 273, endPoint x: 620, endPoint y: 285, distance: 32.8
click at [651, 273] on button "Import" at bounding box center [657, 270] width 26 height 12
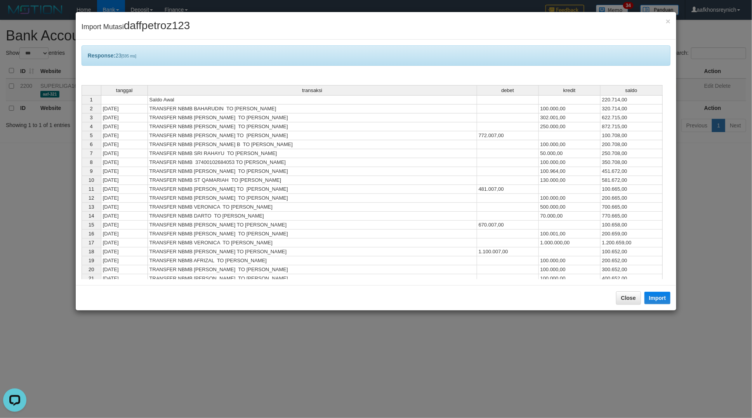
click at [630, 307] on div "Close Import" at bounding box center [376, 297] width 601 height 25
click at [631, 303] on button "Close" at bounding box center [628, 297] width 25 height 13
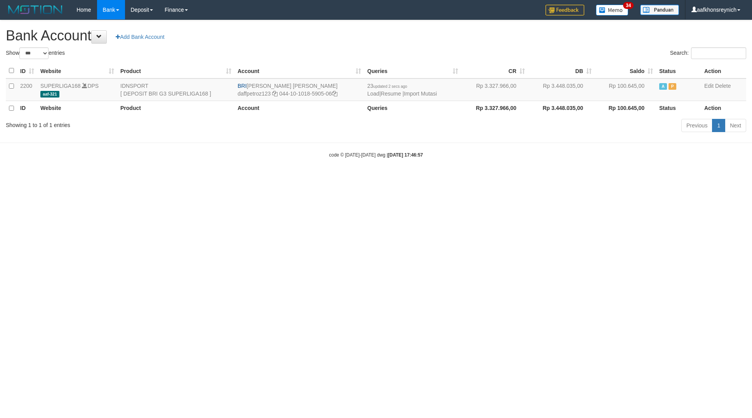
select select "***"
